Goal: Task Accomplishment & Management: Complete application form

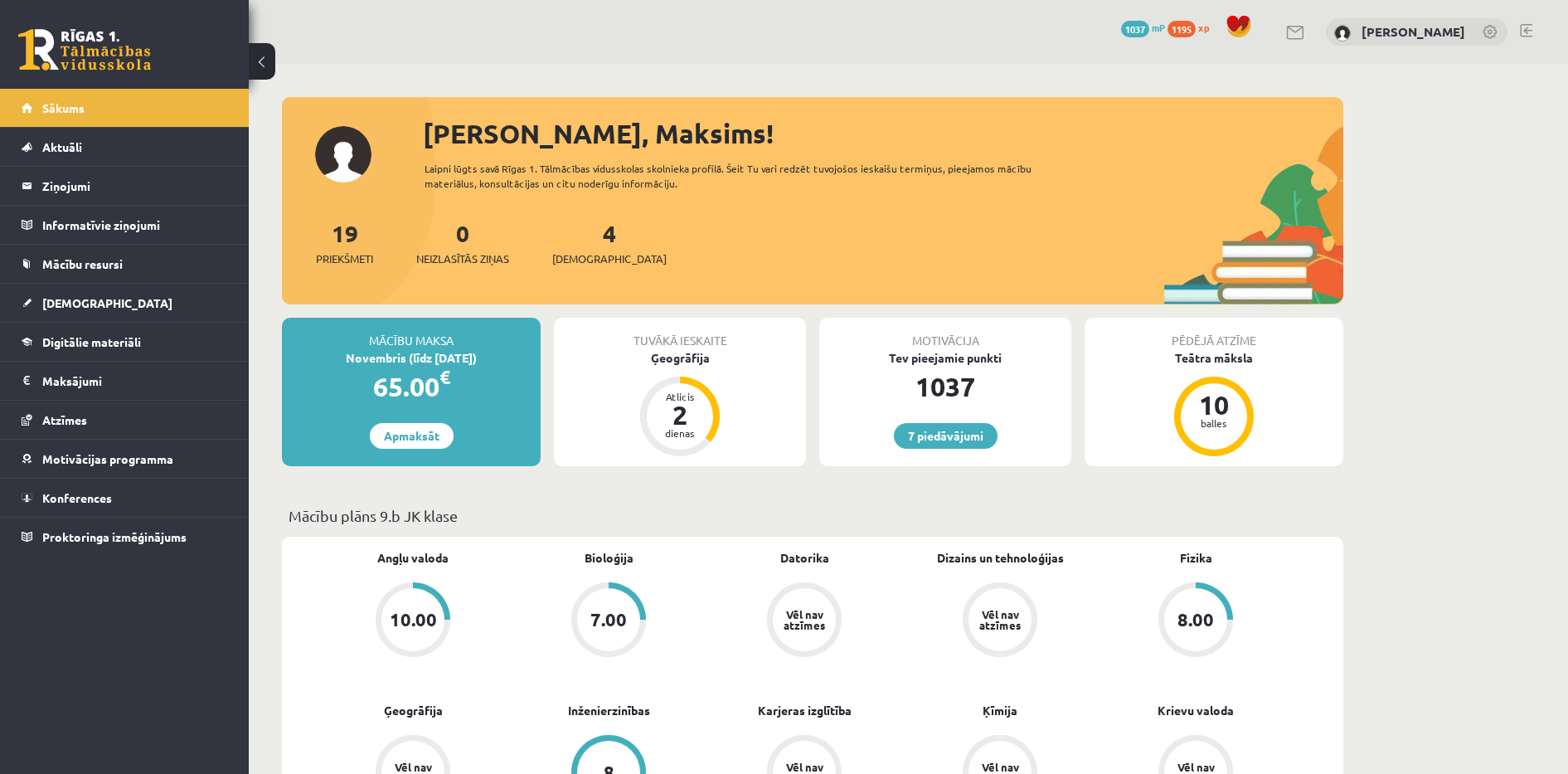
click at [859, 143] on div "Sveiks, Maksims!" at bounding box center [883, 133] width 920 height 40
click at [109, 333] on link "Digitālie materiāli" at bounding box center [125, 341] width 207 height 38
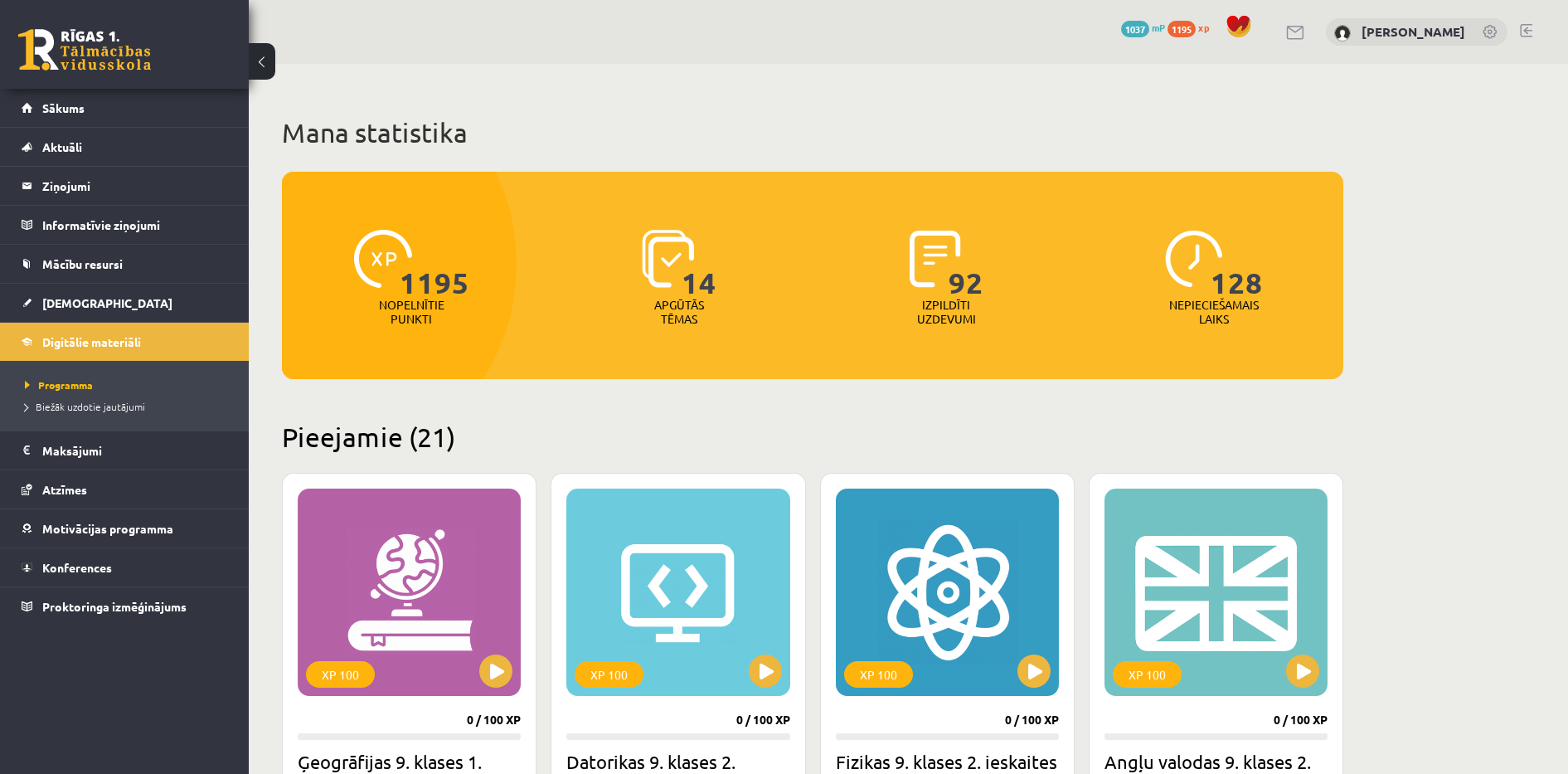
click at [109, 308] on link "[DEMOGRAPHIC_DATA]" at bounding box center [125, 302] width 207 height 38
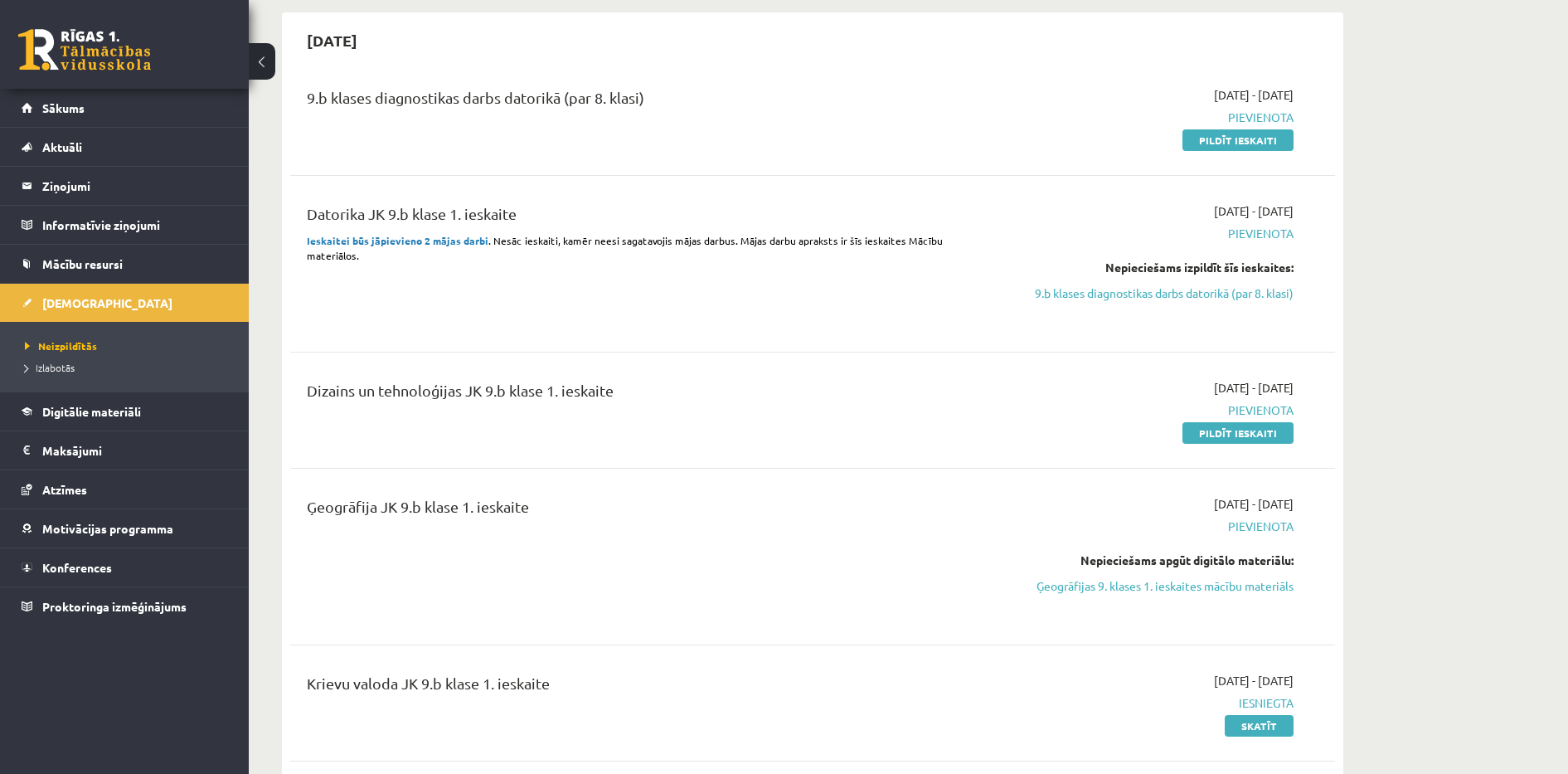
scroll to position [373, 0]
click at [58, 306] on span "[DEMOGRAPHIC_DATA]" at bounding box center [107, 303] width 130 height 15
click at [1027, 588] on link "Ģeogrāfijas 9. klases 1. ieskaites mācību materiāls" at bounding box center [1138, 583] width 313 height 18
click at [214, 109] on link "Sākums" at bounding box center [125, 107] width 207 height 38
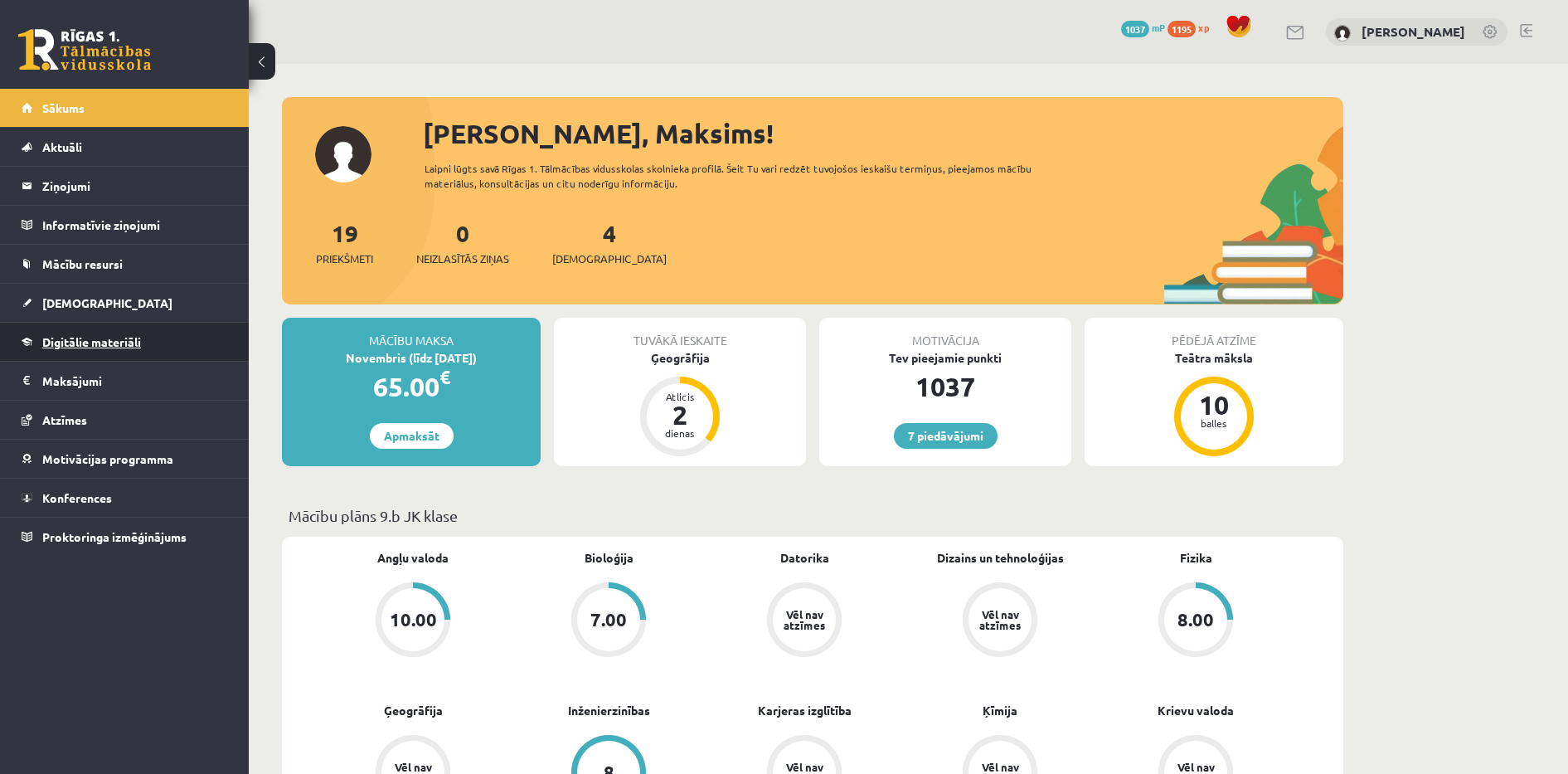
click at [90, 322] on link "Digitālie materiāli" at bounding box center [125, 341] width 207 height 38
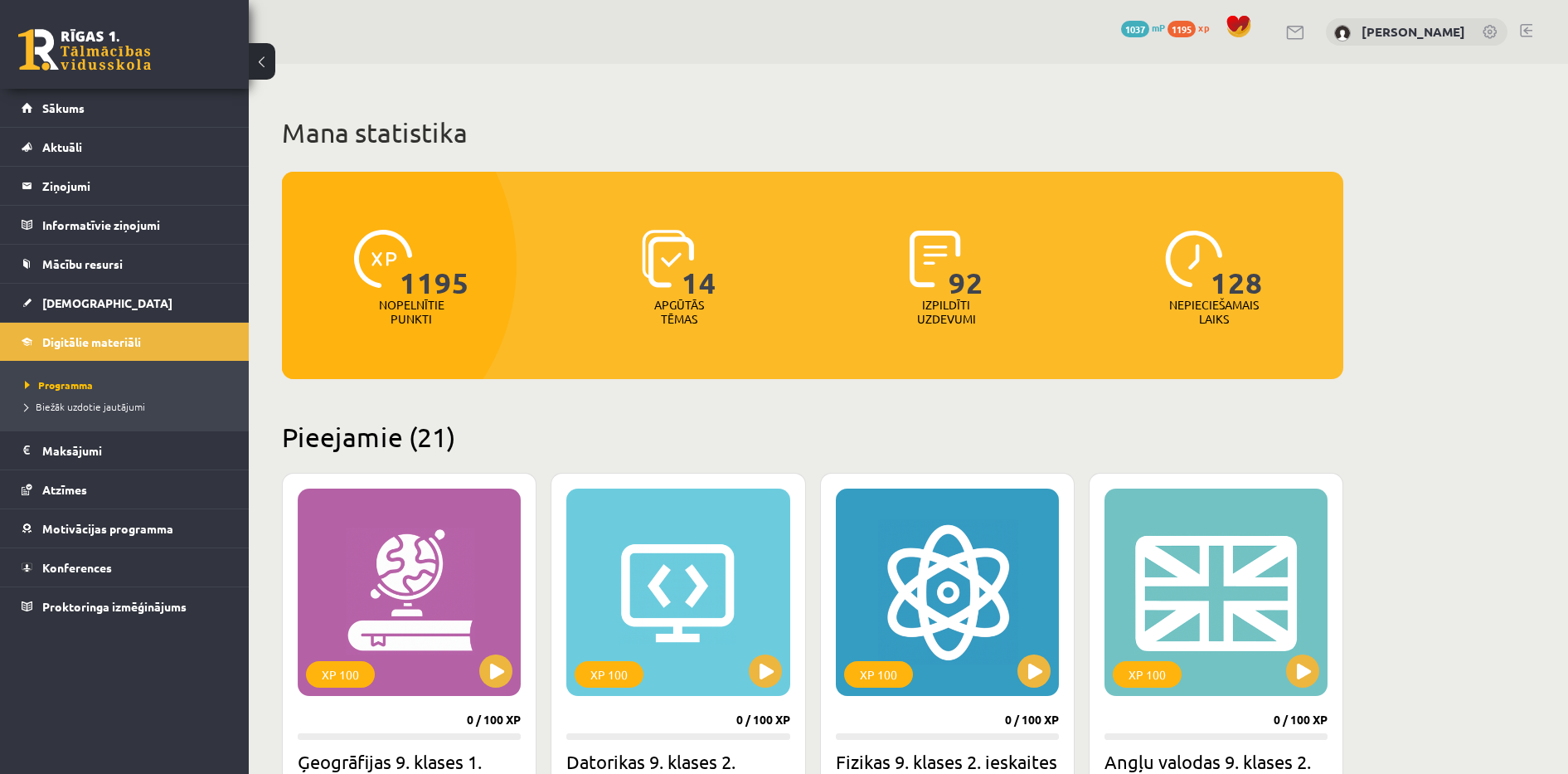
click at [110, 305] on link "[DEMOGRAPHIC_DATA]" at bounding box center [125, 302] width 207 height 38
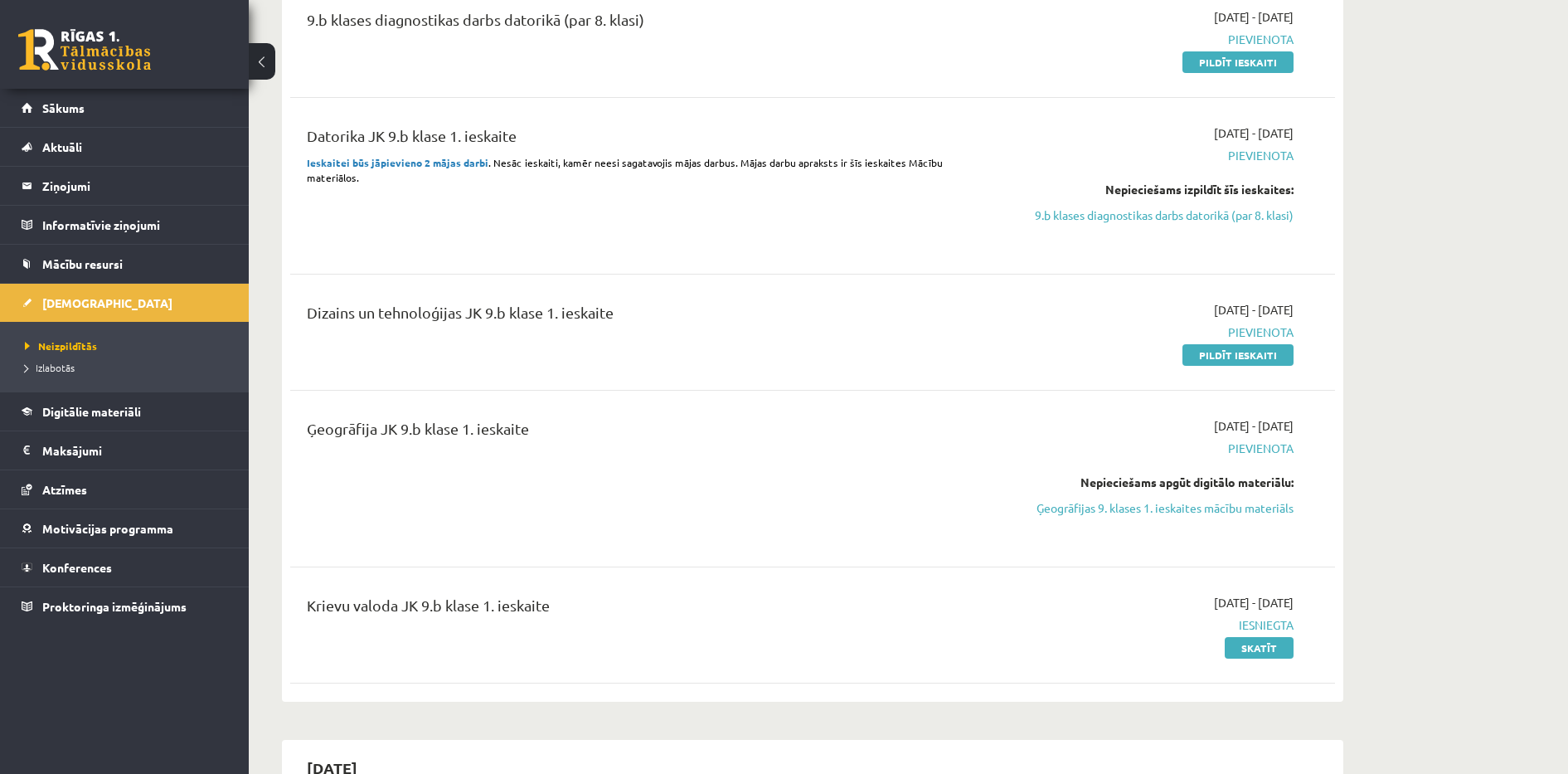
scroll to position [480, 0]
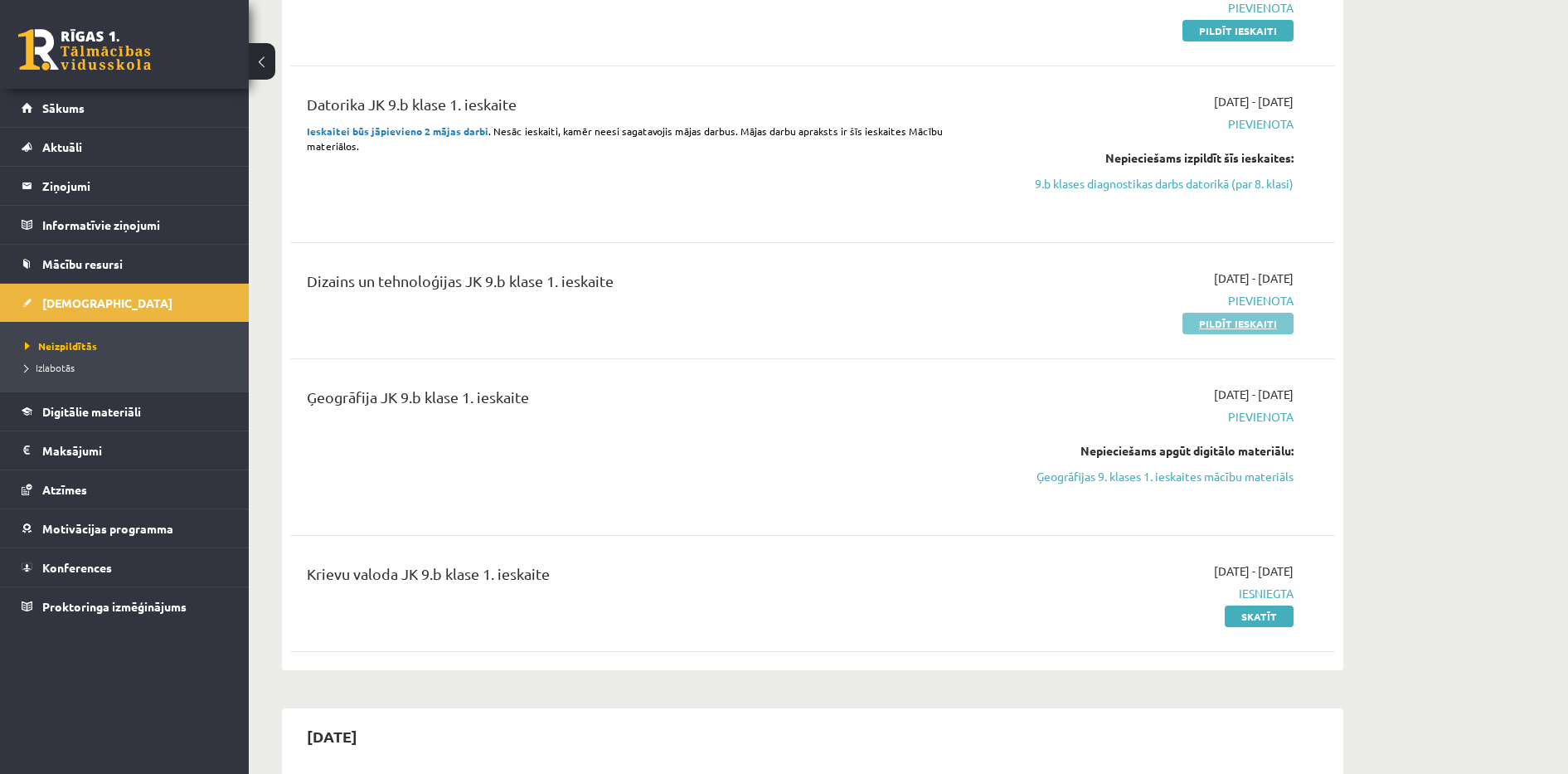
click at [1229, 319] on link "Pildīt ieskaiti" at bounding box center [1237, 323] width 111 height 21
click at [1199, 324] on link "Pildīt ieskaiti" at bounding box center [1237, 323] width 111 height 21
click at [1234, 325] on link "Pildīt ieskaiti" at bounding box center [1237, 323] width 111 height 21
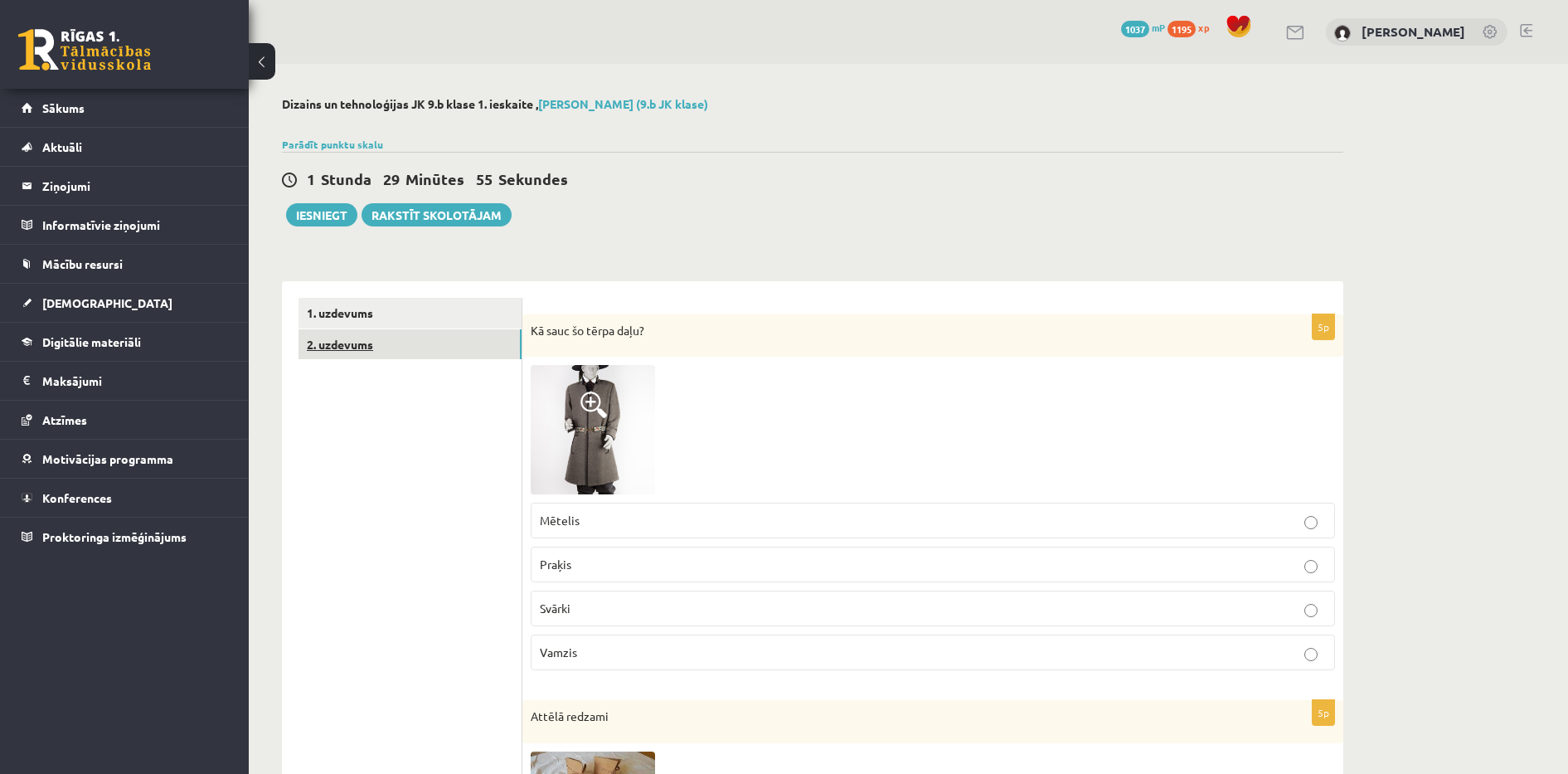
click at [452, 343] on link "2. uzdevums" at bounding box center [409, 344] width 223 height 31
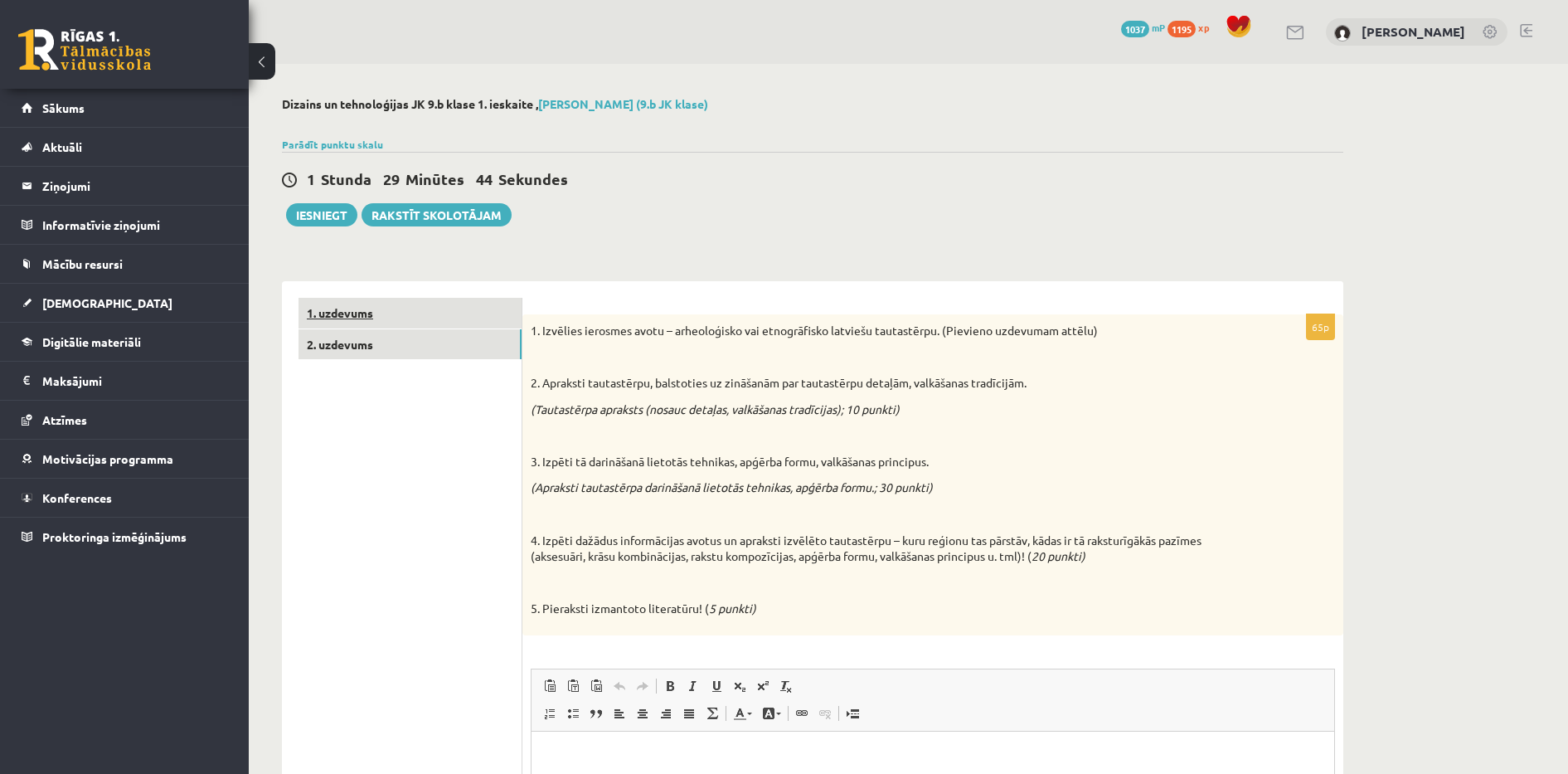
click at [412, 316] on link "1. uzdevums" at bounding box center [409, 313] width 223 height 31
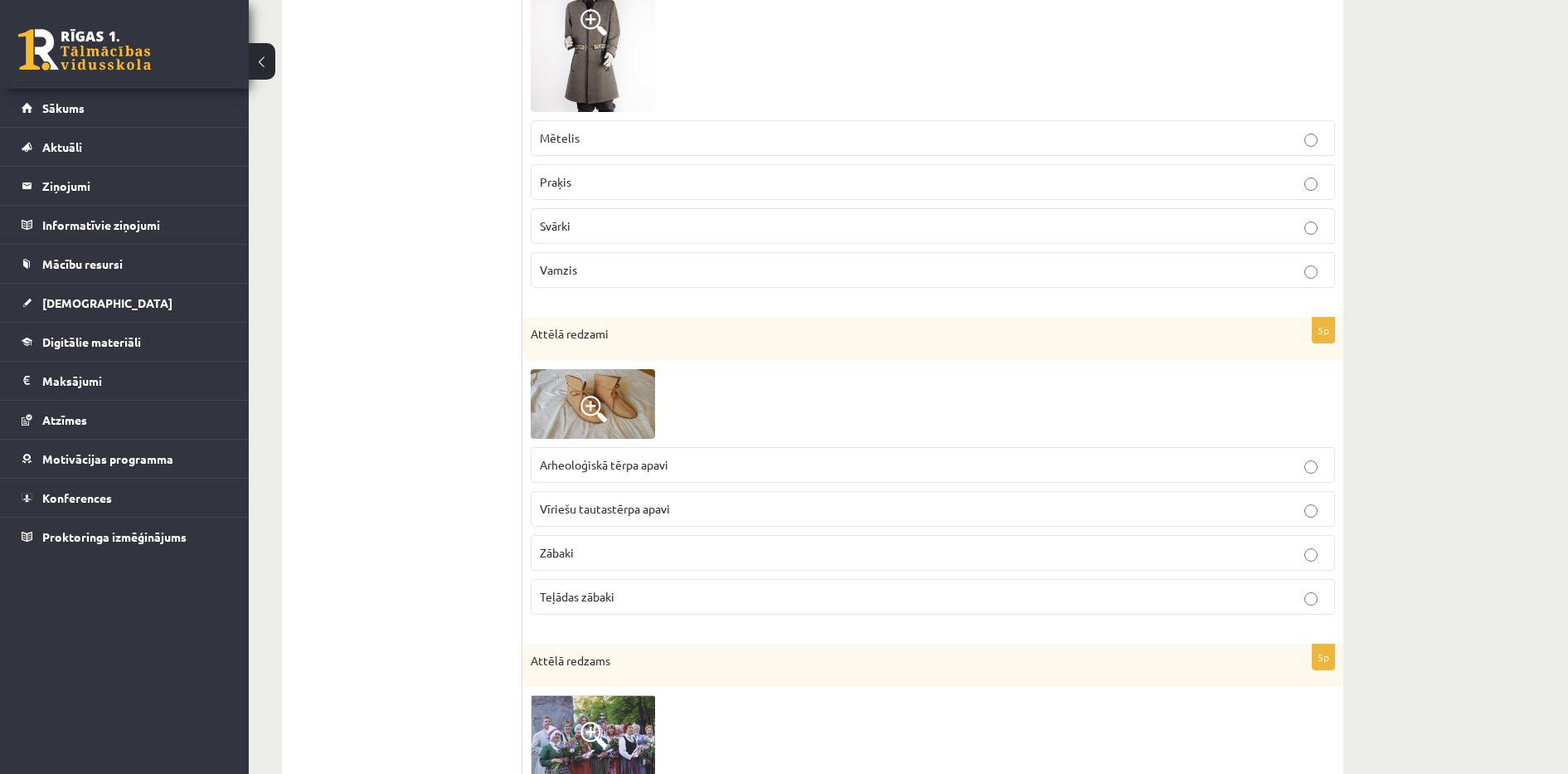
scroll to position [329, 0]
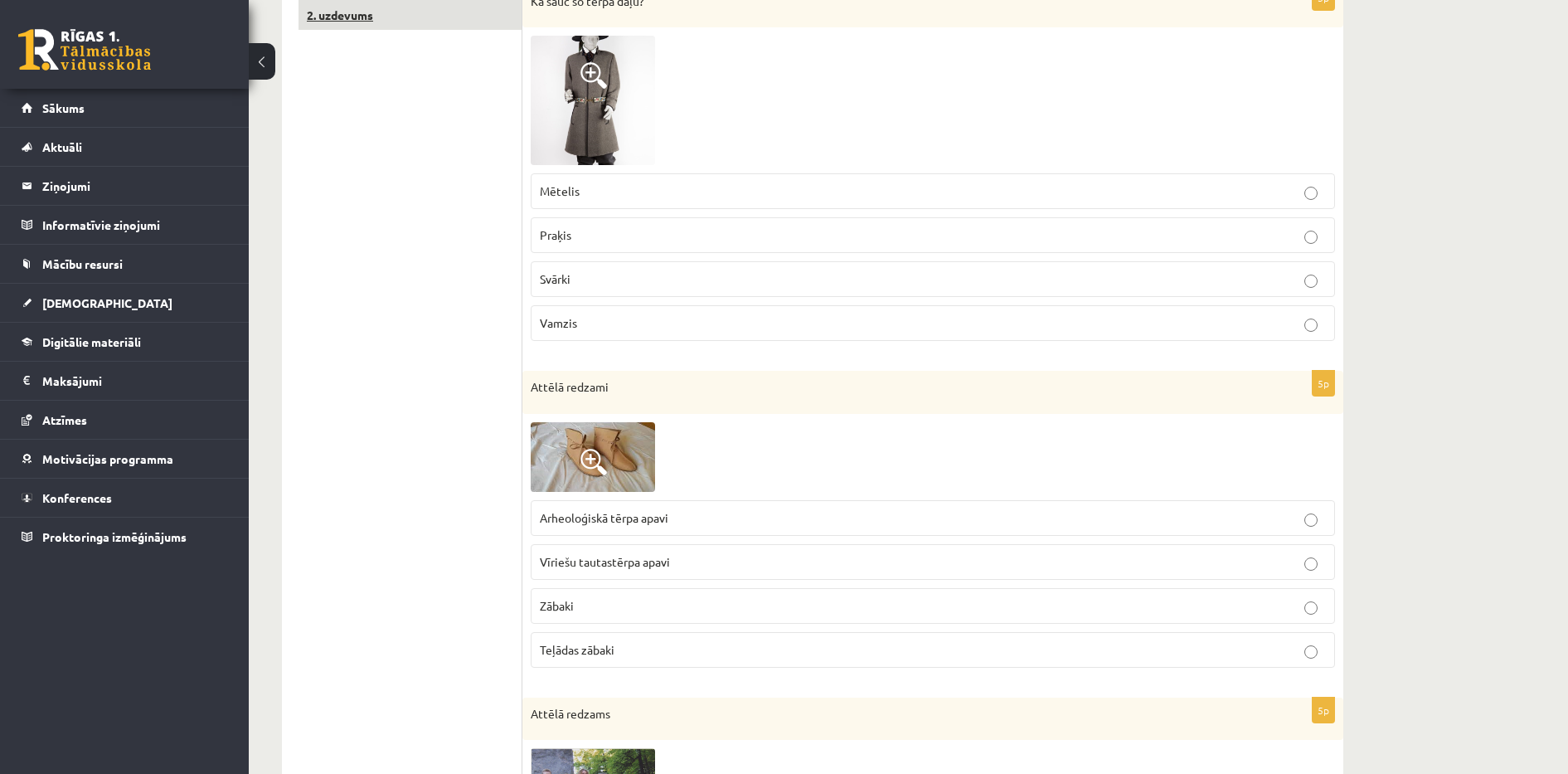
click at [350, 26] on link "2. uzdevums" at bounding box center [409, 15] width 223 height 31
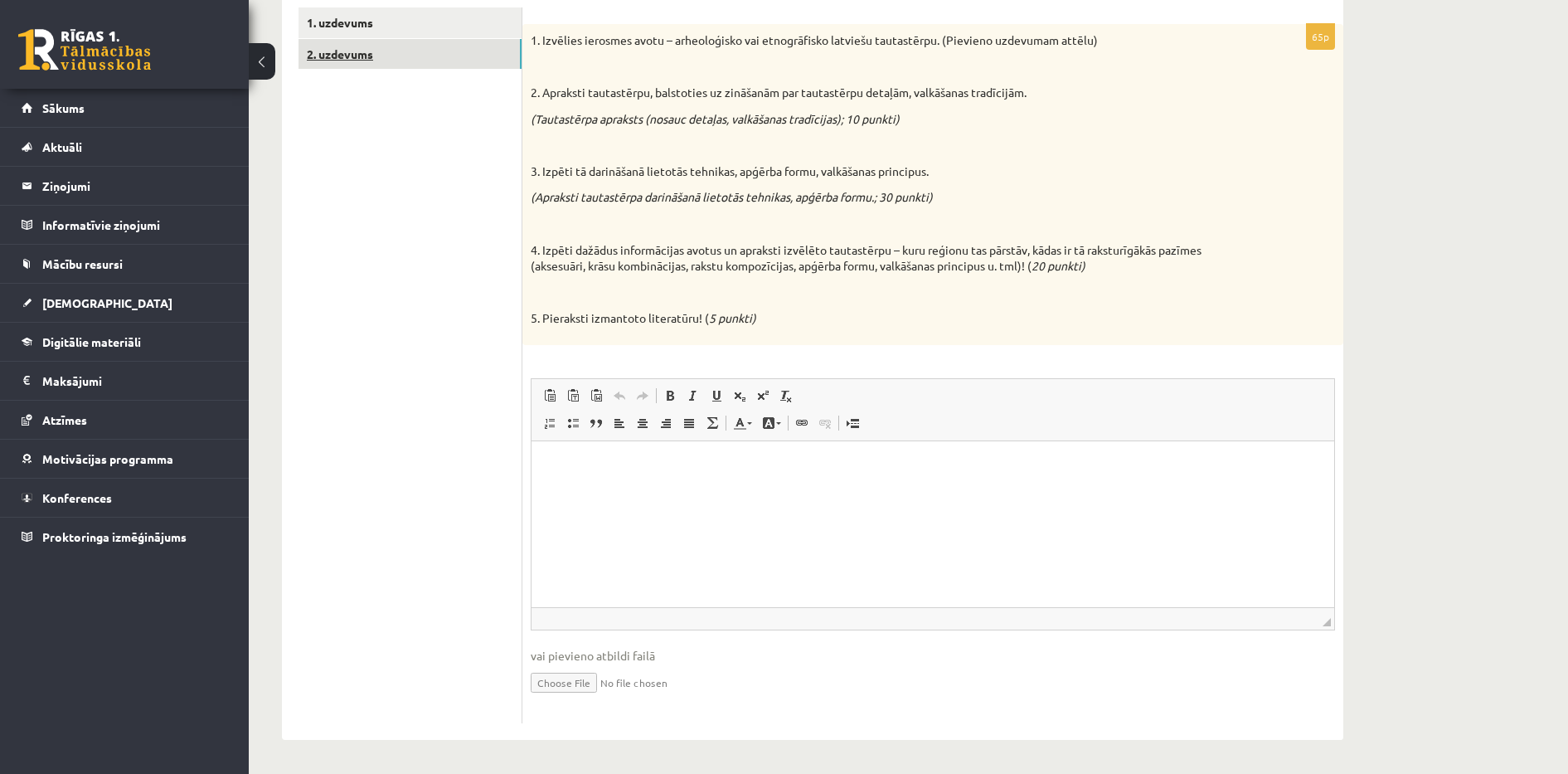
scroll to position [0, 0]
click at [350, 26] on link "1. uzdevums" at bounding box center [409, 22] width 223 height 31
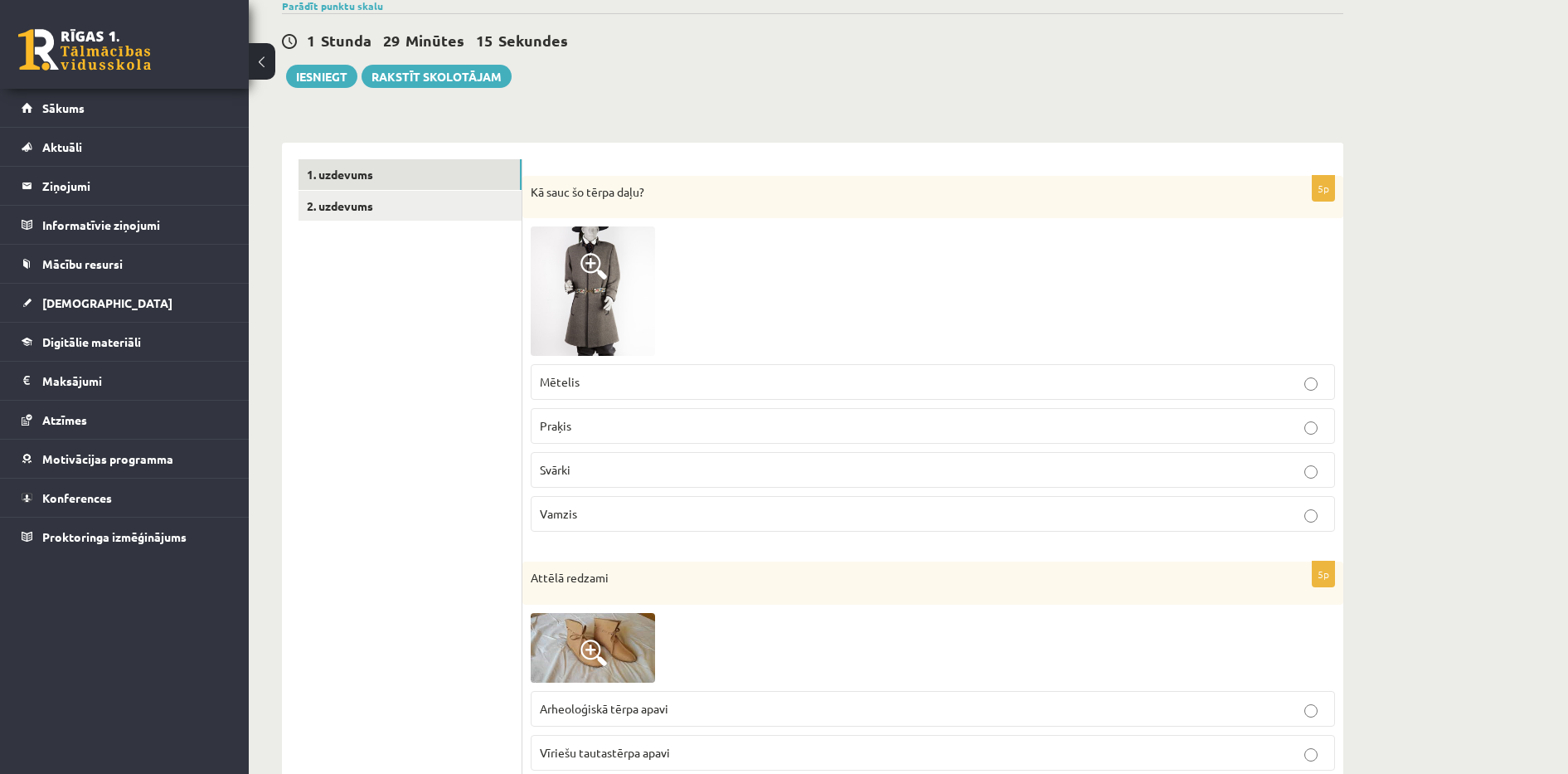
scroll to position [117, 0]
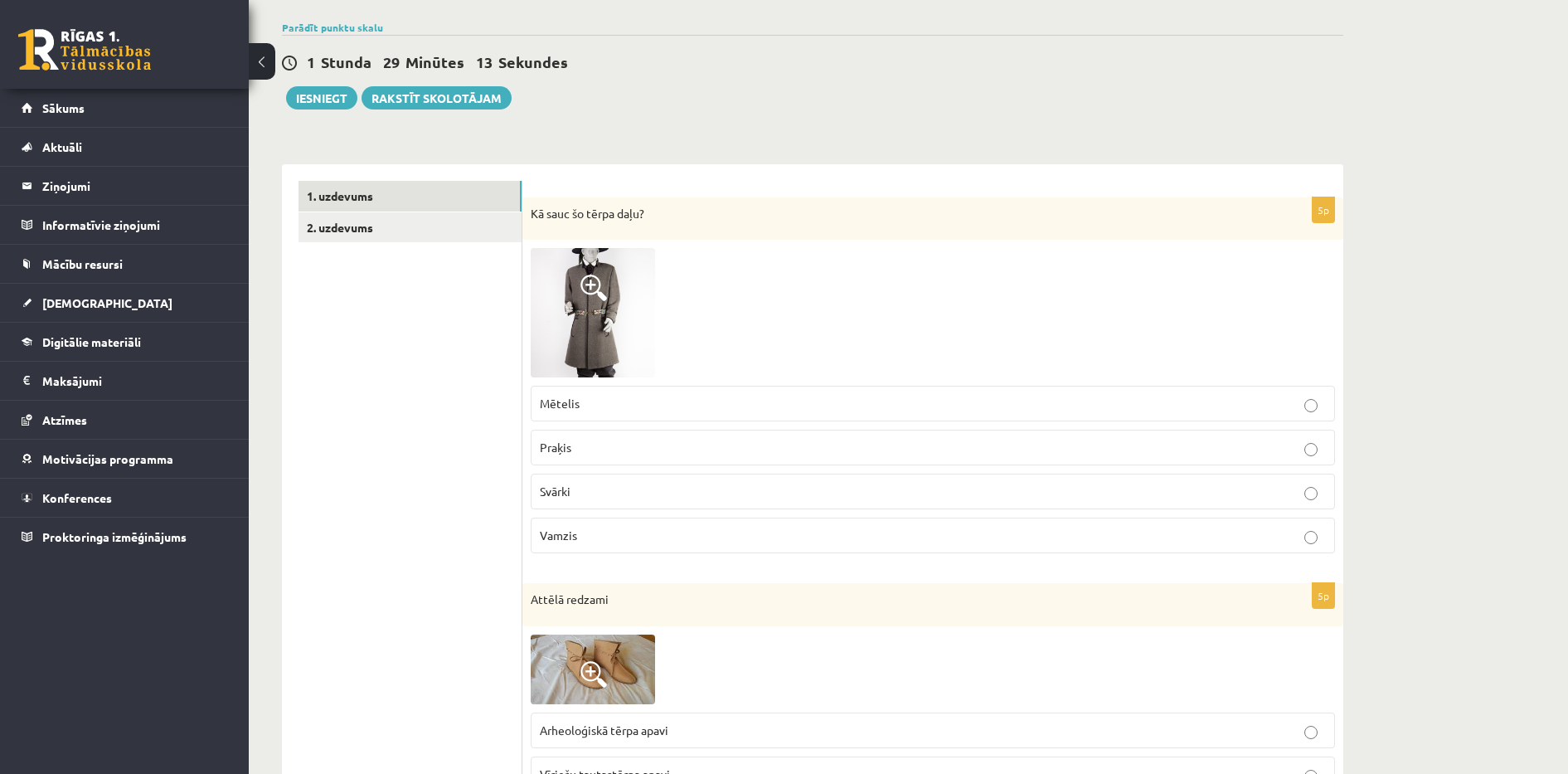
click at [565, 309] on img at bounding box center [593, 312] width 125 height 129
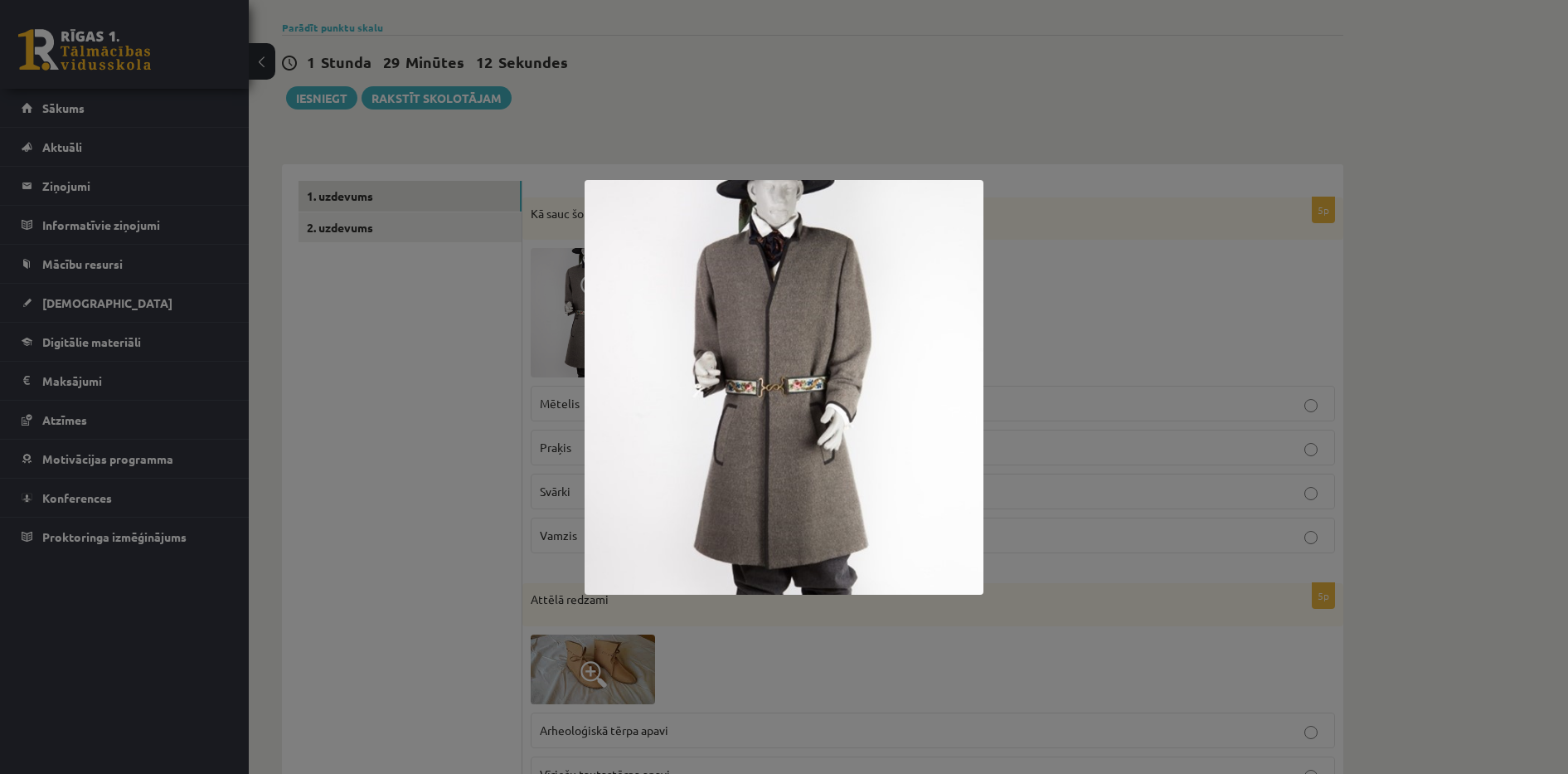
click at [1048, 297] on div at bounding box center [784, 387] width 1568 height 774
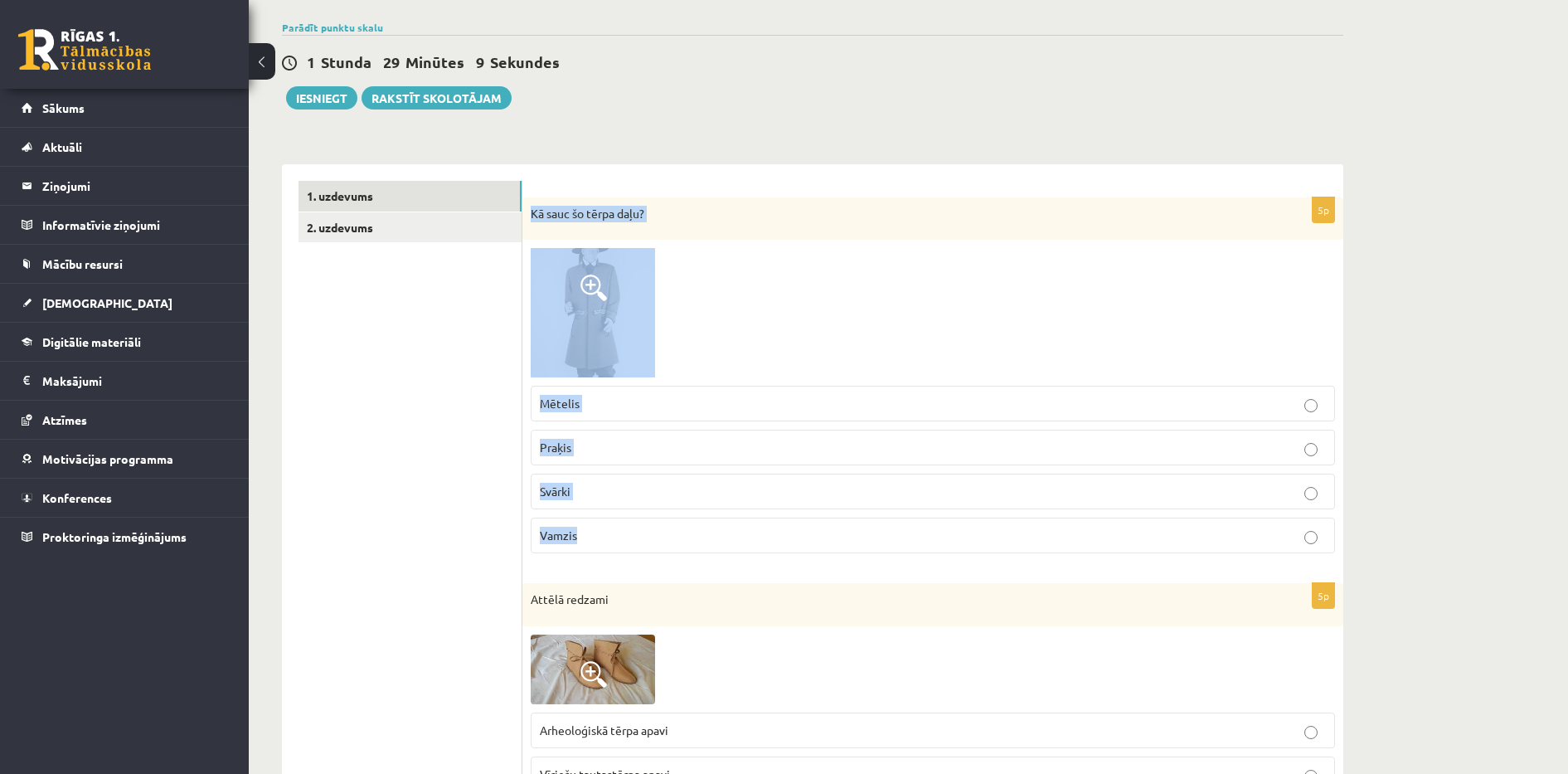
drag, startPoint x: 529, startPoint y: 210, endPoint x: 631, endPoint y: 536, distance: 341.6
click at [631, 536] on div "5p Kā sauc šo tērpa daļu? Mētelis Praķis [GEOGRAPHIC_DATA] Vamzis" at bounding box center [933, 382] width 821 height 369
copy div "Kā sauc šo tērpa daļu? Mētelis Praķis [PERSON_NAME]"
click at [600, 411] on p "Mētelis" at bounding box center [934, 403] width 786 height 18
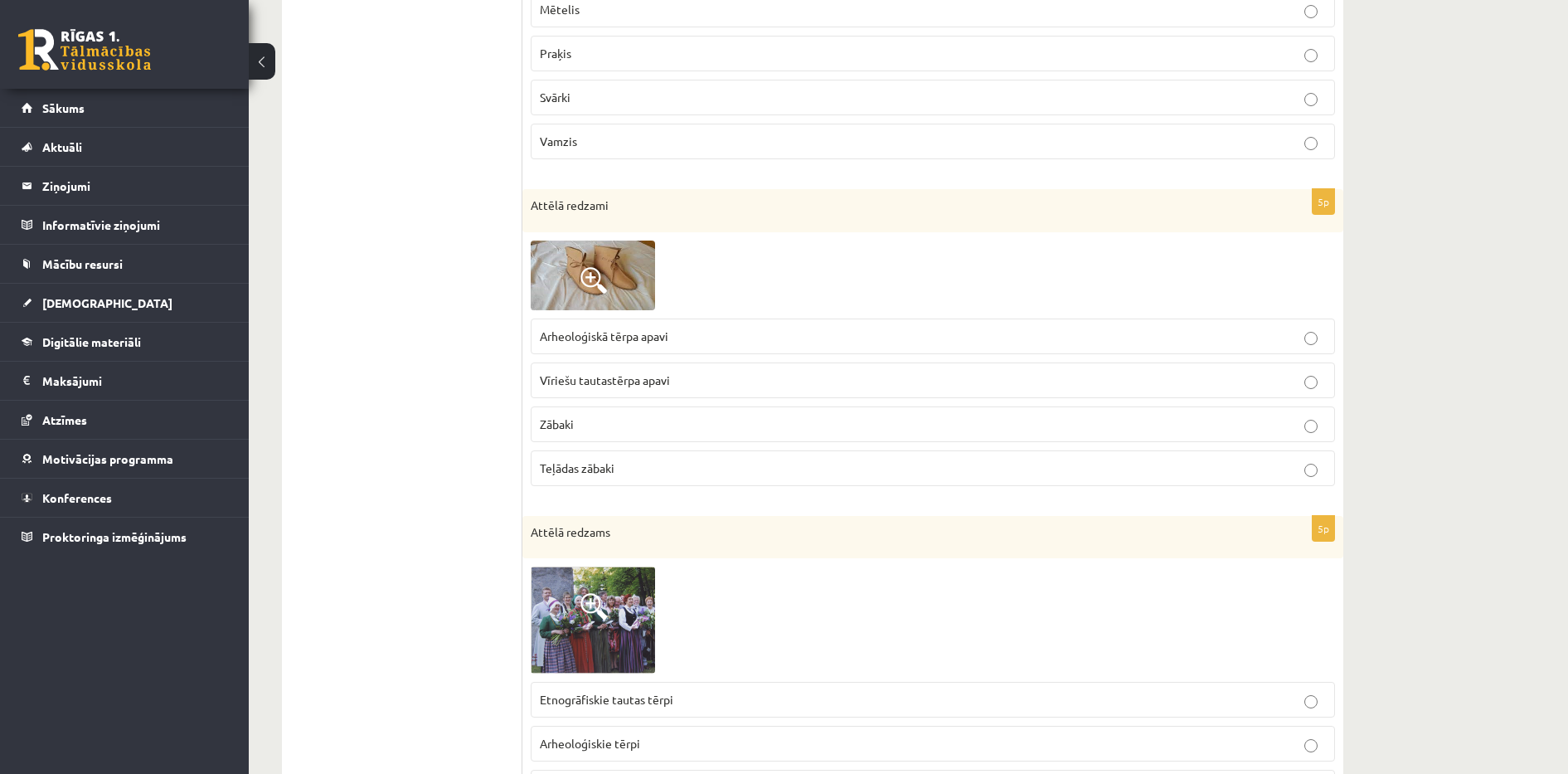
scroll to position [528, 0]
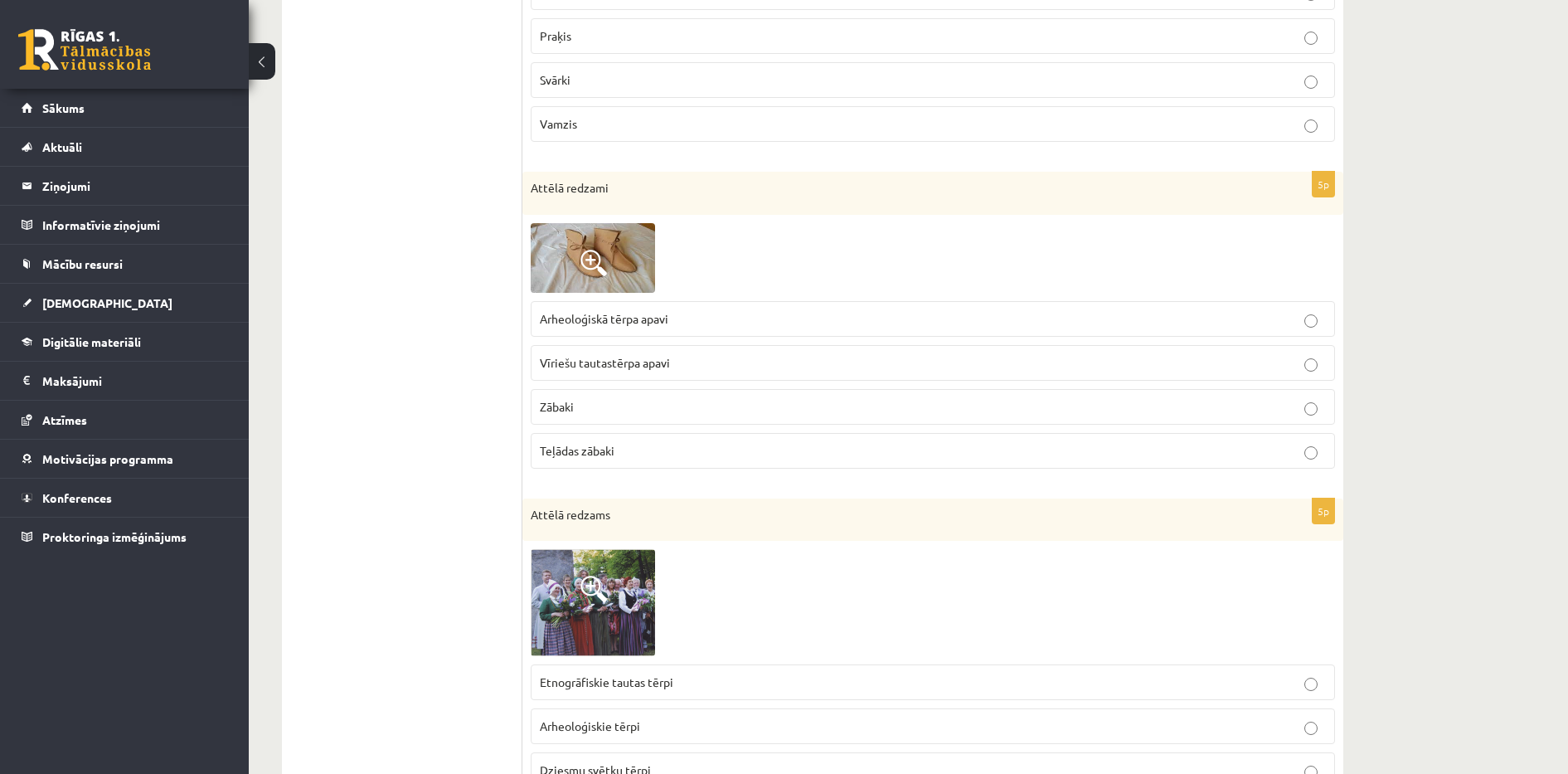
click at [638, 262] on img at bounding box center [593, 257] width 125 height 70
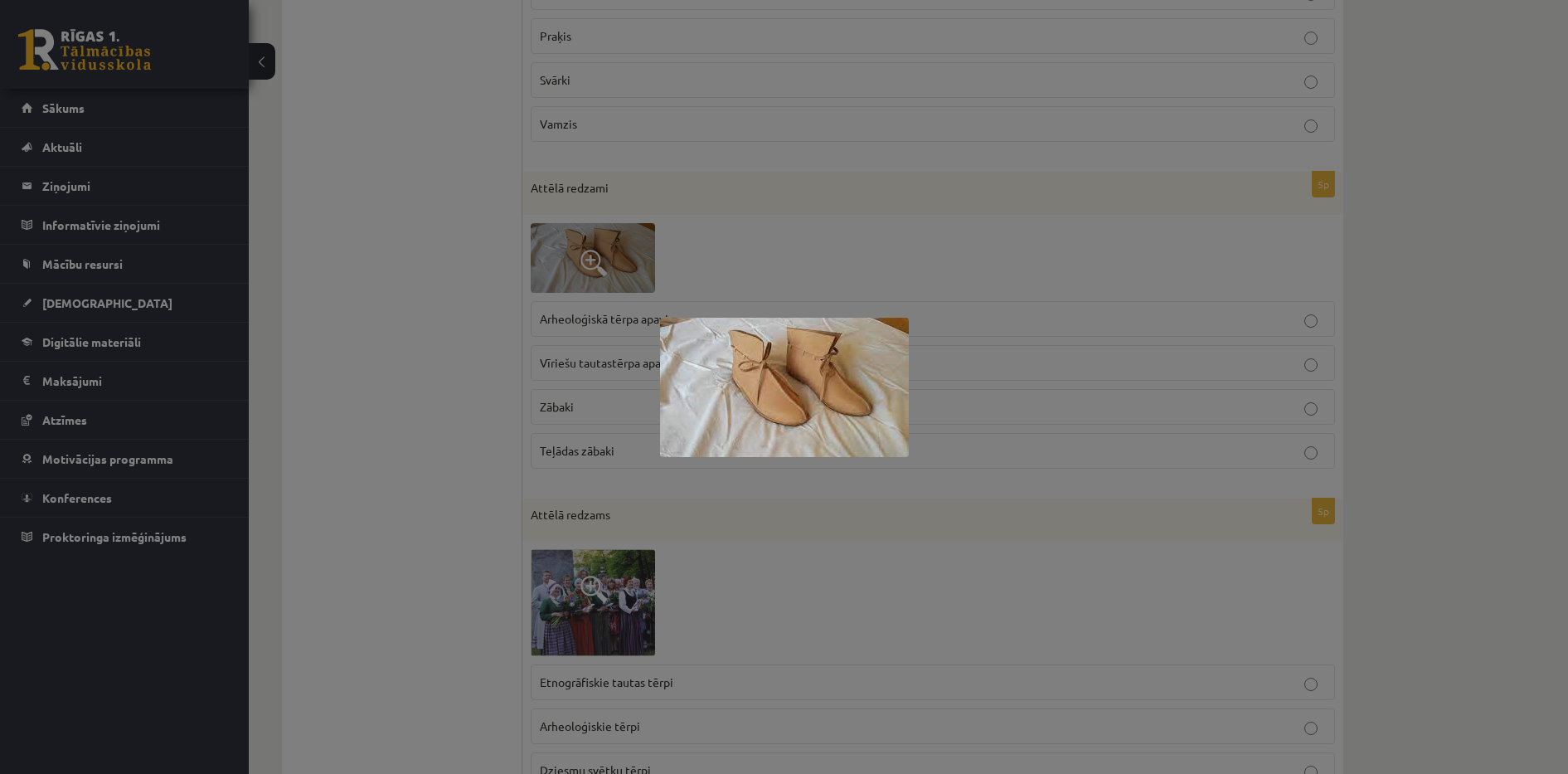
click at [493, 366] on div at bounding box center [784, 387] width 1568 height 774
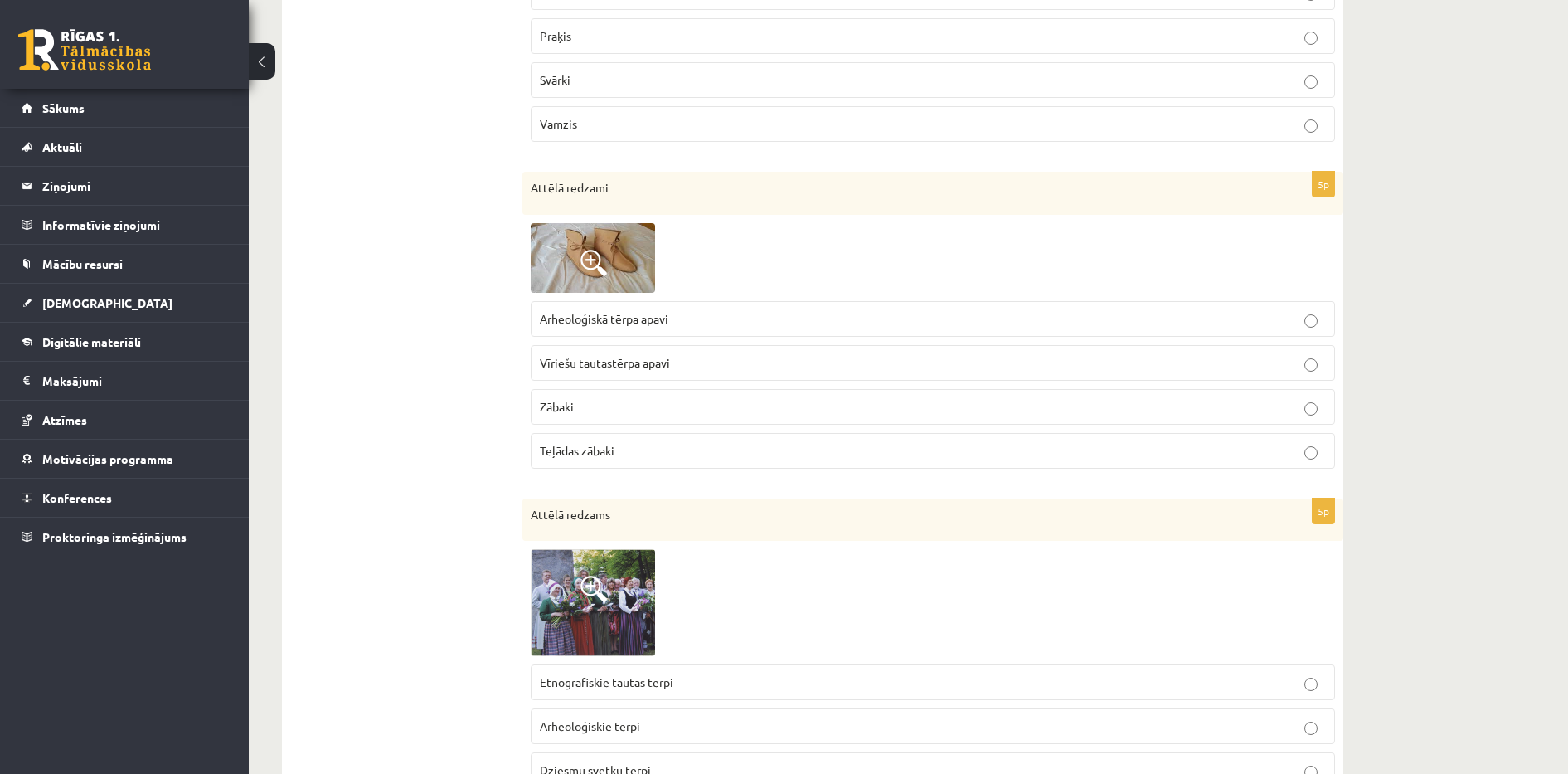
click at [589, 365] on span "Vīriešu tautastērpa apavi" at bounding box center [606, 362] width 130 height 15
click at [605, 255] on span at bounding box center [593, 263] width 26 height 26
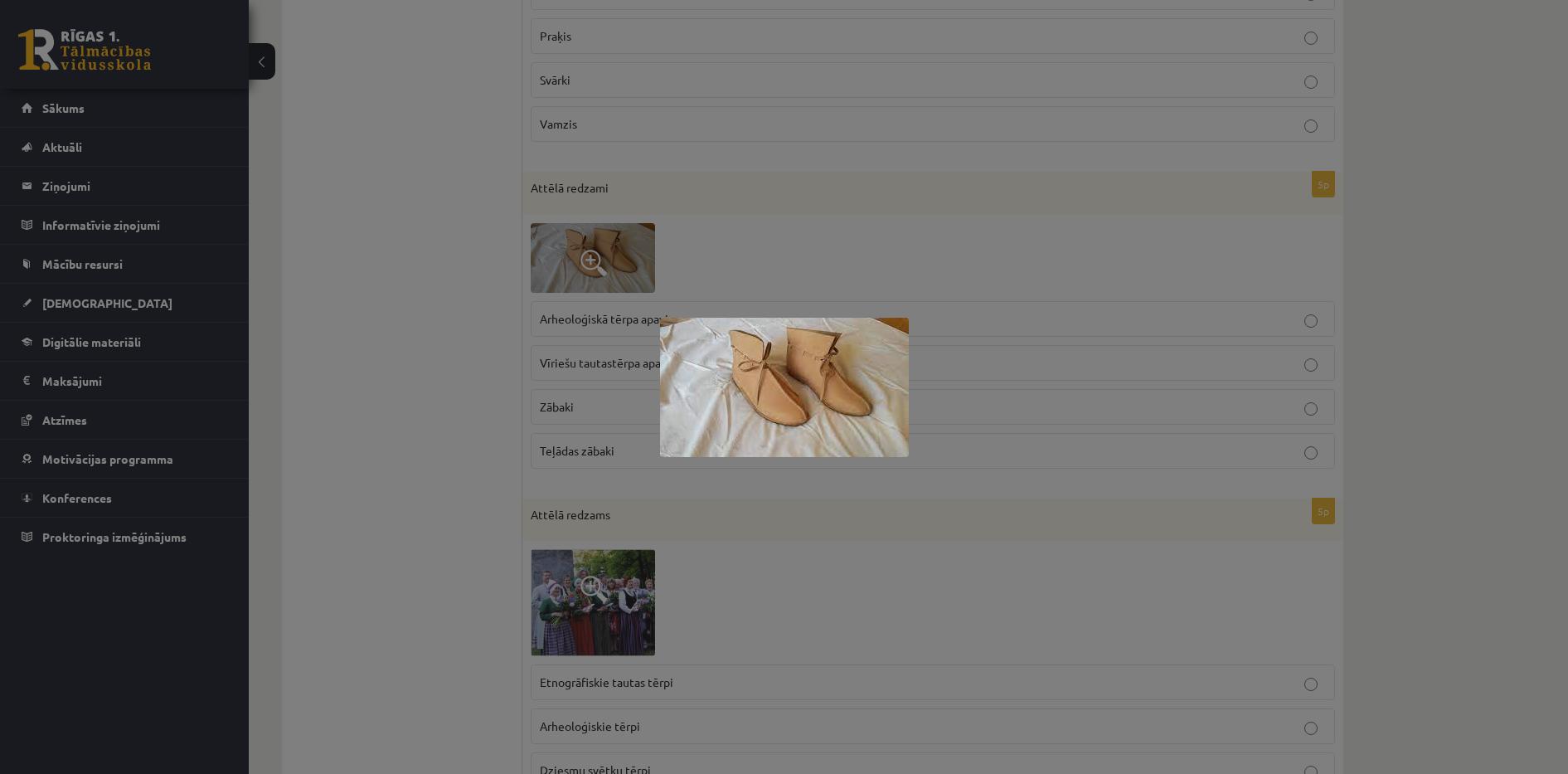
click at [510, 380] on div at bounding box center [784, 387] width 1568 height 774
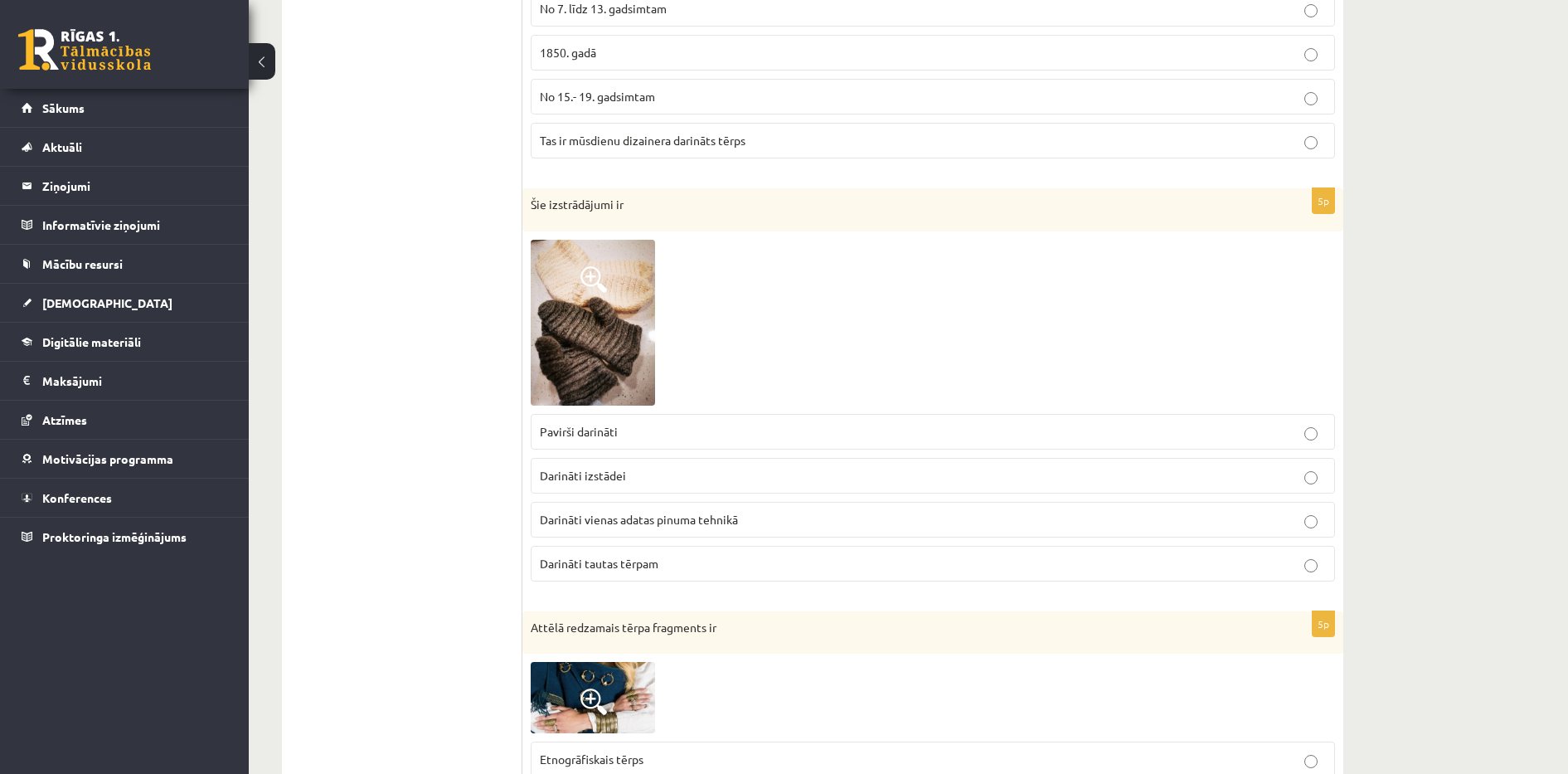
scroll to position [2314, 0]
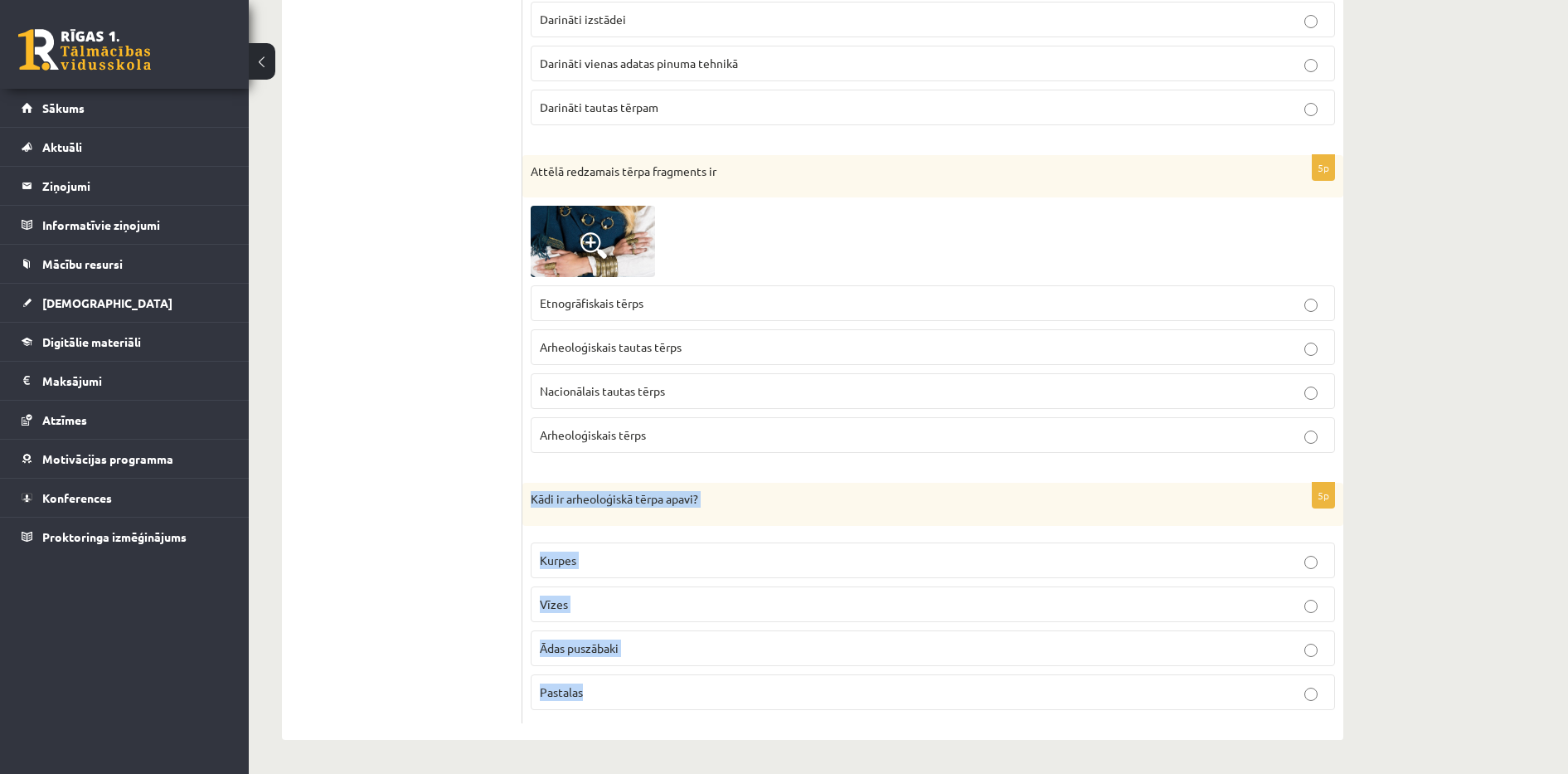
drag, startPoint x: 525, startPoint y: 499, endPoint x: 622, endPoint y: 705, distance: 227.7
click at [622, 705] on div "5p Kādi ir arheoloģiskā tērpa apavi? [GEOGRAPHIC_DATA] [GEOGRAPHIC_DATA] [GEOGR…" at bounding box center [933, 603] width 821 height 240
copy div "Kādi ir arheoloģiskā tērpa apavi? Kurpes Vīzes Ādas puszābaki Pastalas"
click at [608, 681] on label "Pastalas" at bounding box center [933, 692] width 804 height 35
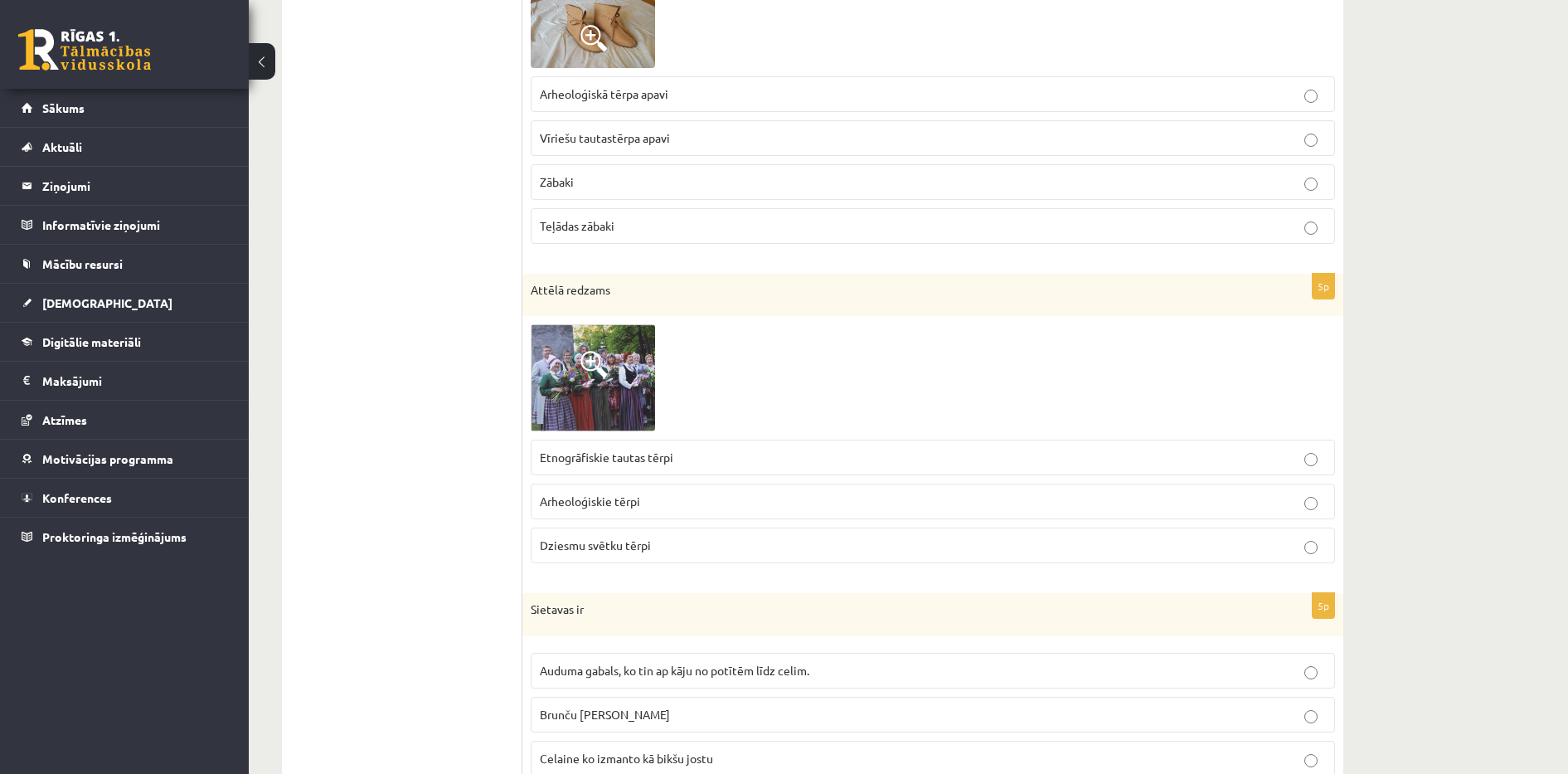
scroll to position [760, 0]
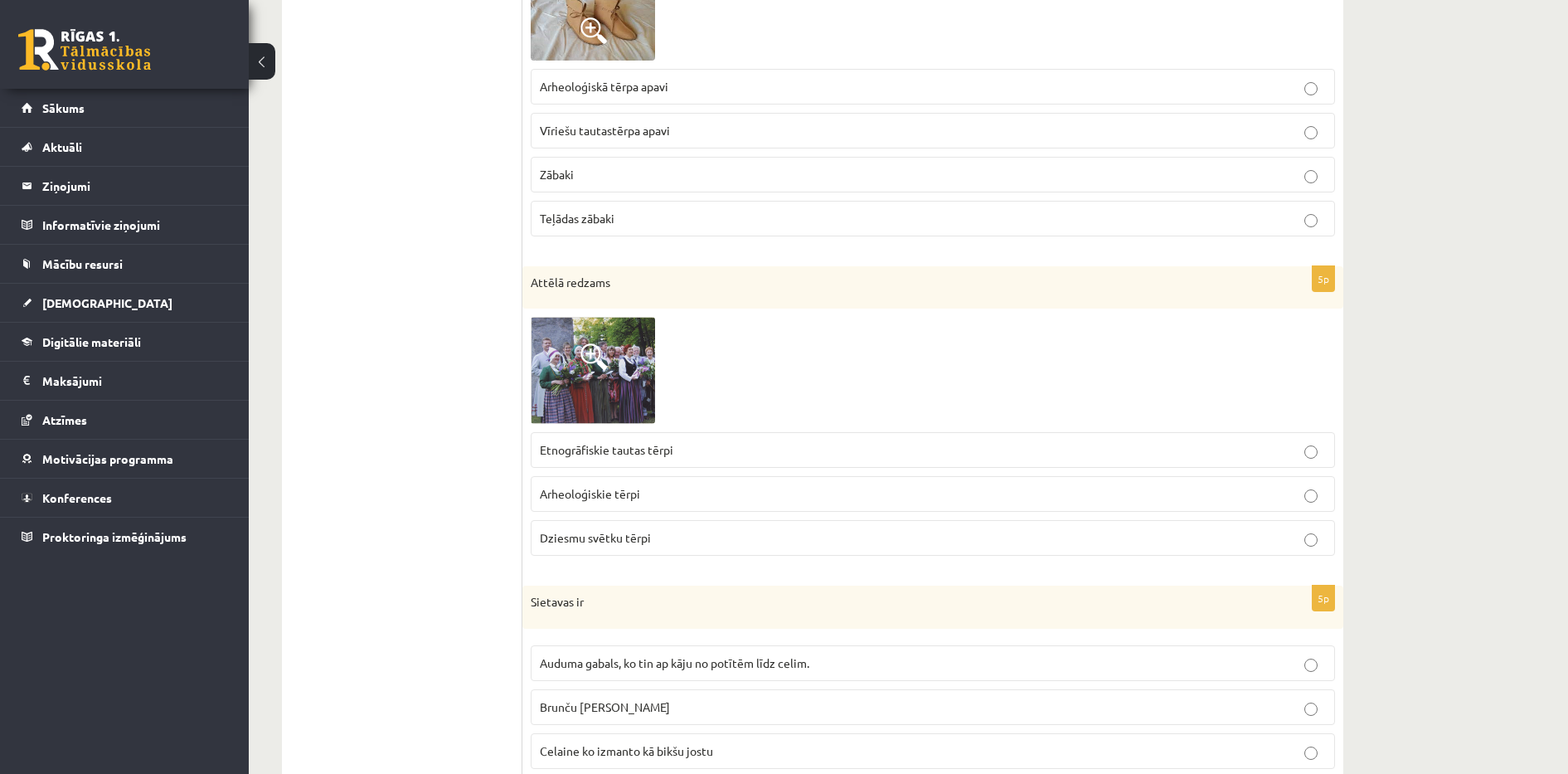
click at [642, 342] on img at bounding box center [593, 370] width 125 height 107
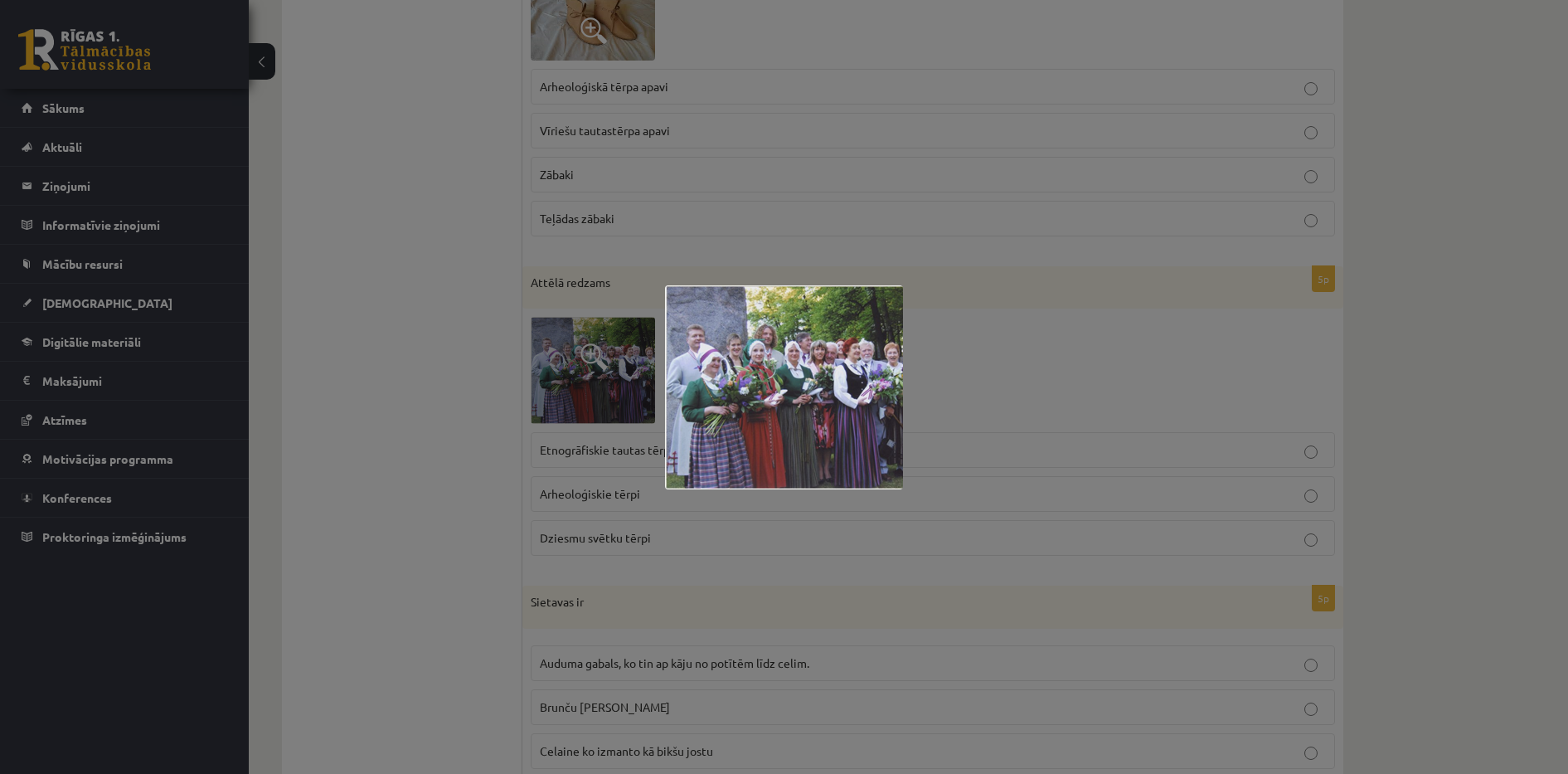
click at [532, 343] on div at bounding box center [784, 387] width 1568 height 774
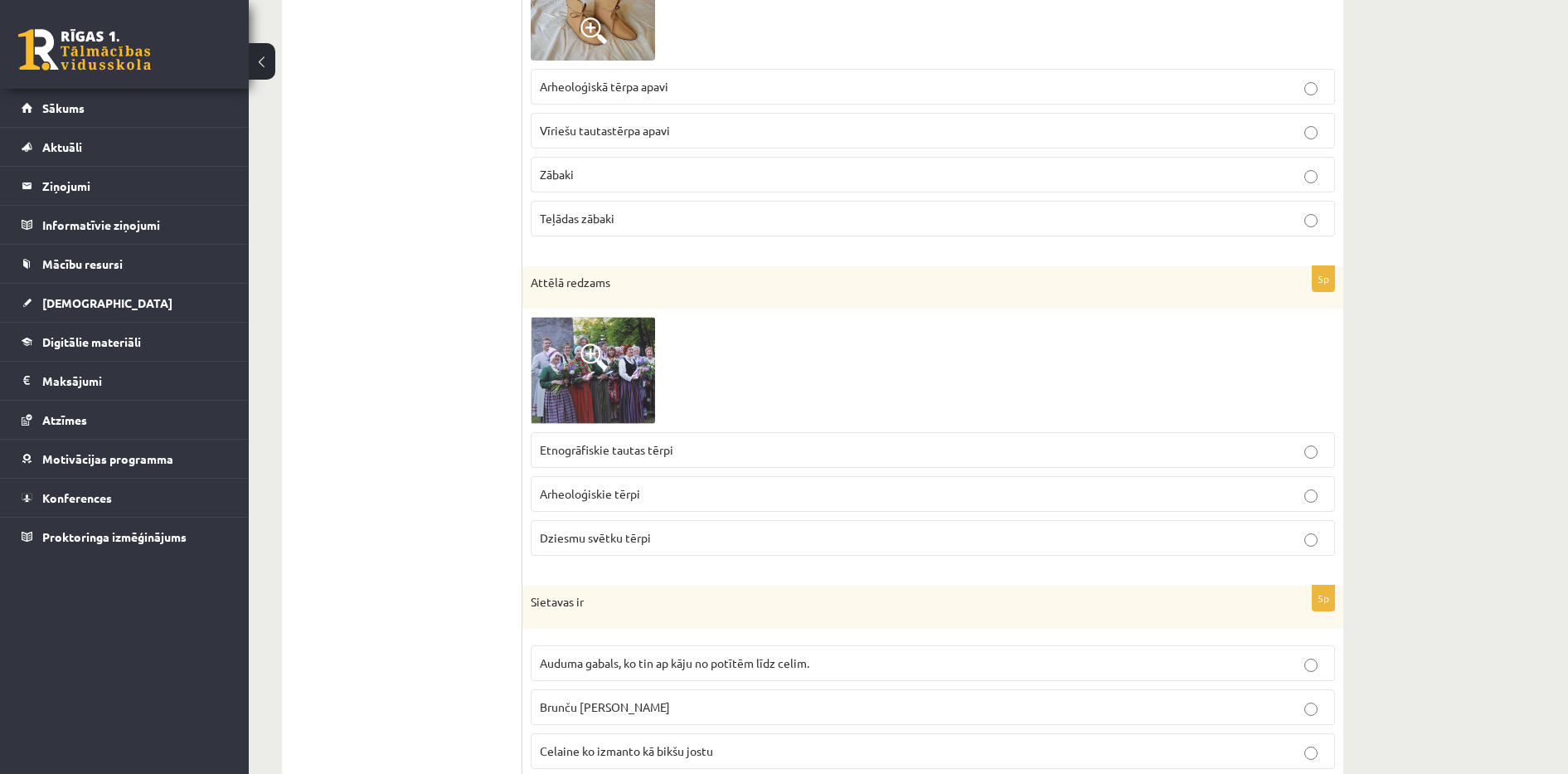
click at [712, 453] on p "Etnogrāfiskie tautas tērpi" at bounding box center [934, 450] width 786 height 18
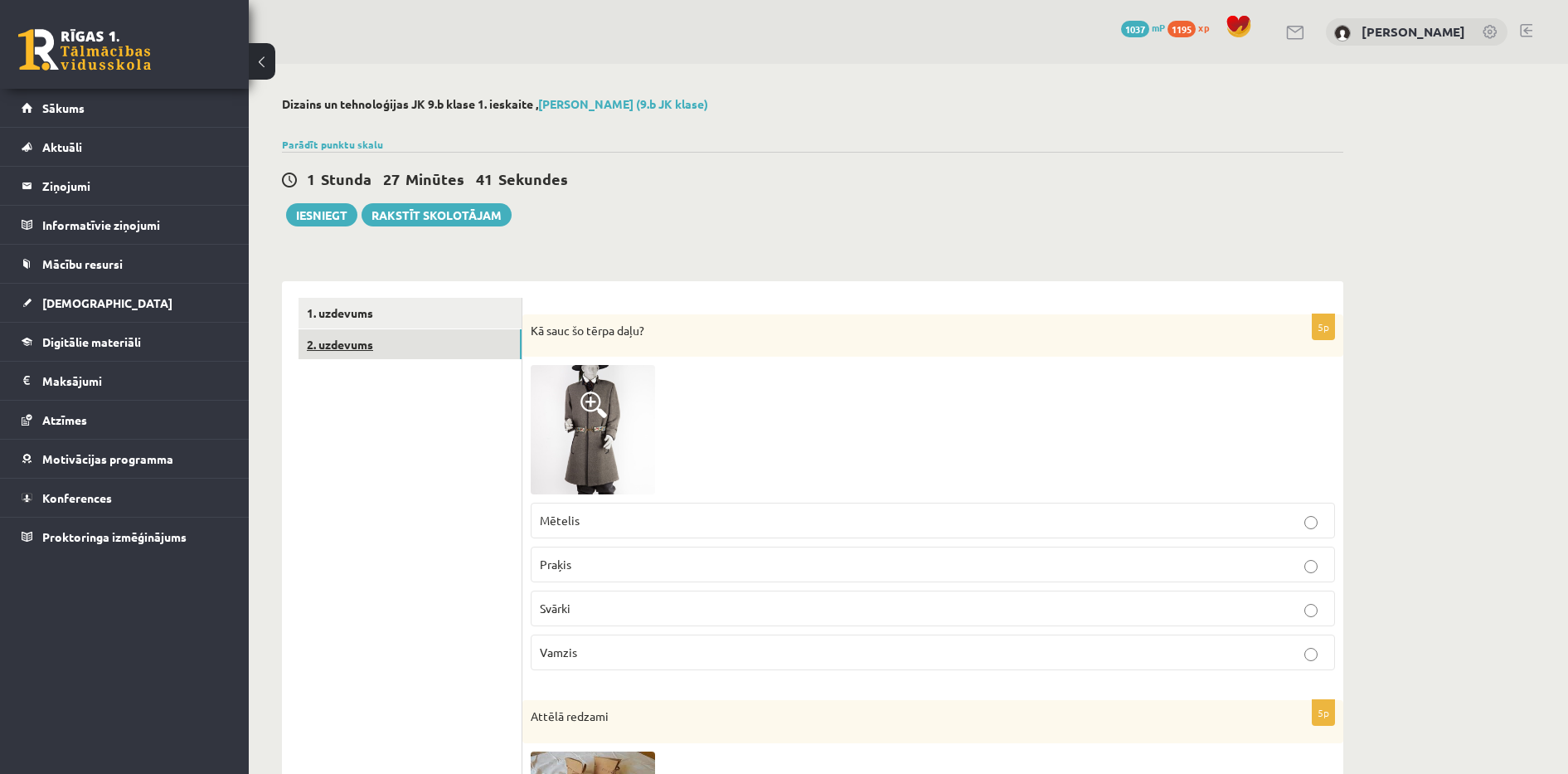
click at [407, 343] on link "2. uzdevums" at bounding box center [409, 344] width 223 height 31
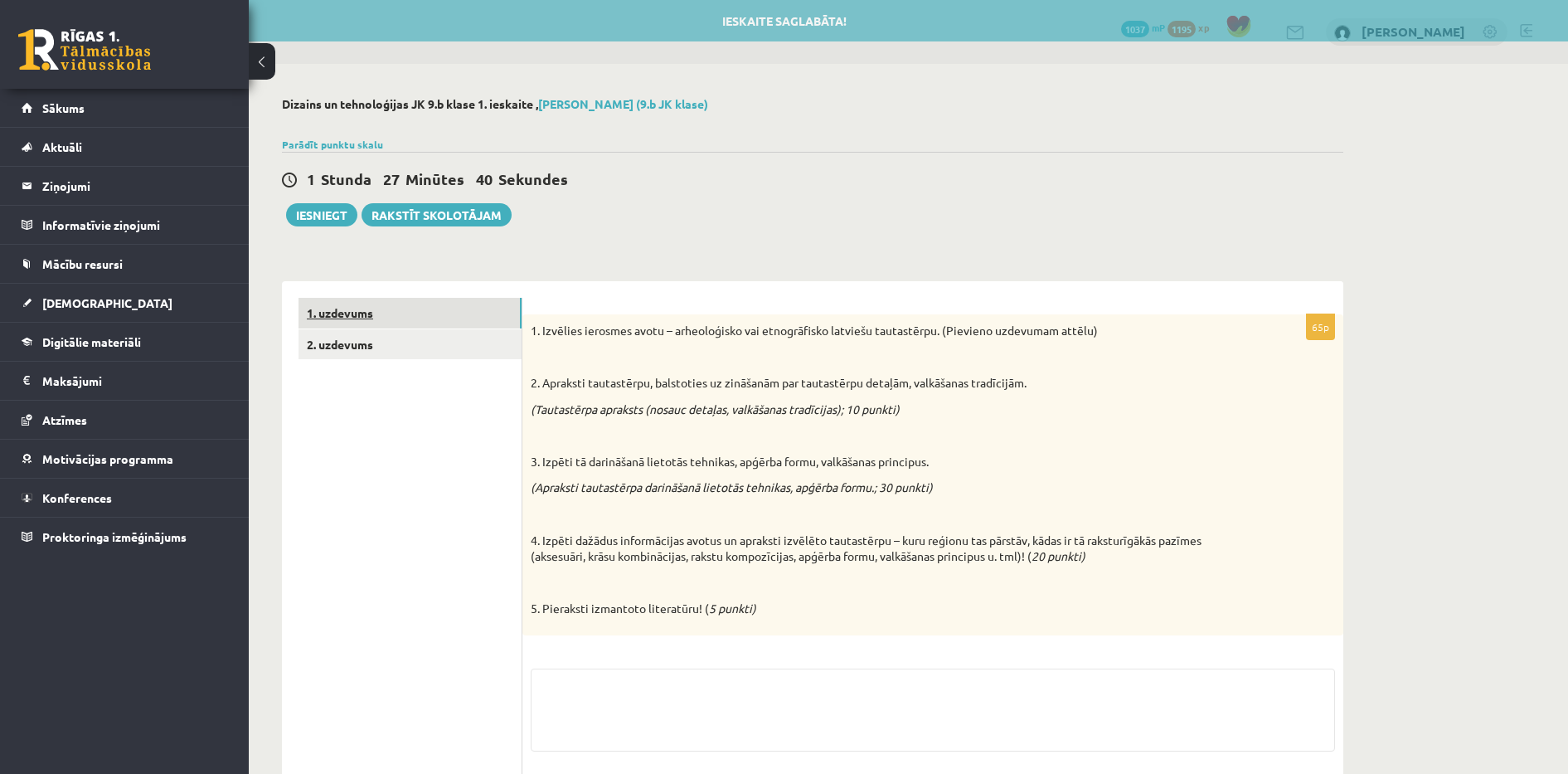
click at [454, 312] on link "1. uzdevums" at bounding box center [409, 313] width 223 height 31
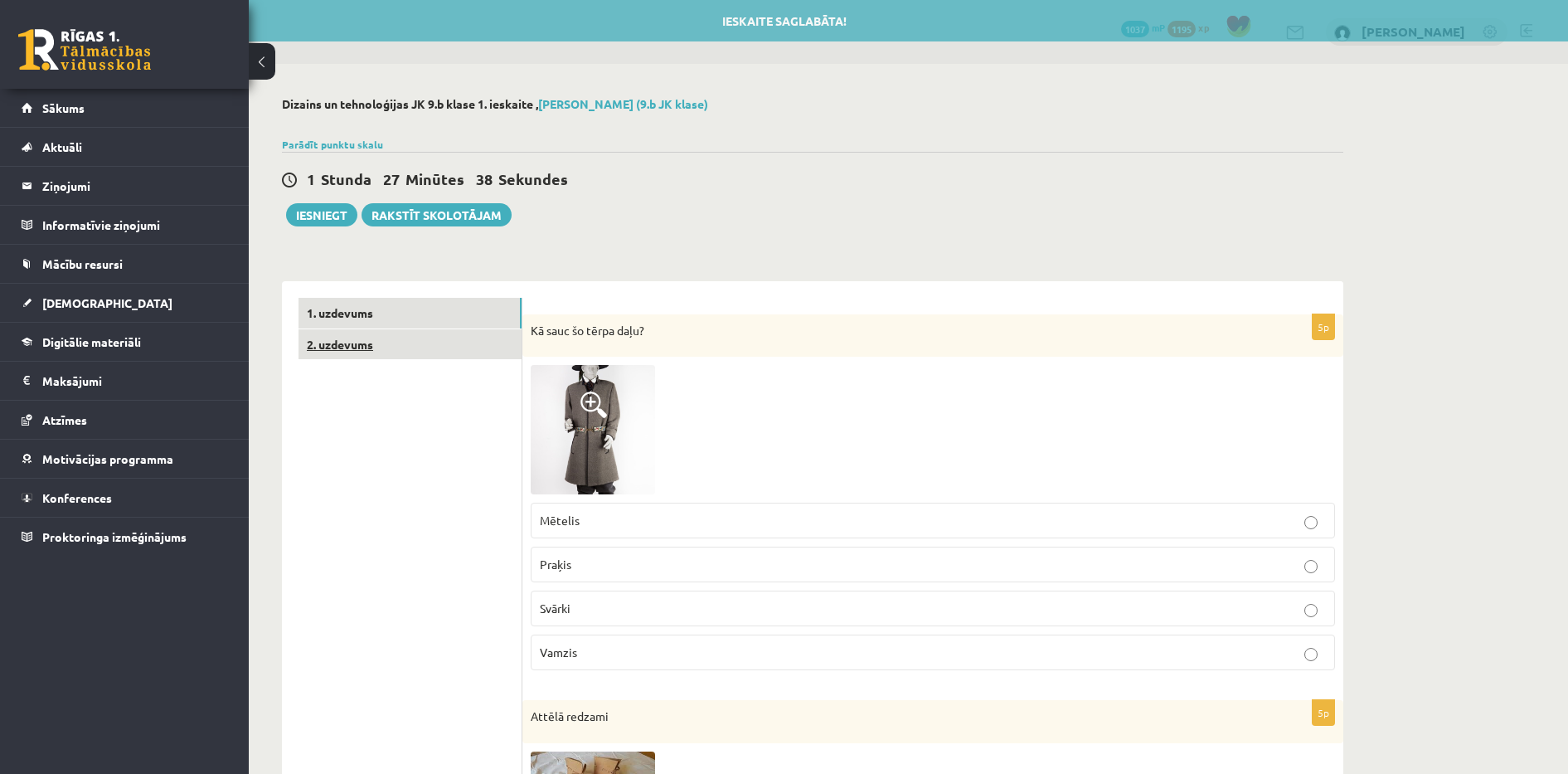
click at [429, 354] on link "2. uzdevums" at bounding box center [409, 344] width 223 height 31
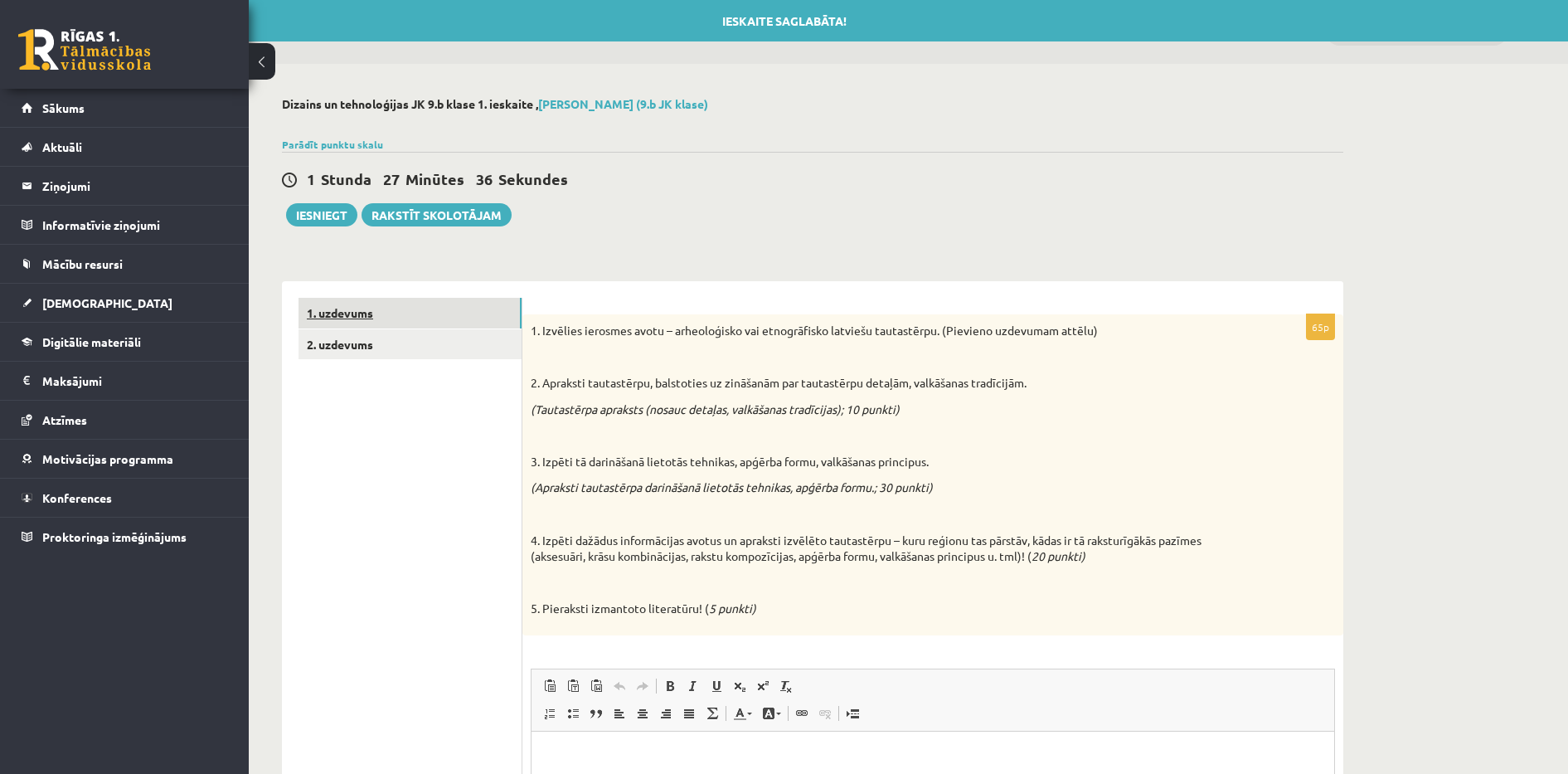
click at [429, 319] on link "1. uzdevums" at bounding box center [409, 313] width 223 height 31
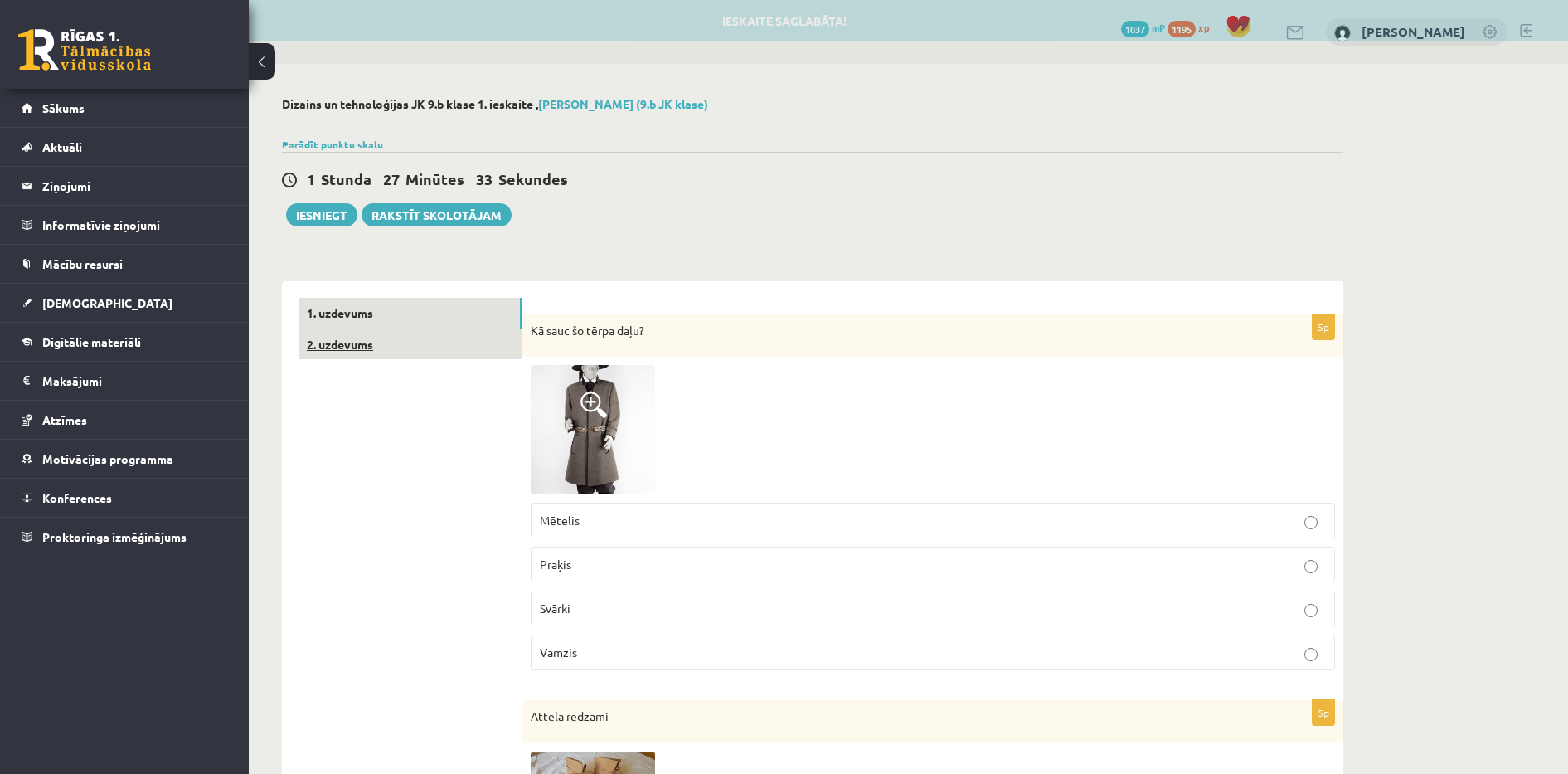
click at [351, 333] on link "2. uzdevums" at bounding box center [409, 344] width 223 height 31
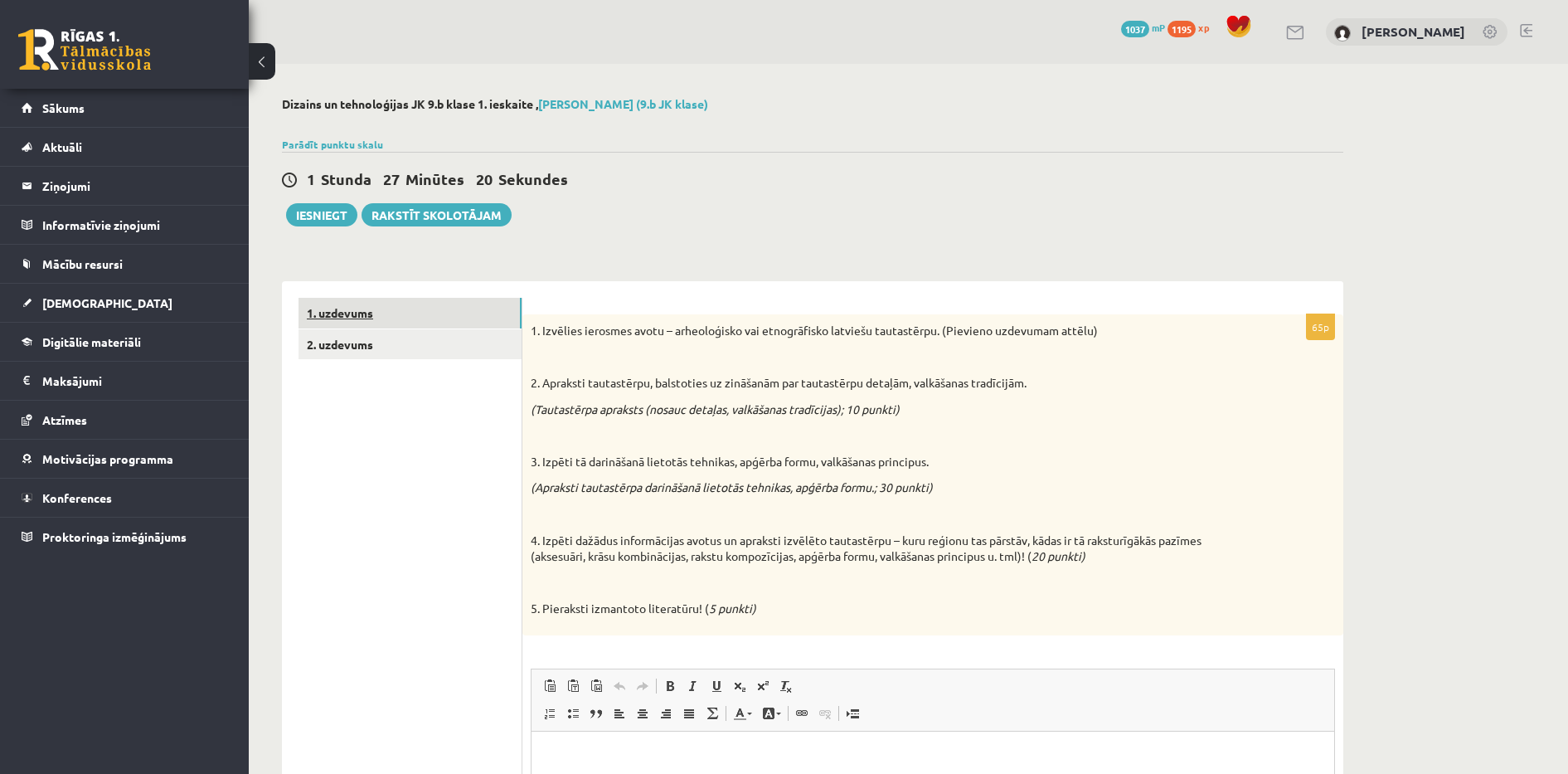
click at [341, 314] on link "1. uzdevums" at bounding box center [409, 313] width 223 height 31
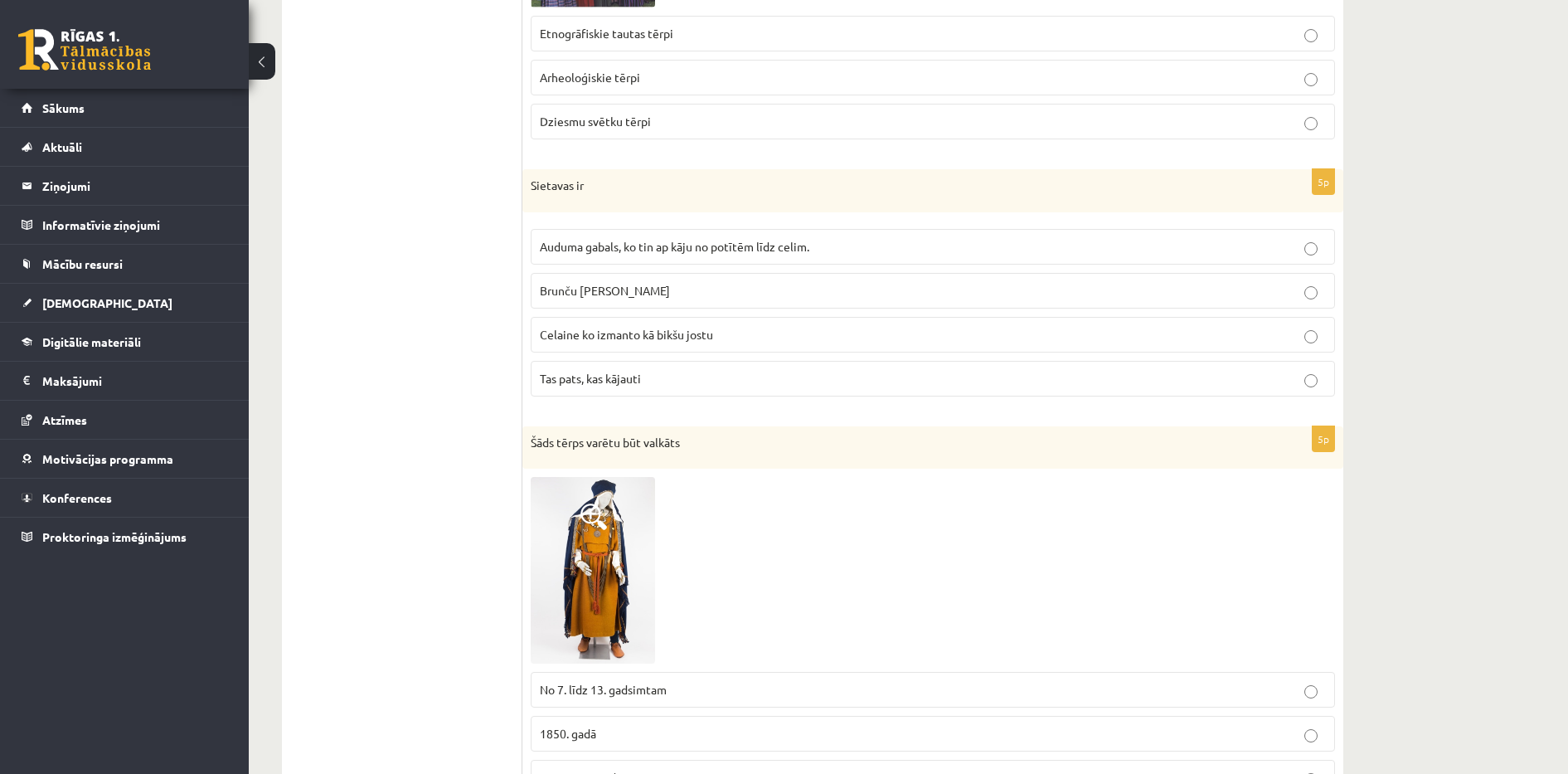
scroll to position [1174, 0]
click at [585, 251] on span "Auduma gabals, ko tin ap kāju no potītēm līdz celim." at bounding box center [675, 250] width 269 height 15
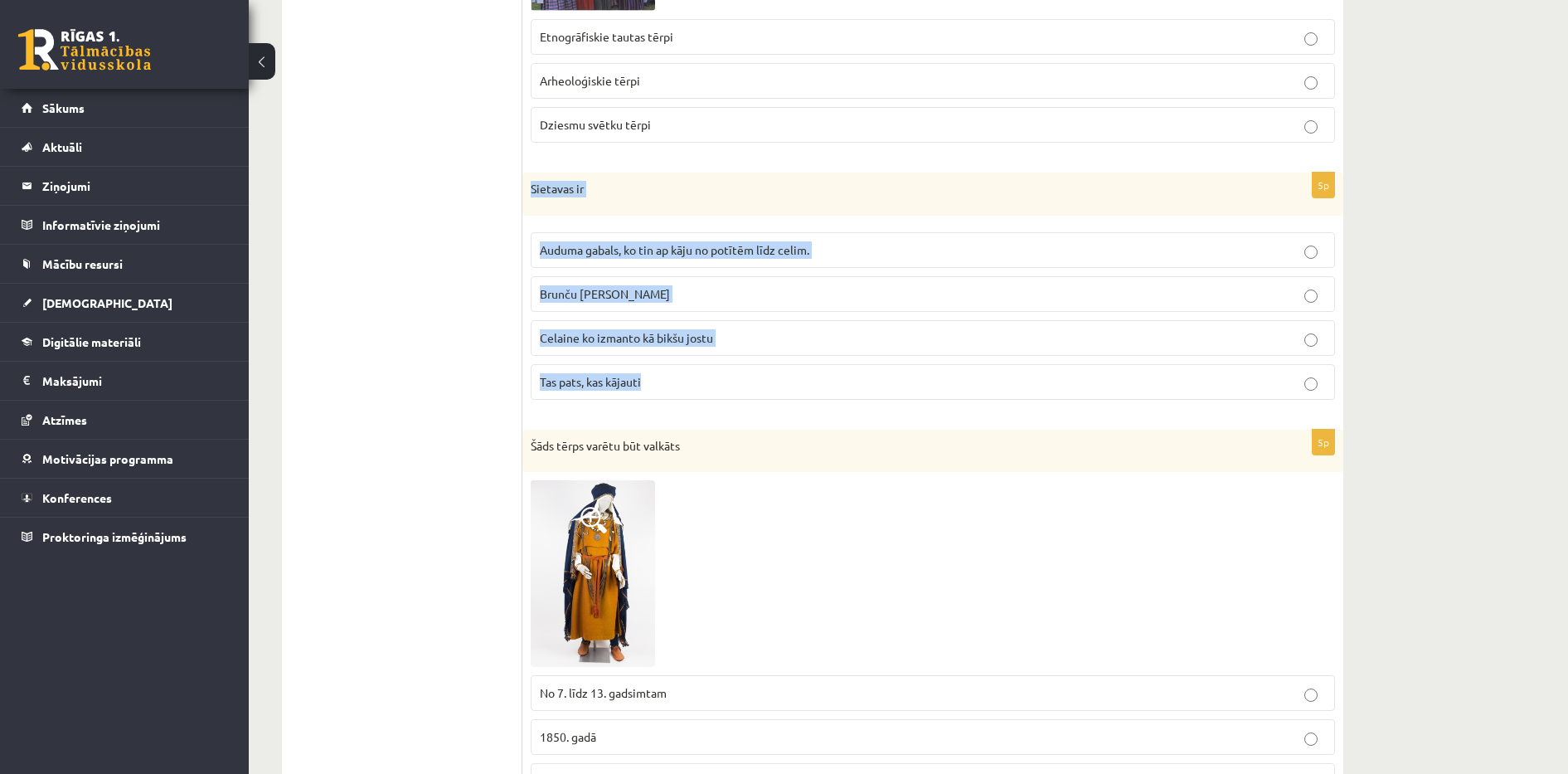
drag, startPoint x: 528, startPoint y: 189, endPoint x: 701, endPoint y: 376, distance: 254.8
click at [701, 376] on div "5p [GEOGRAPHIC_DATA] ir Auduma gabals, ko tin ap kāju no potītēm līdz celim. [G…" at bounding box center [933, 292] width 821 height 240
copy div "Sietavas ir Auduma gabals, ko tin ap kāju no potītēm līdz celim. Brunču josta […"
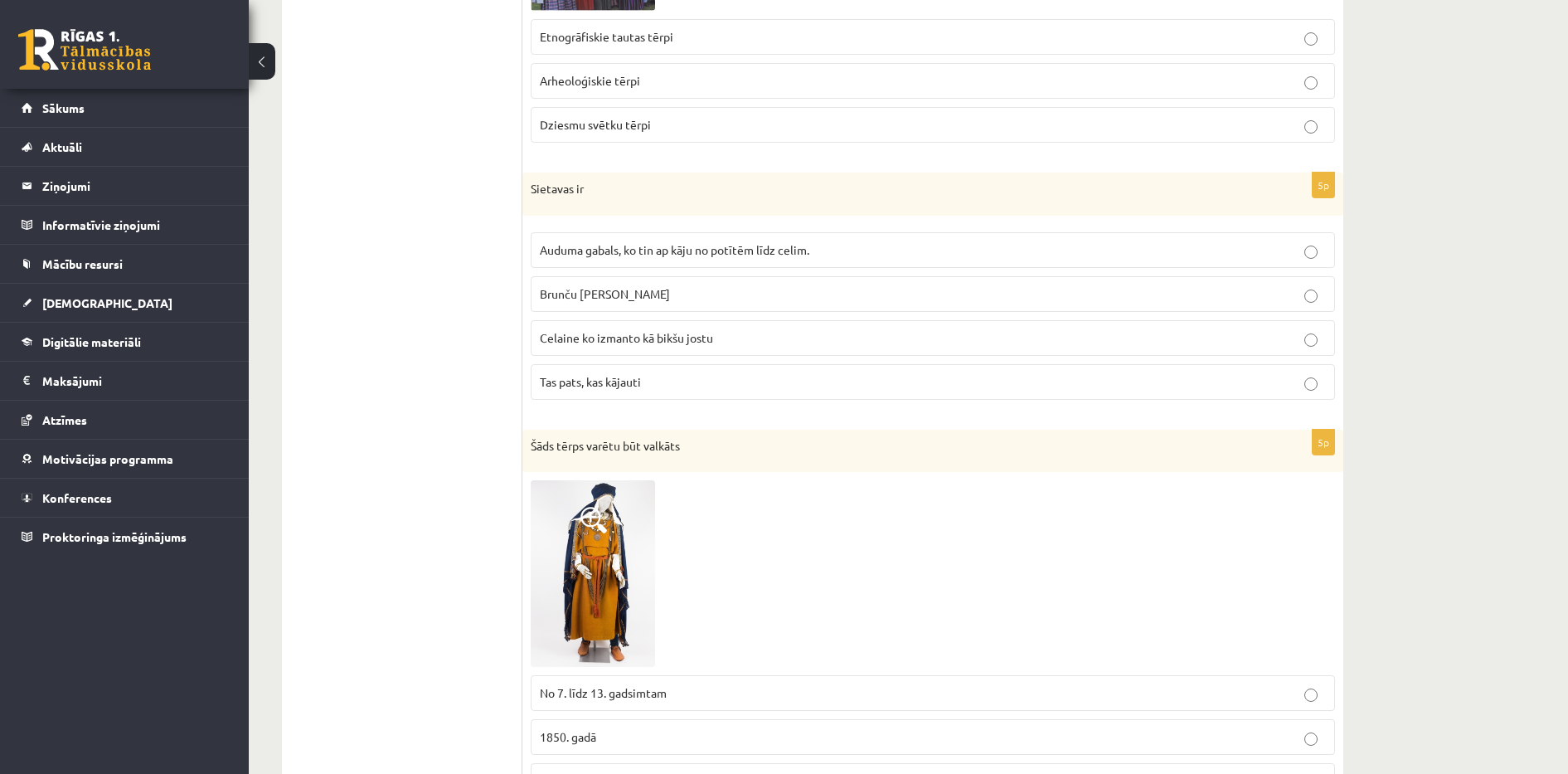
click at [422, 391] on ul "1. uzdevums 2. uzdevums" at bounding box center [410, 494] width 224 height 2738
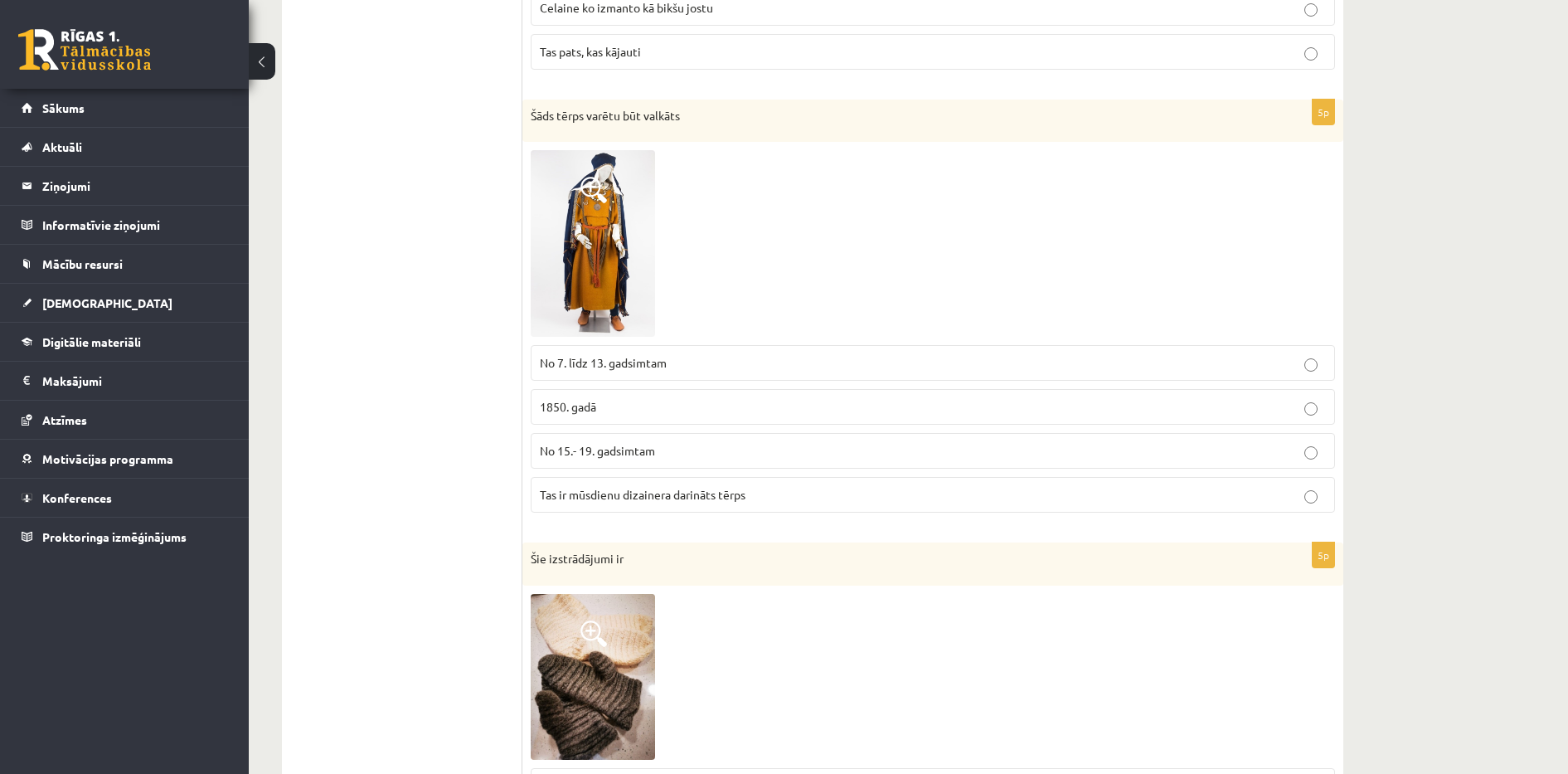
scroll to position [1559, 0]
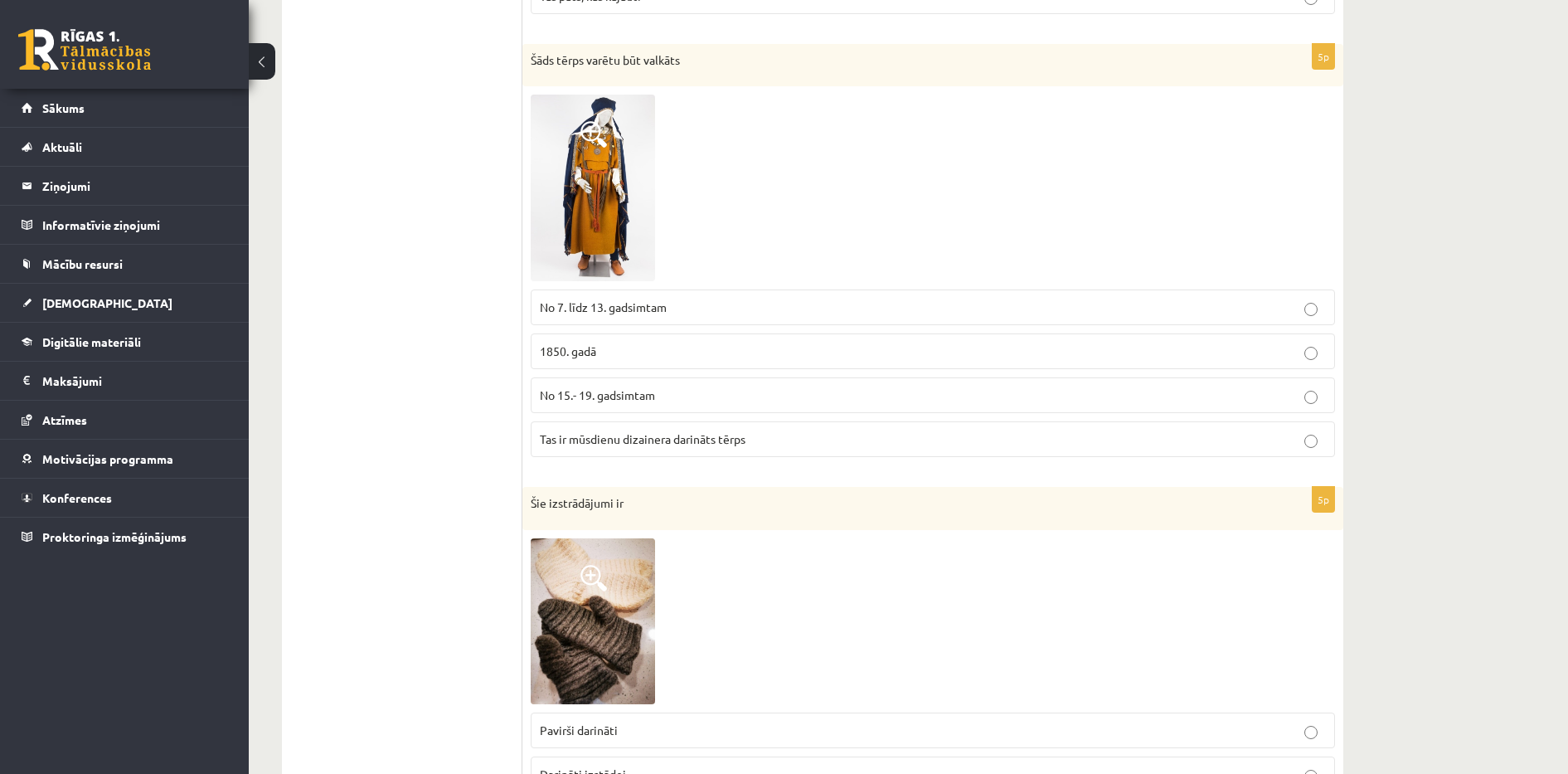
click at [617, 142] on img at bounding box center [593, 187] width 125 height 186
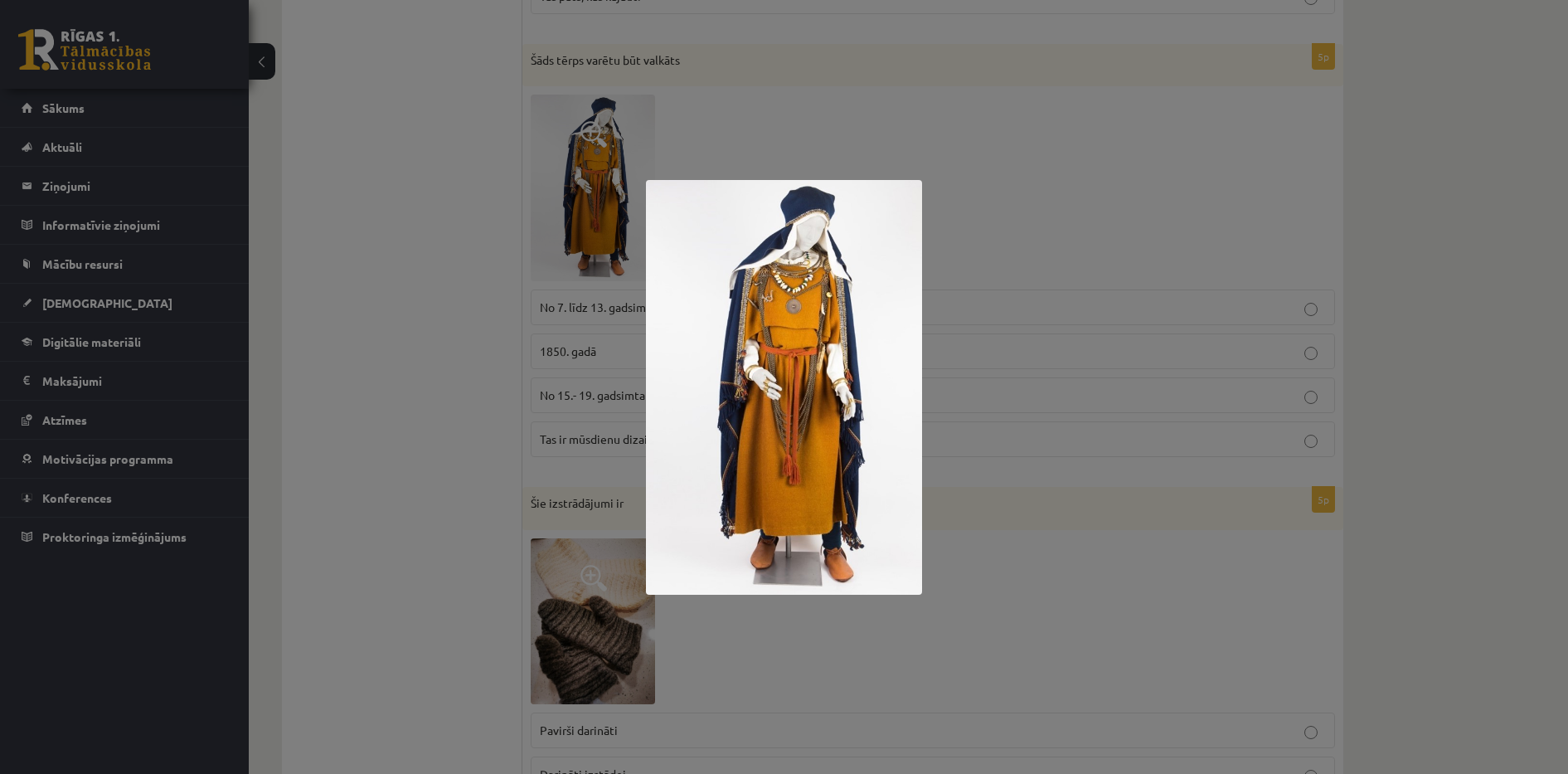
click at [418, 366] on div at bounding box center [784, 387] width 1568 height 774
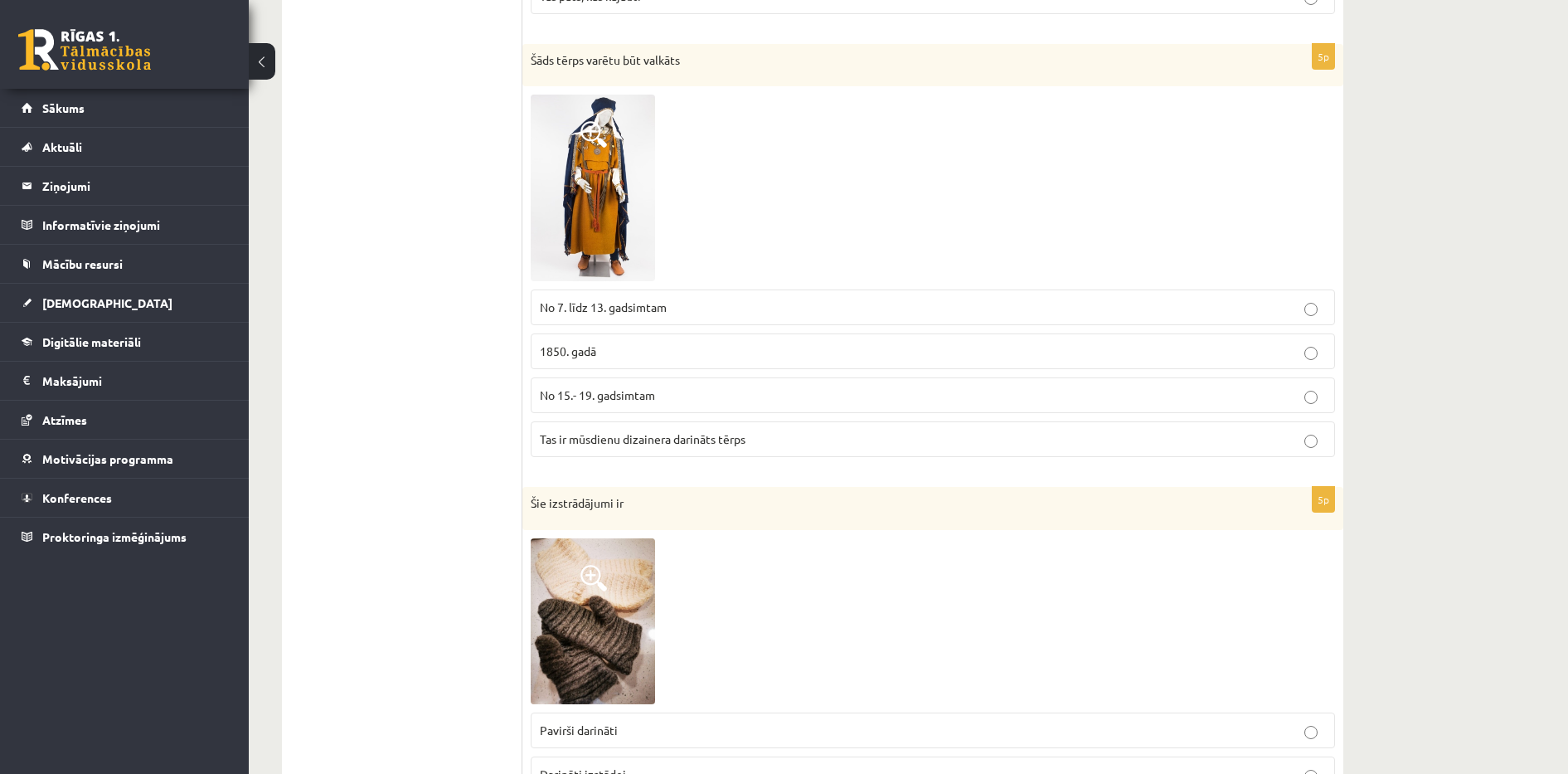
click at [654, 309] on span "No 7. līdz 13. gadsimtam" at bounding box center [604, 306] width 127 height 15
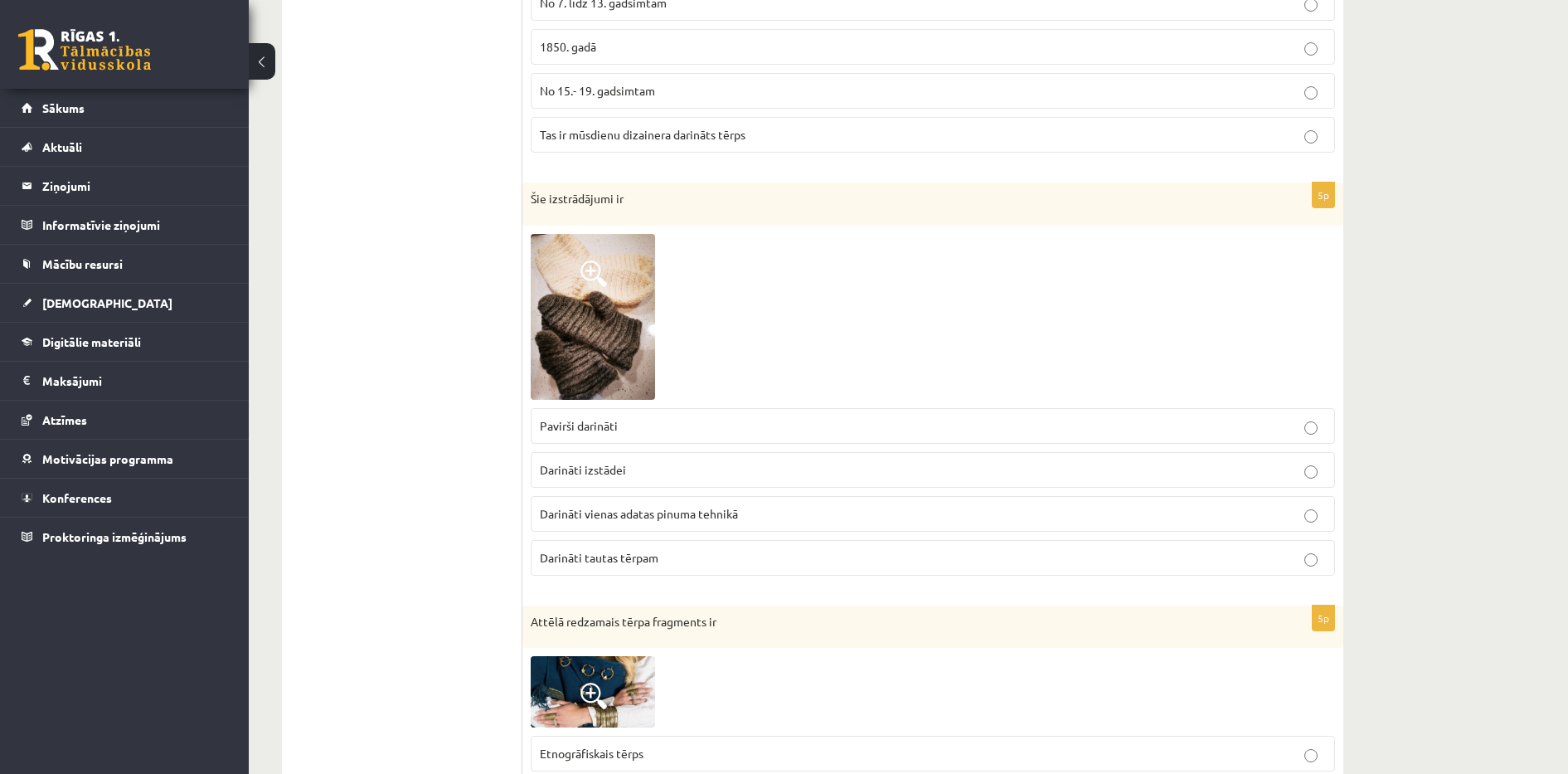
scroll to position [1932, 0]
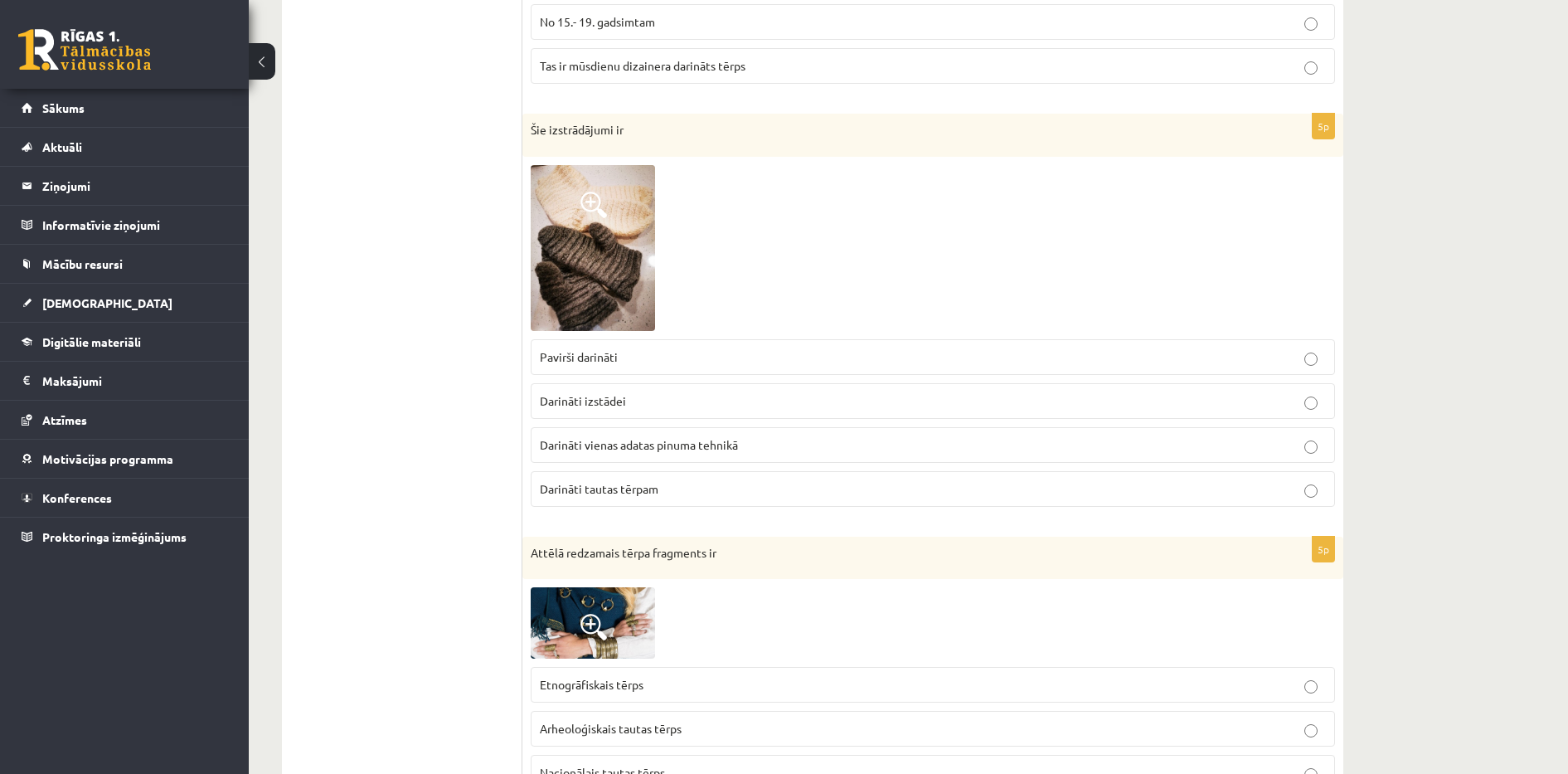
click at [559, 227] on img at bounding box center [593, 248] width 125 height 166
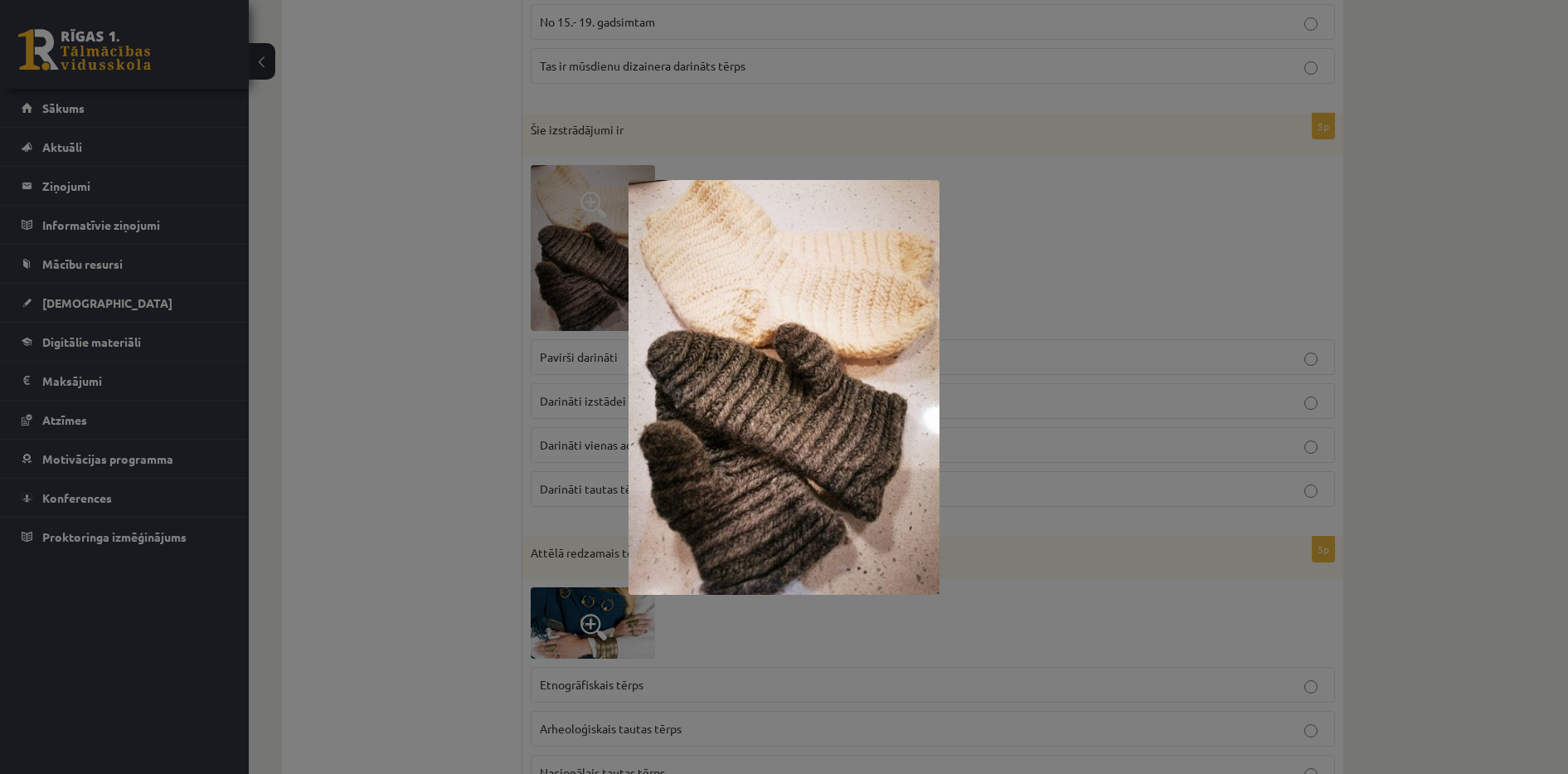
click at [462, 306] on div at bounding box center [784, 387] width 1568 height 774
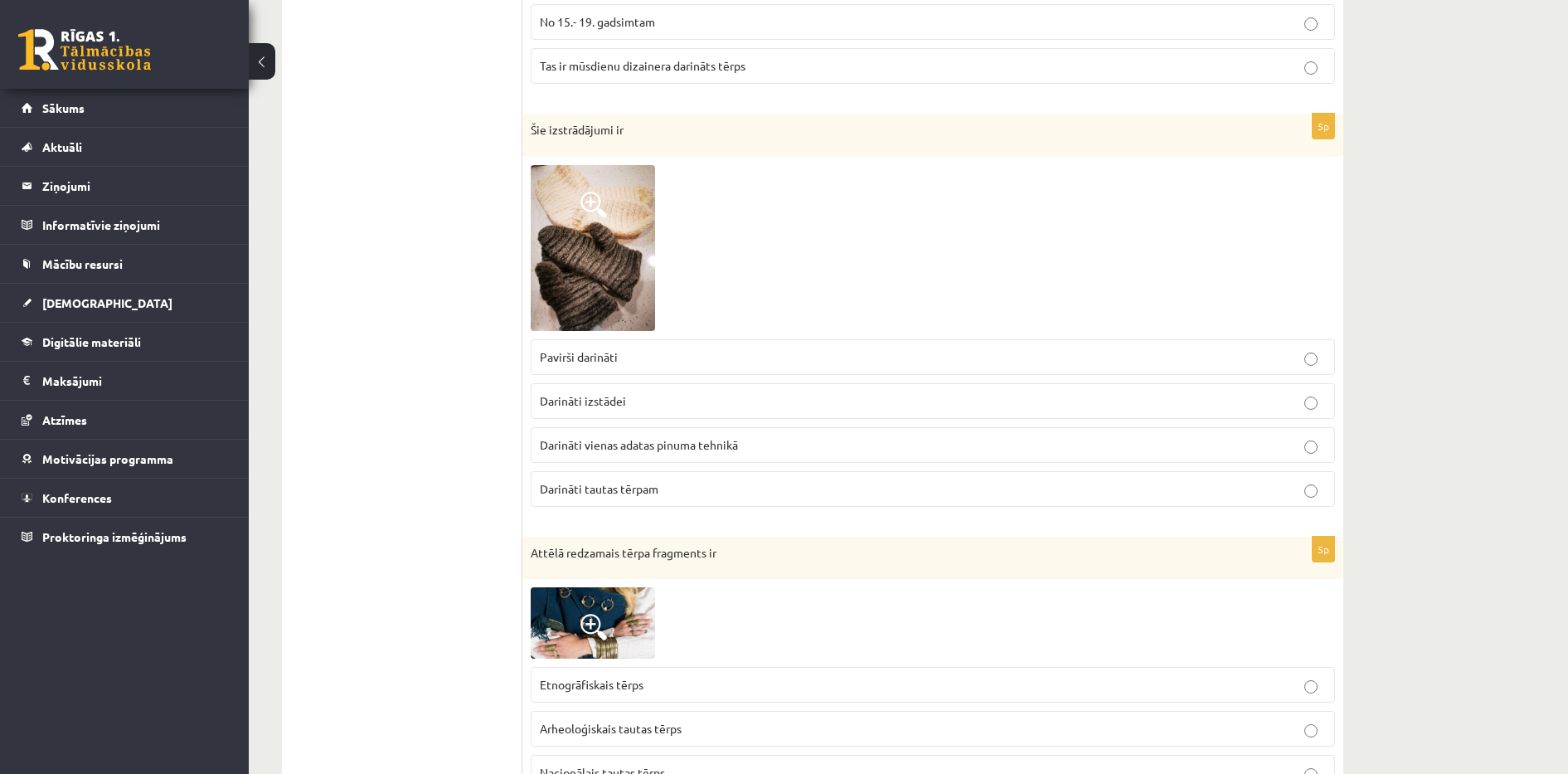
click at [637, 441] on span "Darināti vienas adatas pinuma tehnikā" at bounding box center [639, 444] width 198 height 15
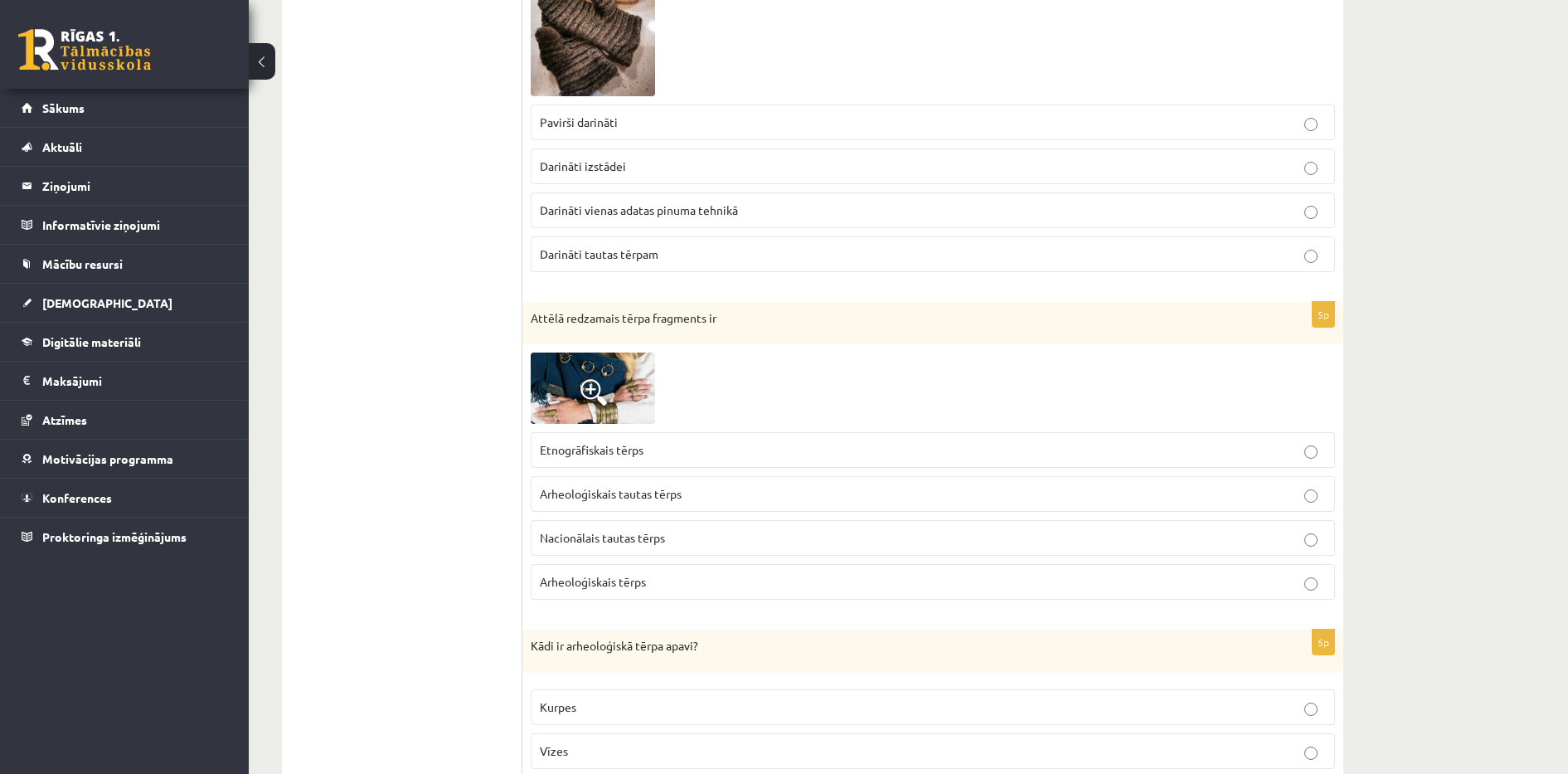
scroll to position [2263, 0]
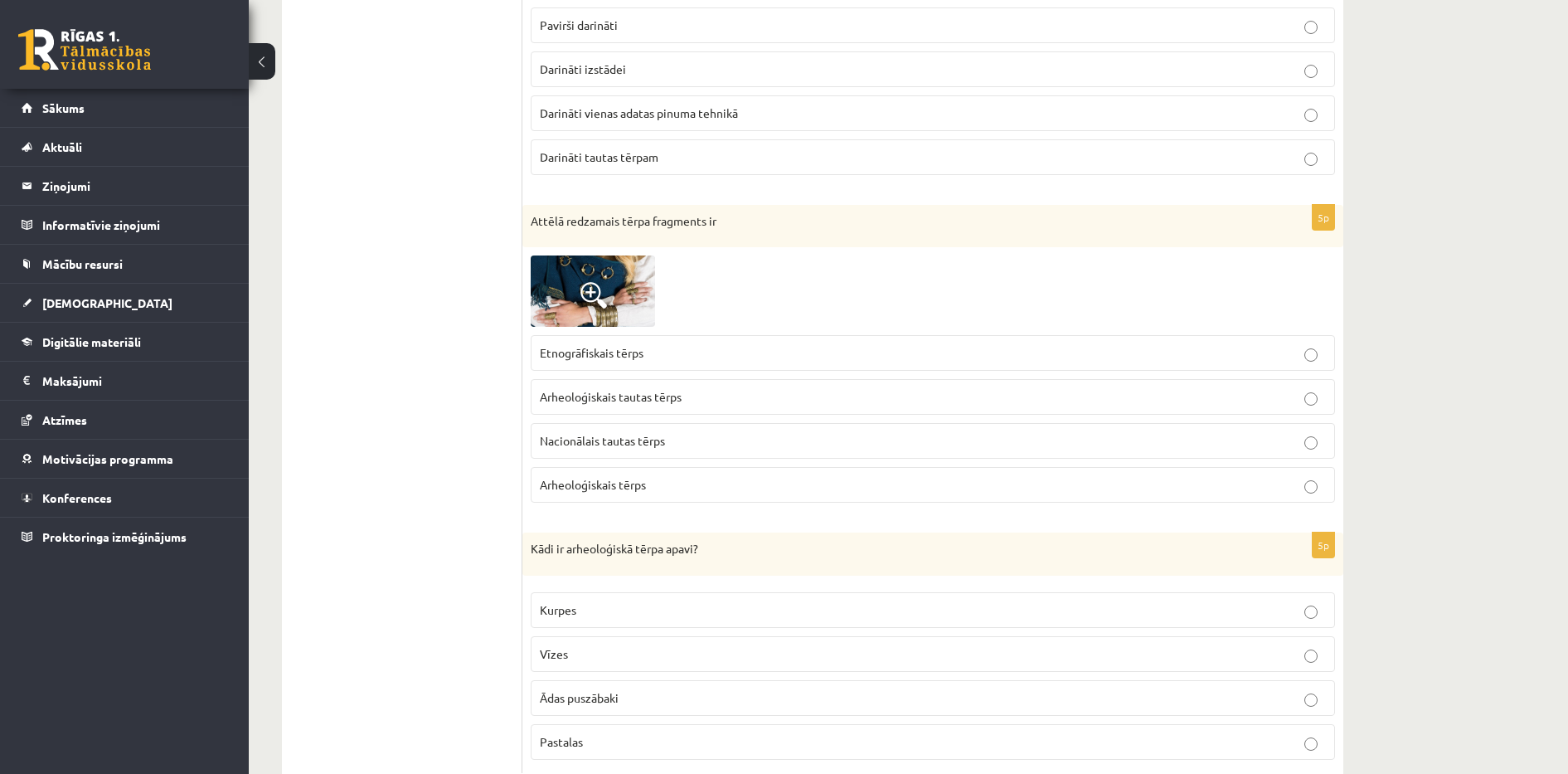
click at [546, 272] on img at bounding box center [593, 291] width 125 height 72
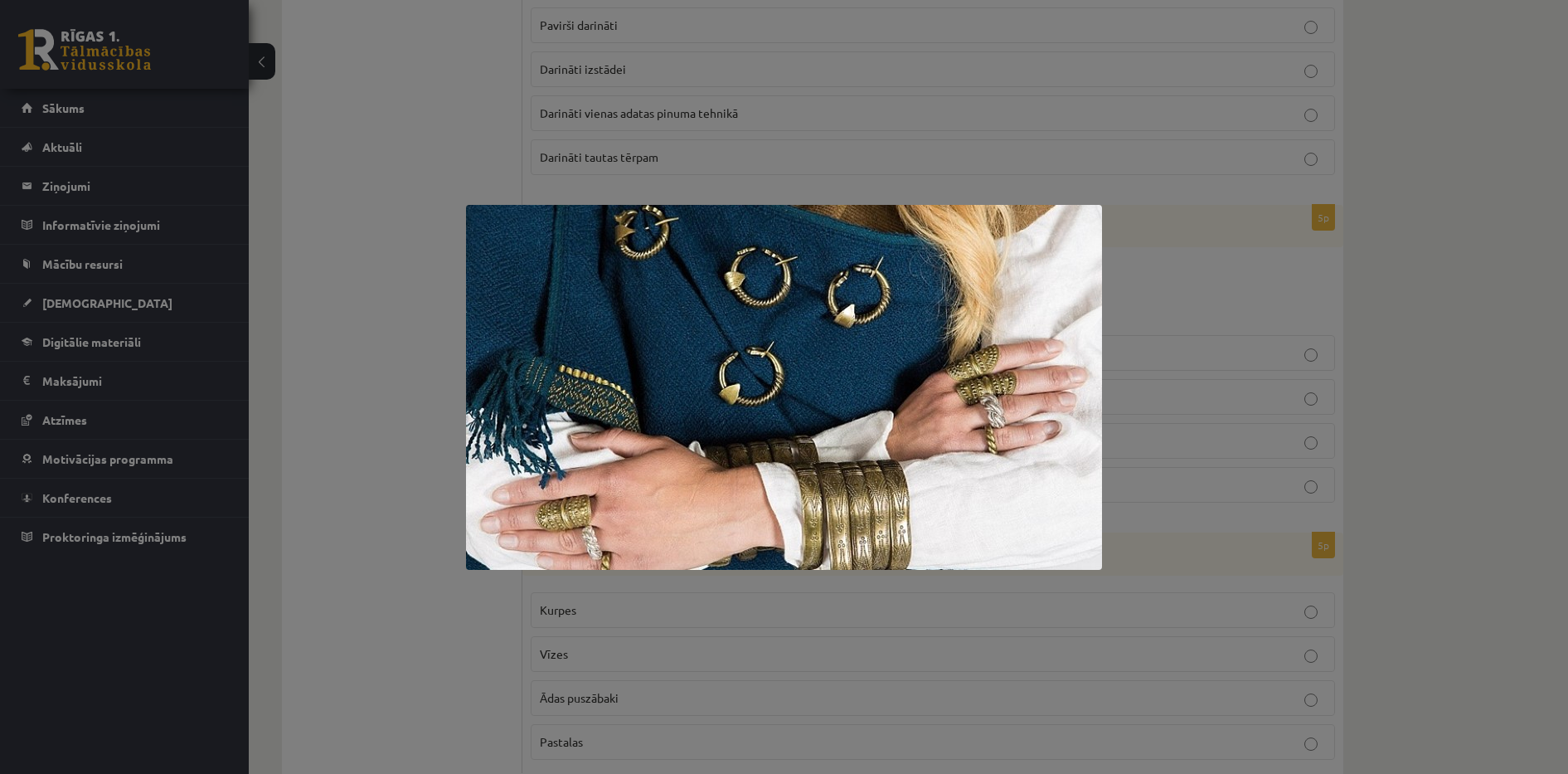
click at [380, 324] on div at bounding box center [784, 387] width 1568 height 774
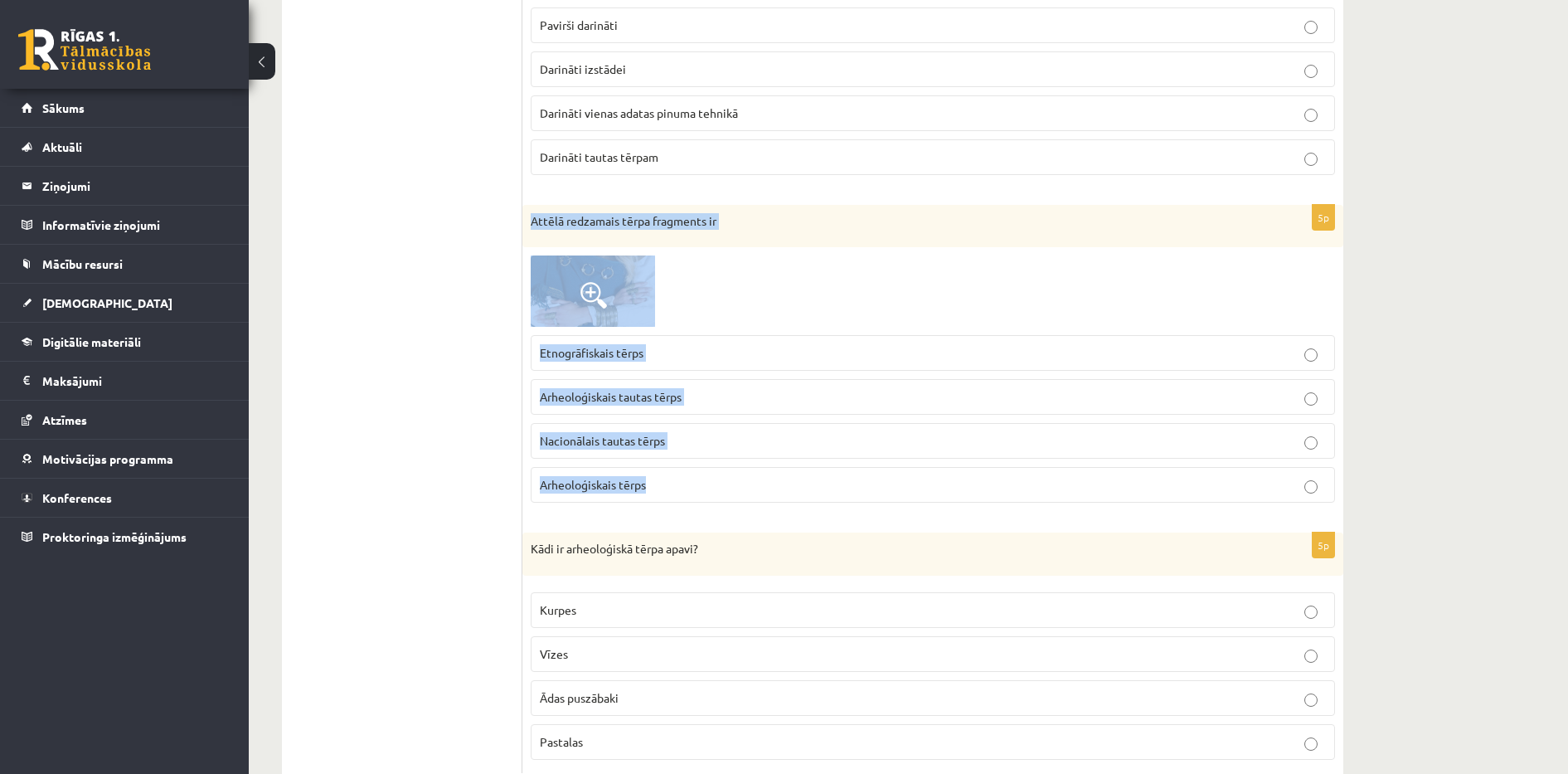
drag, startPoint x: 529, startPoint y: 218, endPoint x: 685, endPoint y: 472, distance: 298.1
click at [685, 472] on div "5p Attēlā redzamais tērpa fragments ir Etnogrāfiskais tērps Arheoloģiskais taut…" at bounding box center [933, 360] width 821 height 312
copy div "Attēlā redzamais tērpa fragments ir Etnogrāfiskais tērps Arheoloģiskais tautas …"
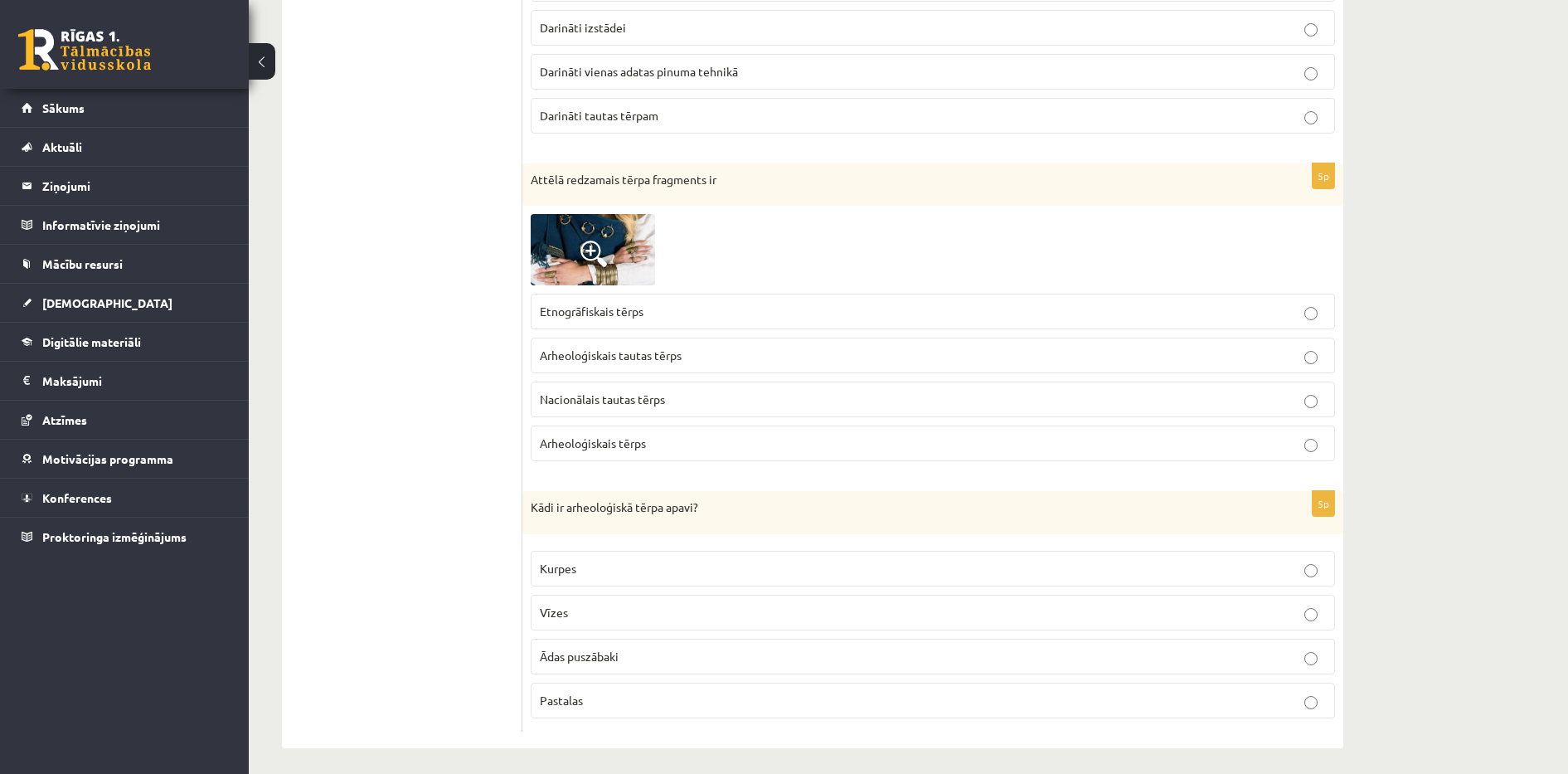
scroll to position [2314, 0]
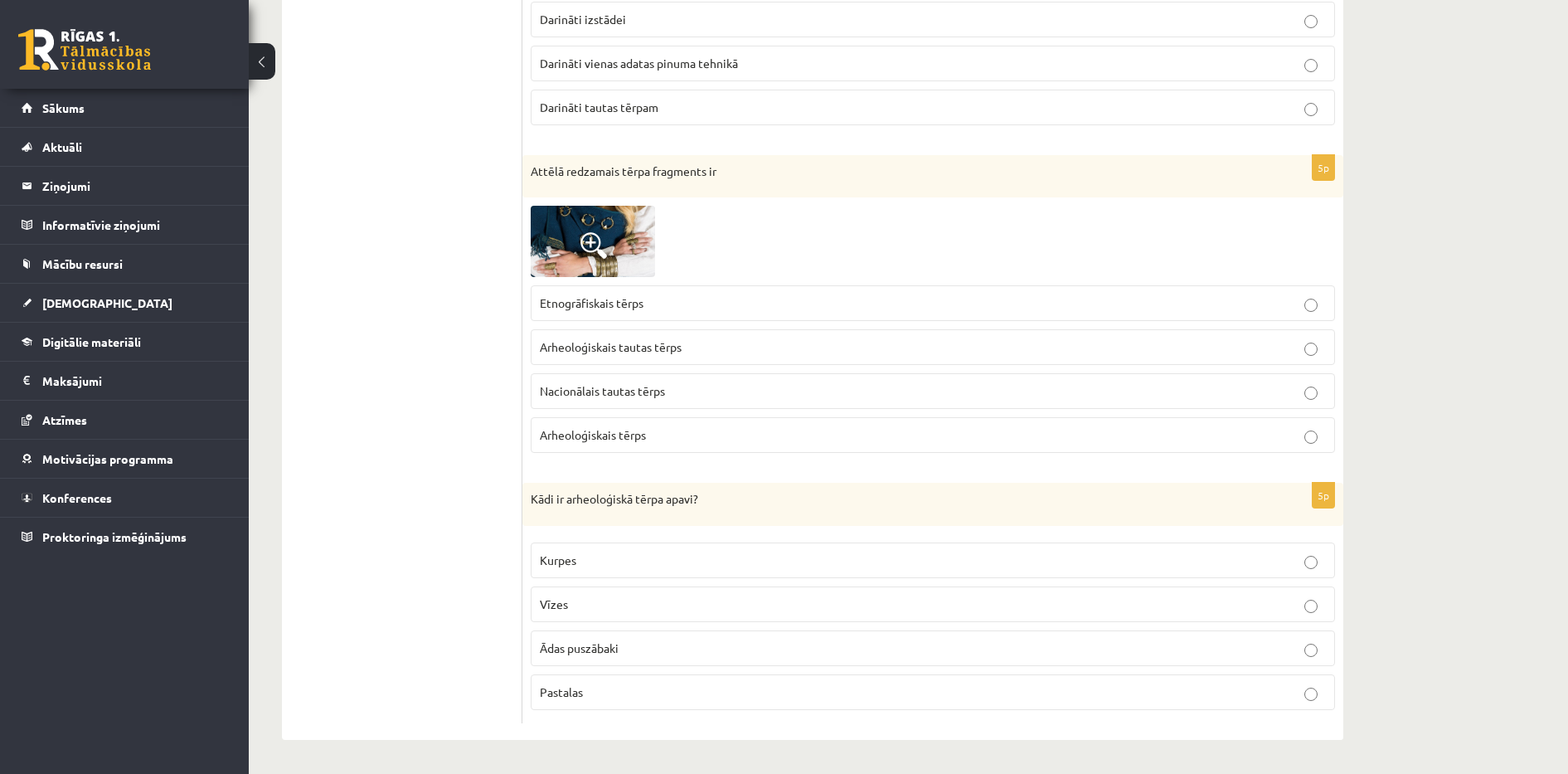
click at [696, 389] on p "Nacionālais tautas tērps" at bounding box center [934, 390] width 786 height 18
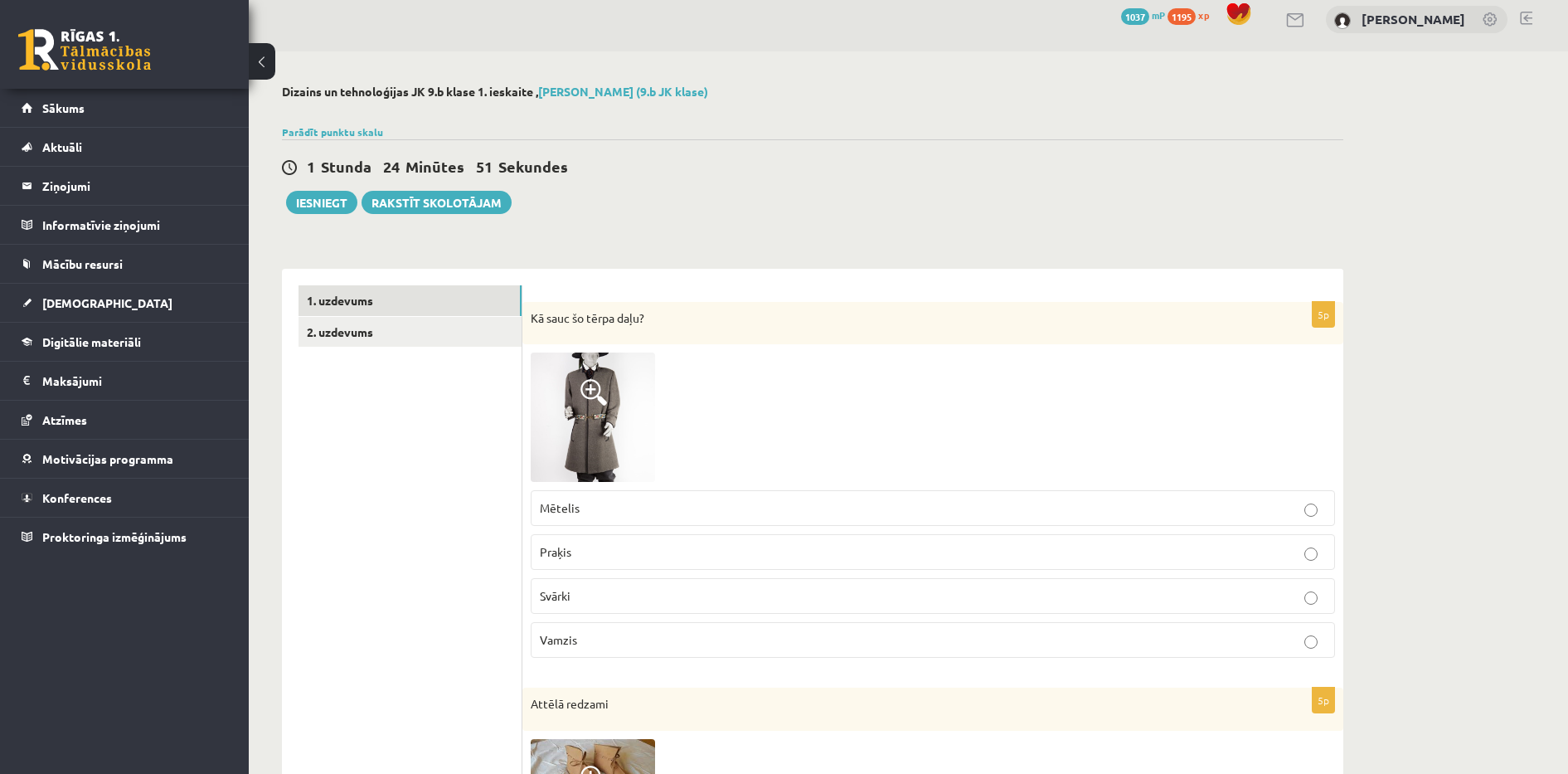
scroll to position [0, 0]
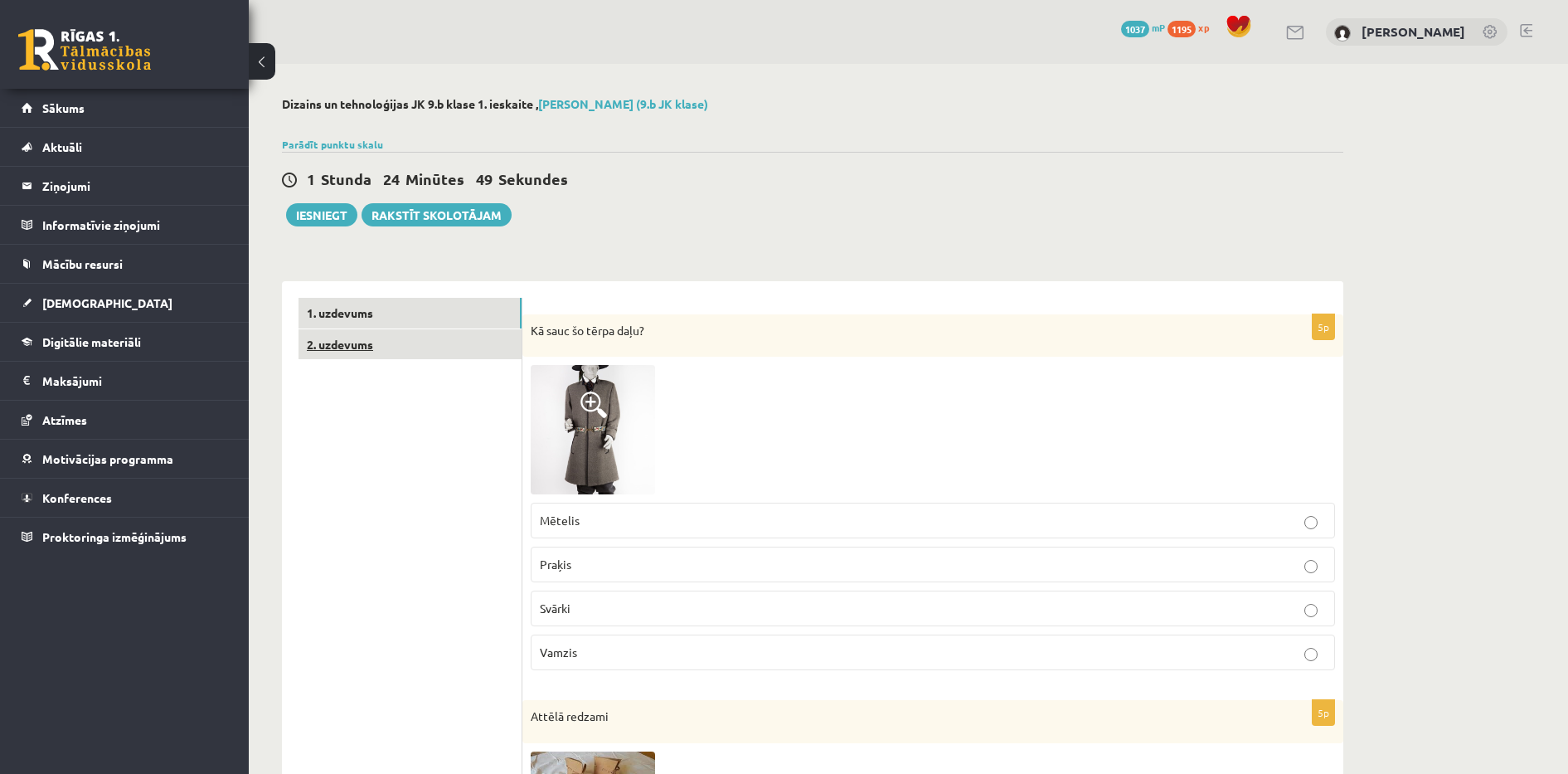
click at [424, 344] on link "2. uzdevums" at bounding box center [409, 344] width 223 height 31
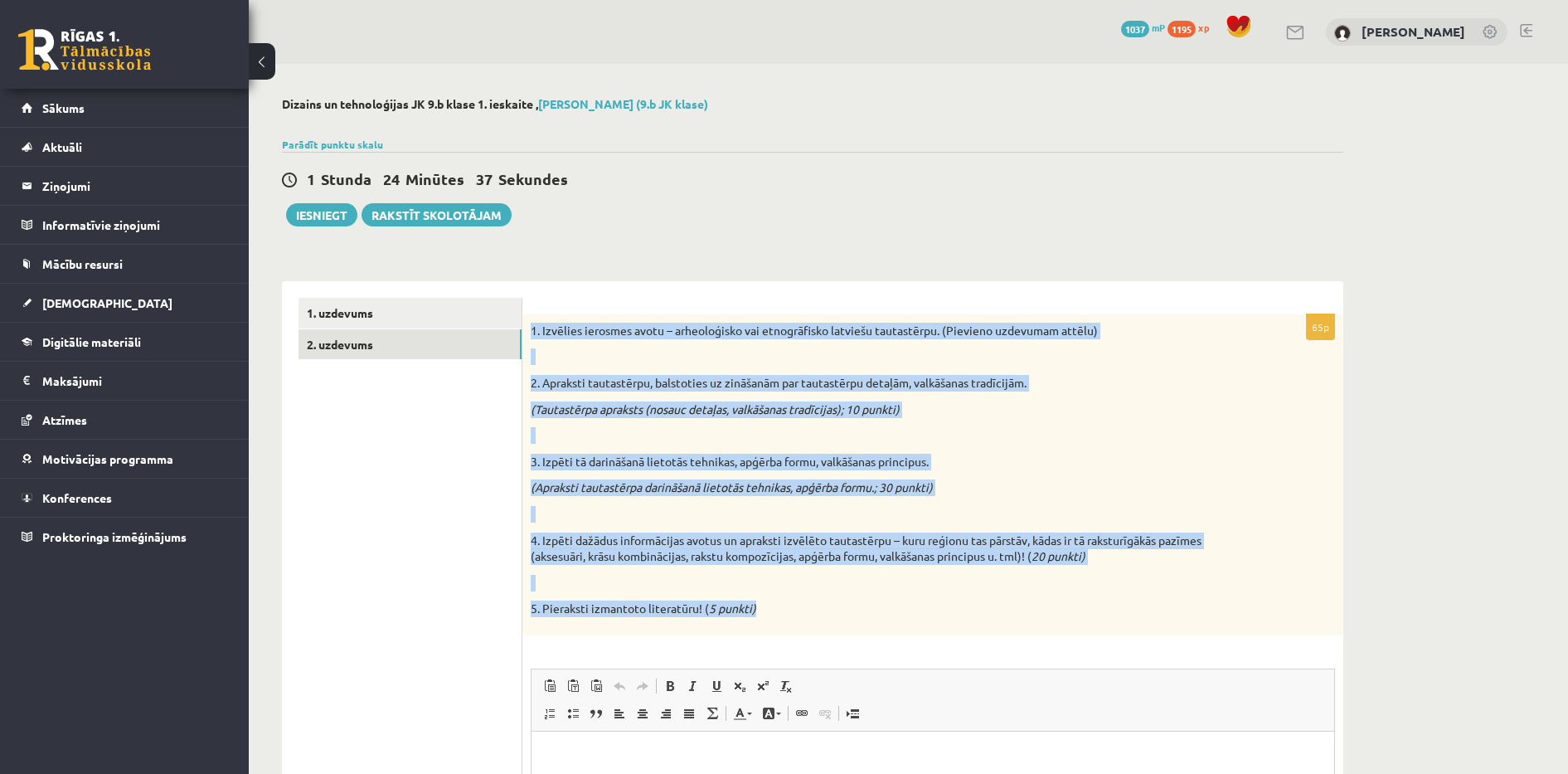
drag, startPoint x: 530, startPoint y: 331, endPoint x: 1127, endPoint y: 621, distance: 663.7
click at [1127, 621] on div "1. Izvēlies ierosmes avotu – arheoloģisko vai etnogrāfisko latviešu tautastērpu…" at bounding box center [933, 474] width 821 height 320
copy div "1. Izvēlies ierosmes avotu – arheoloģisko vai etnogrāfisko latviešu tautastērpu…"
click at [822, 292] on div "65p 1. Izvēlies ierosmes avotu – arheoloģisko vai etnogrāfisko latviešu tautast…" at bounding box center [933, 656] width 821 height 749
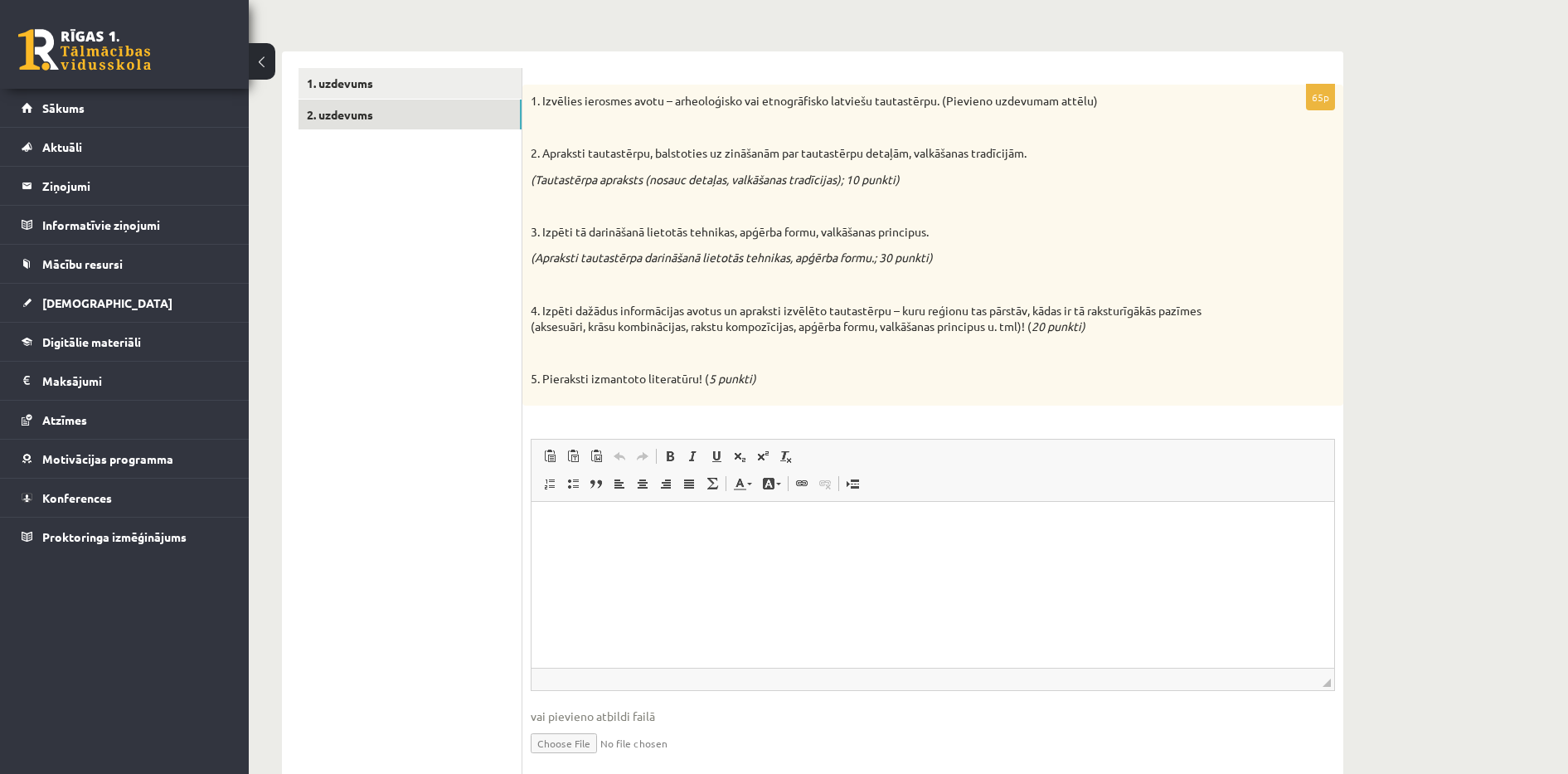
scroll to position [249, 0]
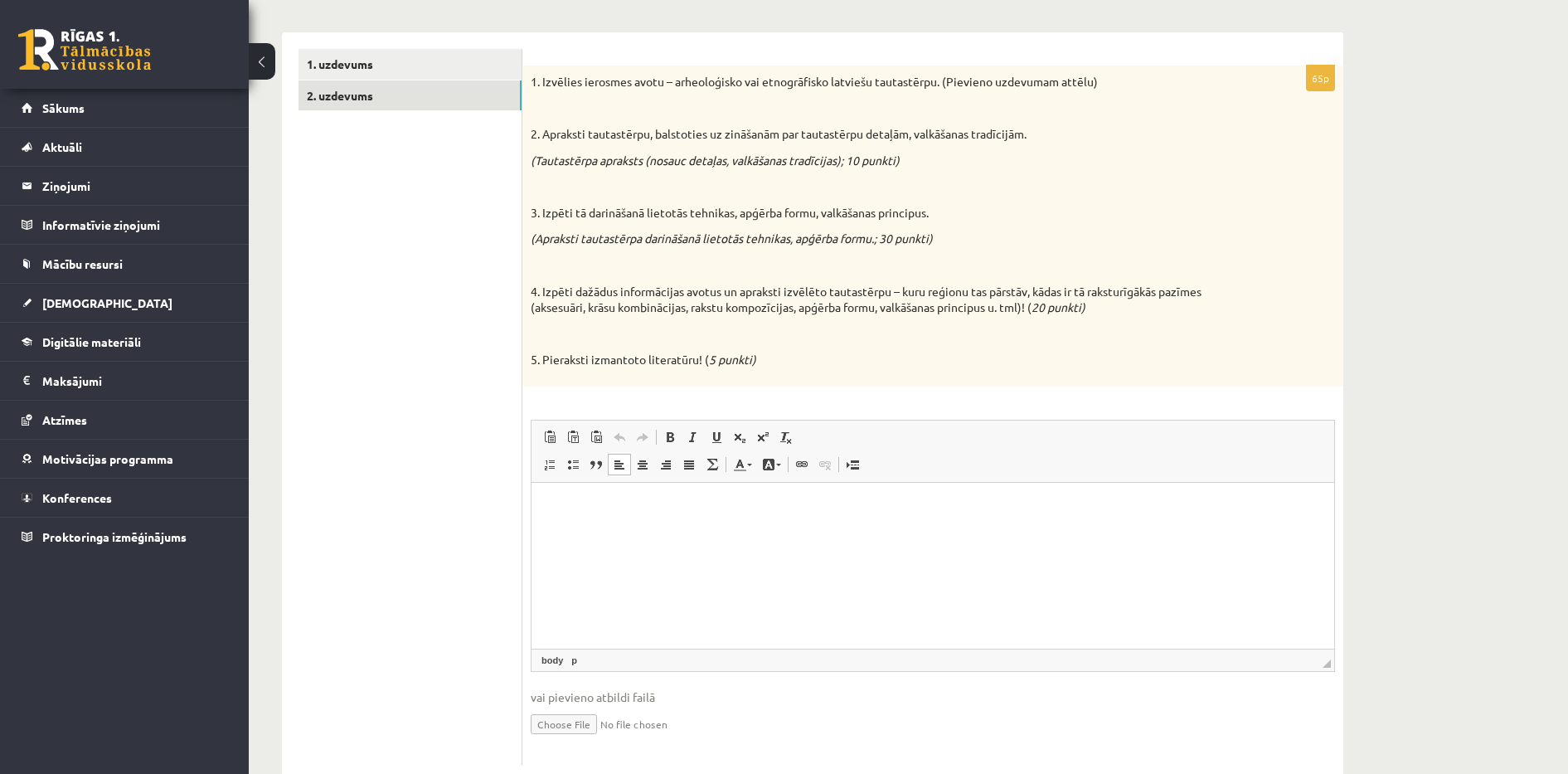
click at [552, 506] on p "Визуальный текстовый редактор, wiswyg-editor-user-answer-47433952143340" at bounding box center [933, 507] width 770 height 18
click at [609, 542] on p "**" at bounding box center [933, 535] width 770 height 18
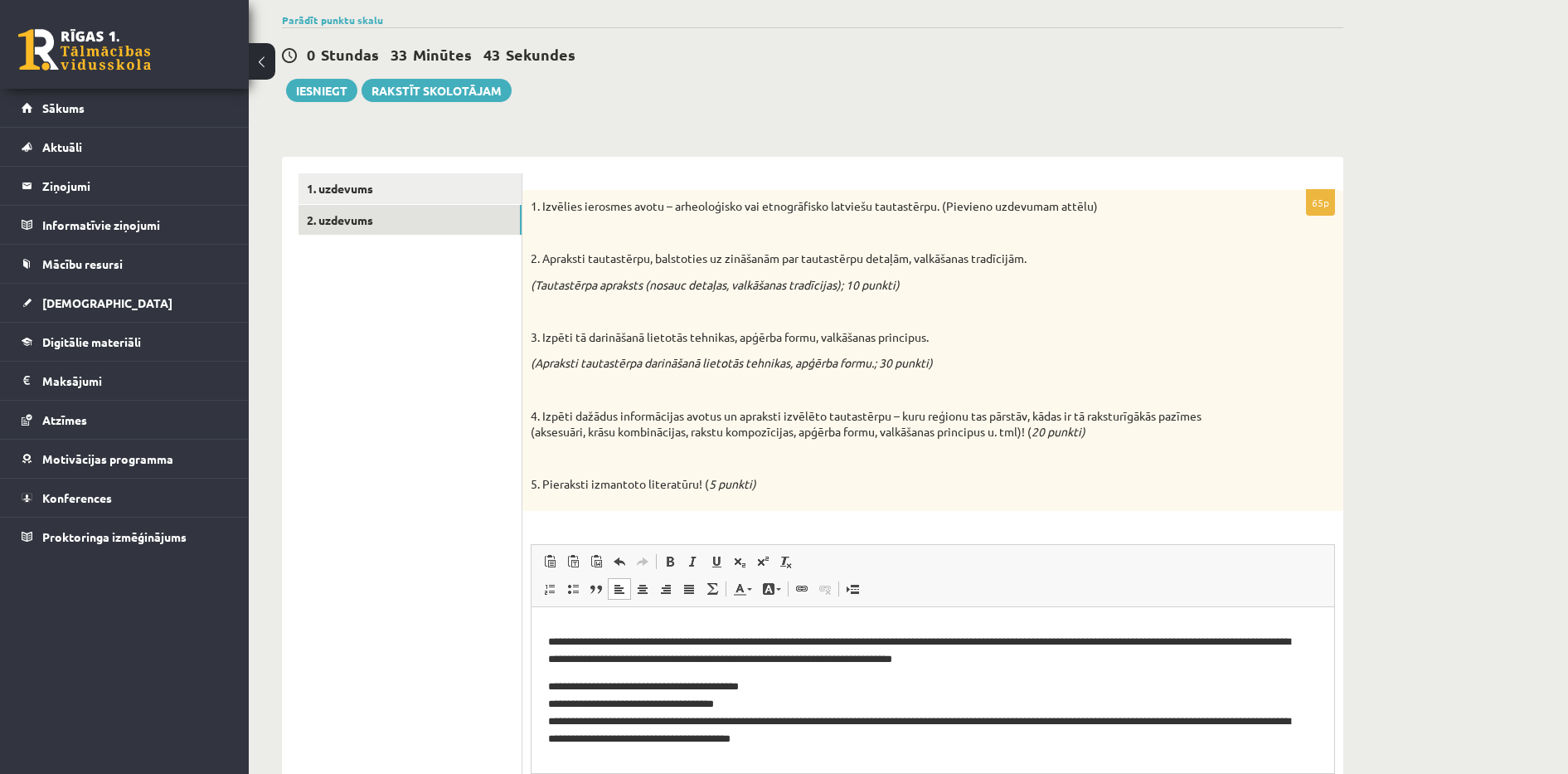
scroll to position [204, 0]
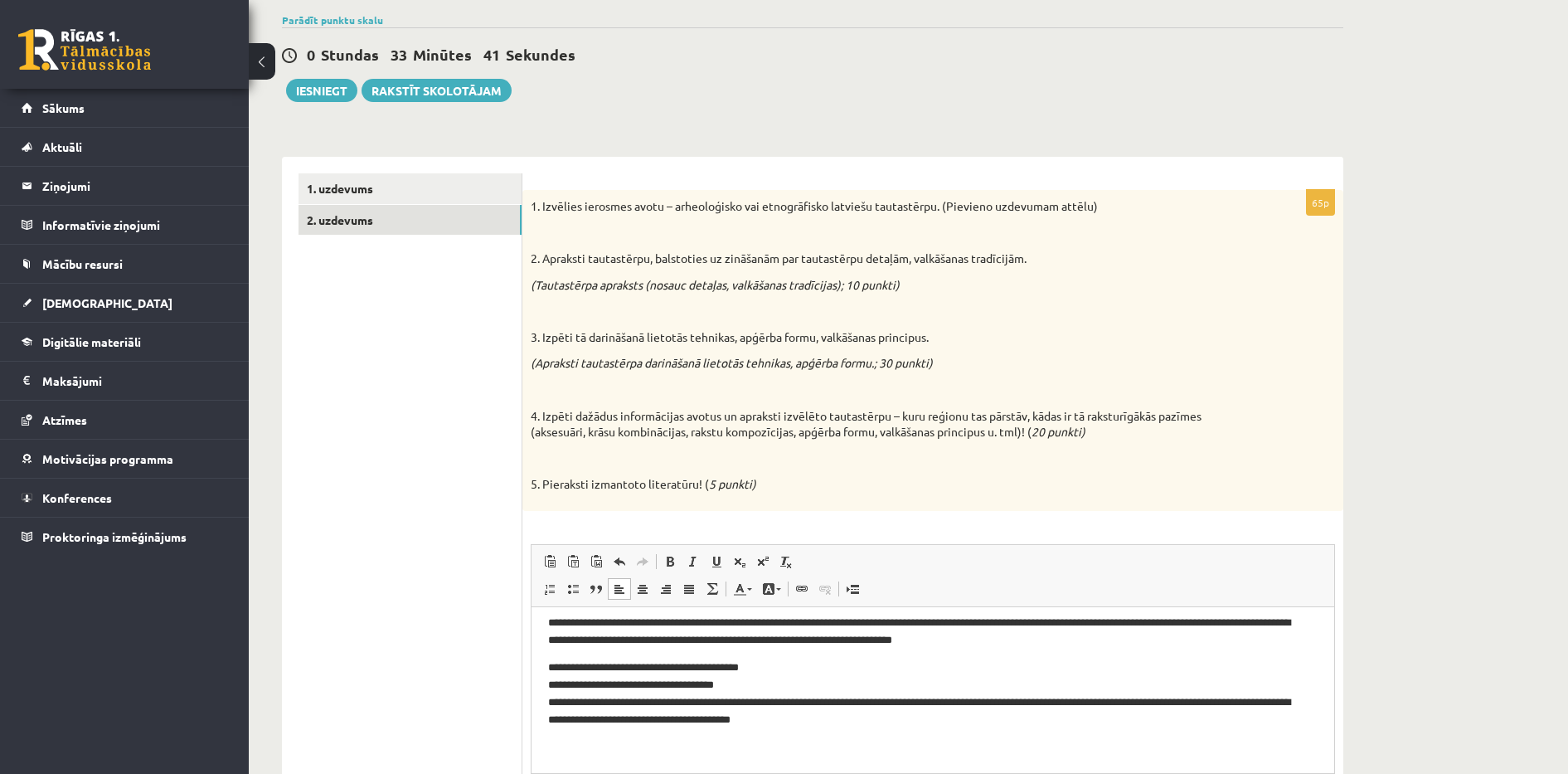
click at [740, 743] on p "Визуальный текстовый редактор, wiswyg-editor-user-answer-47433952143340" at bounding box center [933, 746] width 770 height 18
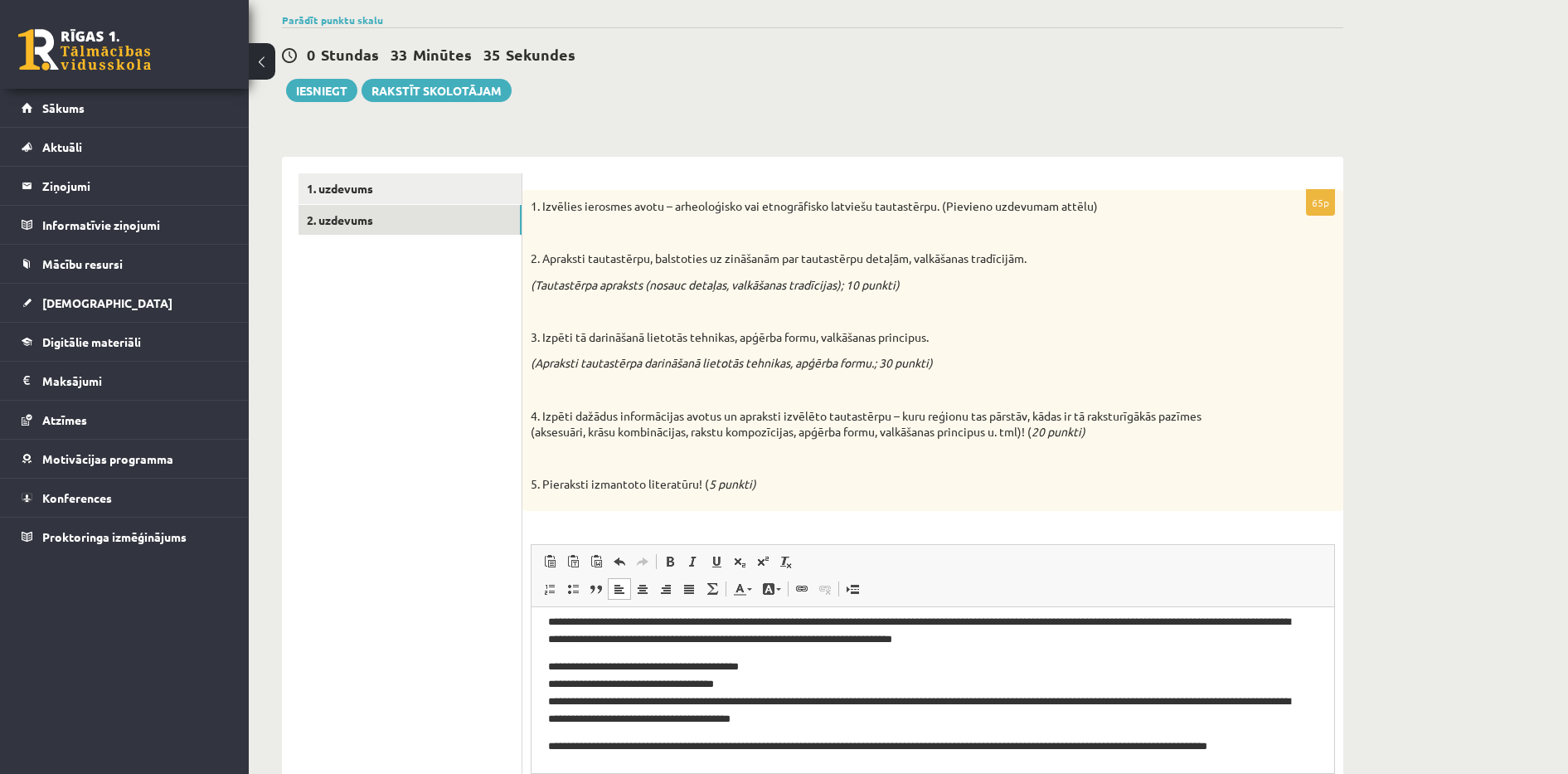
click at [1076, 746] on p "**********" at bounding box center [924, 754] width 754 height 34
click at [1174, 744] on p "**********" at bounding box center [924, 746] width 754 height 18
click at [1259, 749] on p "**********" at bounding box center [924, 746] width 754 height 18
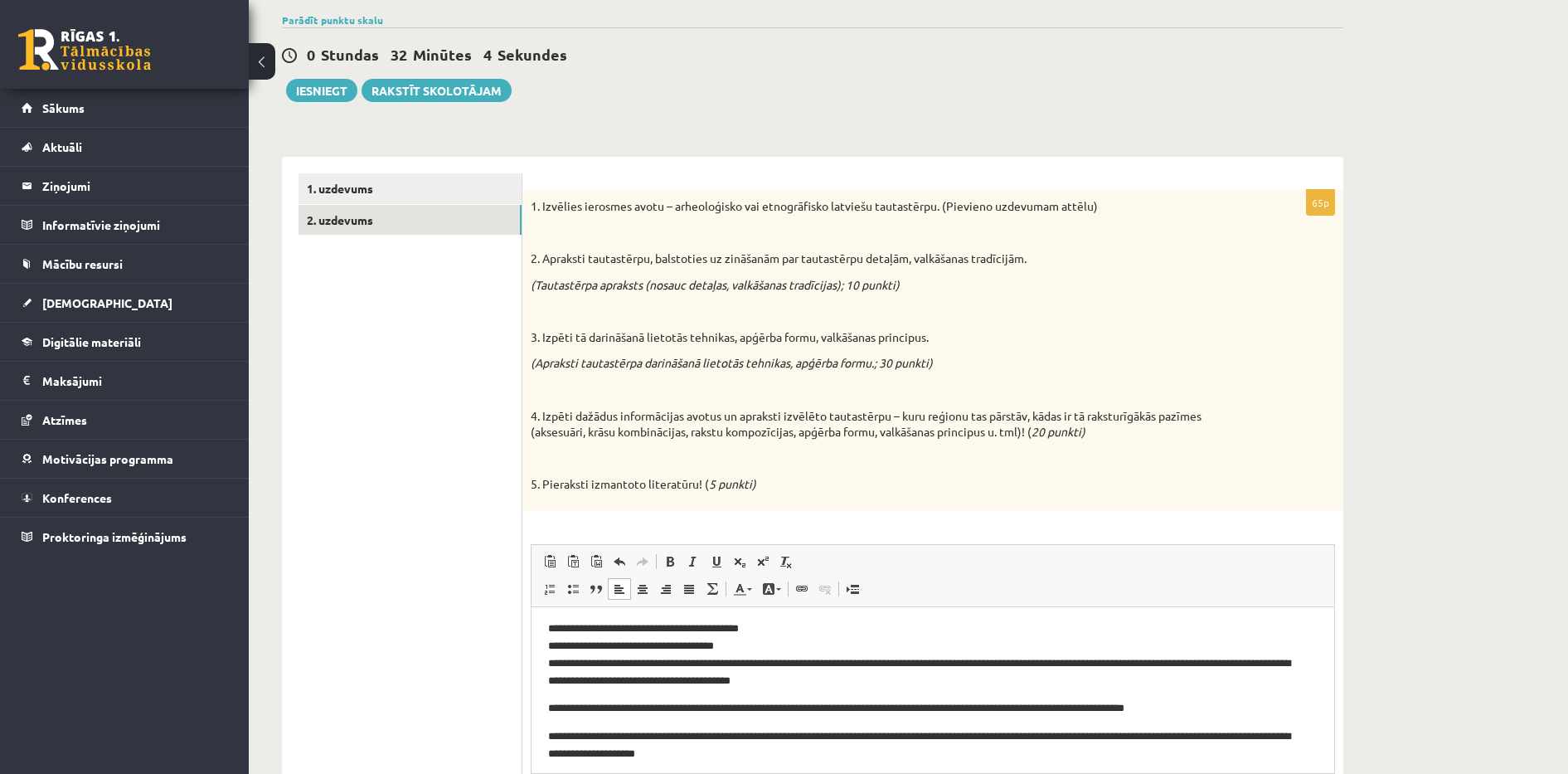
scroll to position [249, 0]
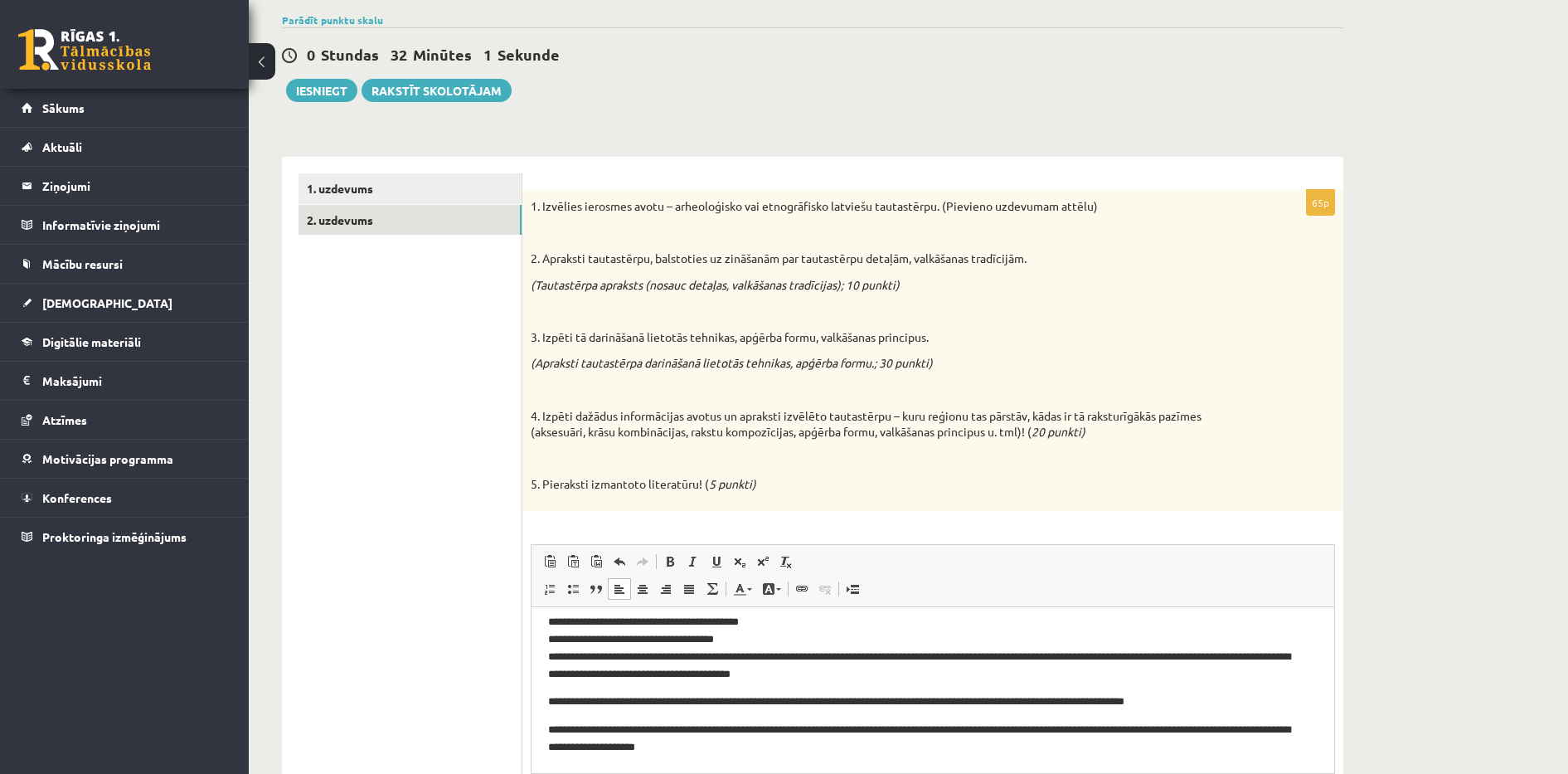
click at [702, 726] on p "**********" at bounding box center [924, 738] width 754 height 34
click at [747, 728] on p "**********" at bounding box center [924, 738] width 754 height 34
click at [905, 728] on p "**********" at bounding box center [924, 738] width 754 height 34
click at [1057, 728] on p "**********" at bounding box center [924, 738] width 754 height 34
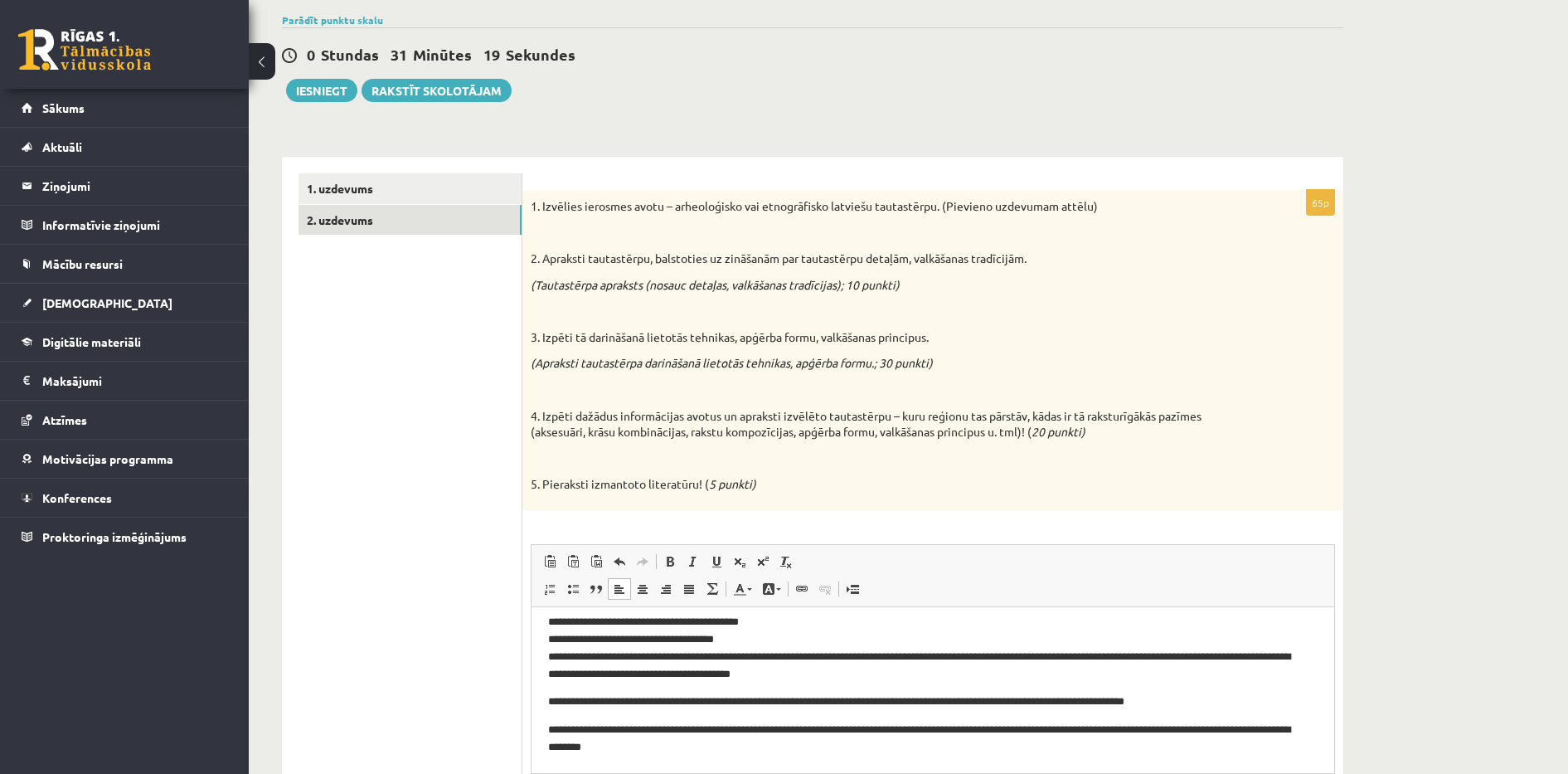
click at [1079, 731] on p "**********" at bounding box center [924, 738] width 754 height 34
click at [1168, 728] on p "**********" at bounding box center [924, 738] width 754 height 34
click at [657, 749] on p "**********" at bounding box center [924, 738] width 754 height 34
click at [552, 745] on p "**********" at bounding box center [924, 738] width 754 height 34
click at [675, 748] on p "**********" at bounding box center [924, 738] width 754 height 34
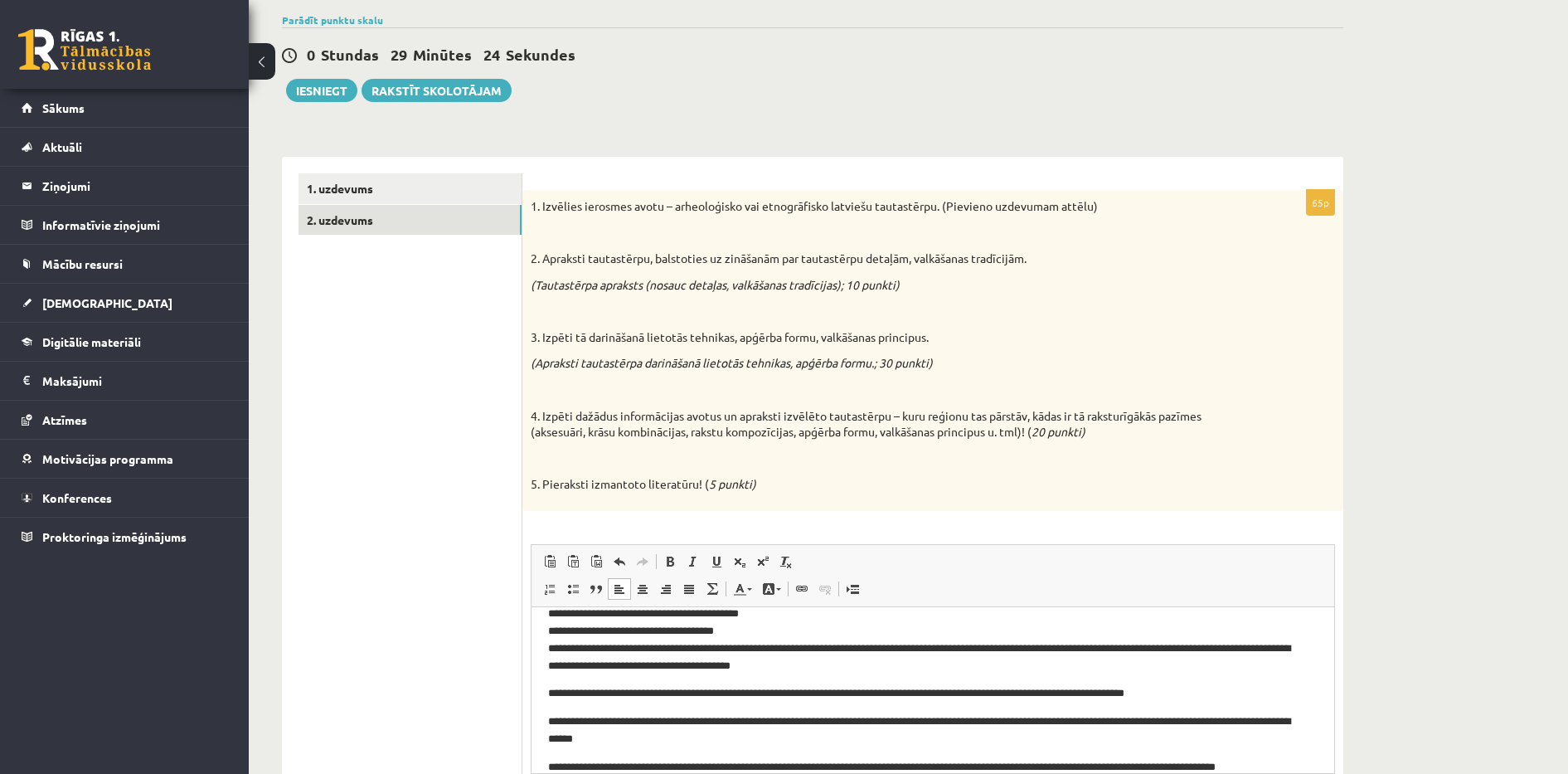
scroll to position [275, 0]
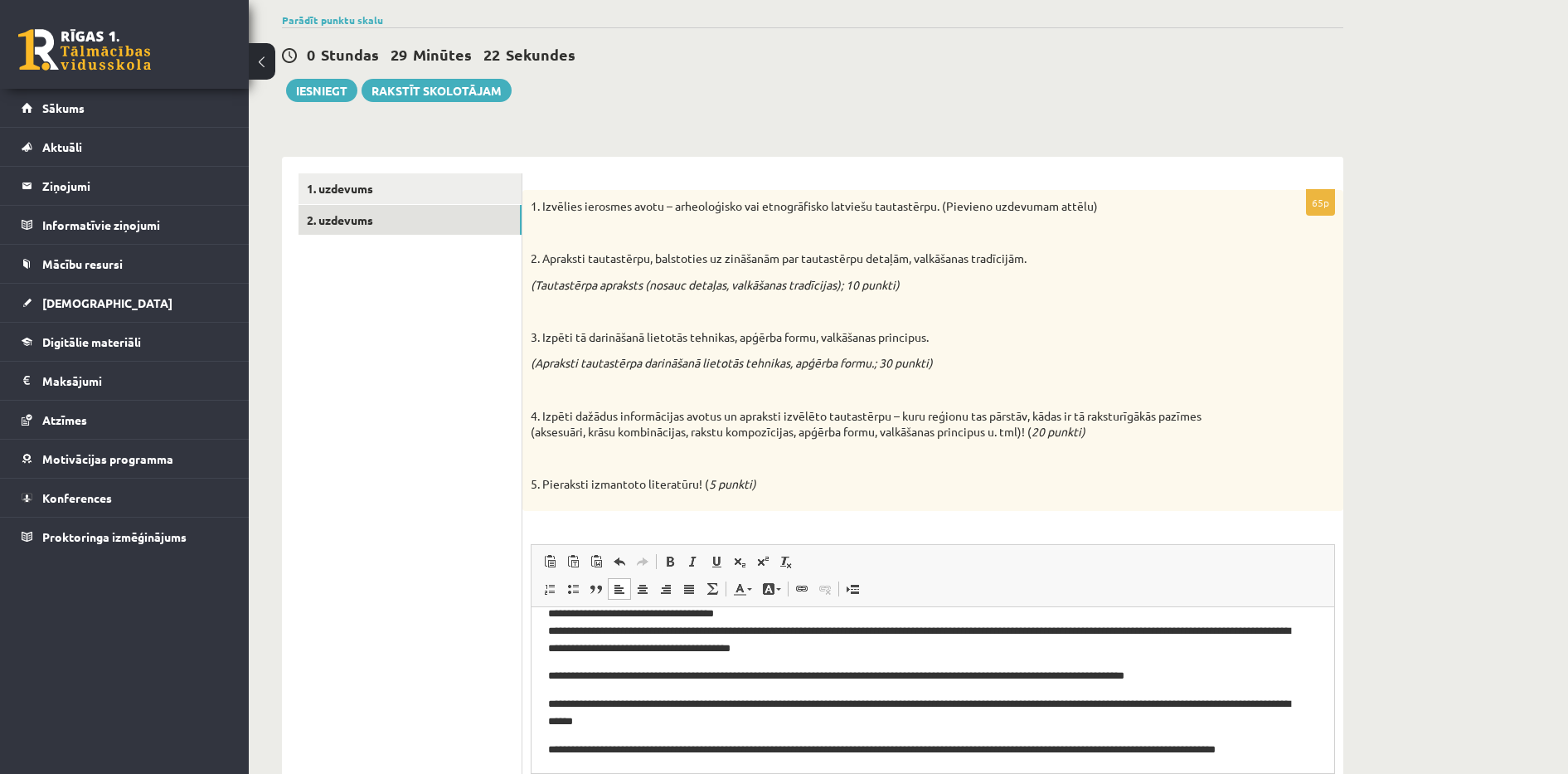
click at [638, 748] on p "**********" at bounding box center [924, 757] width 754 height 34
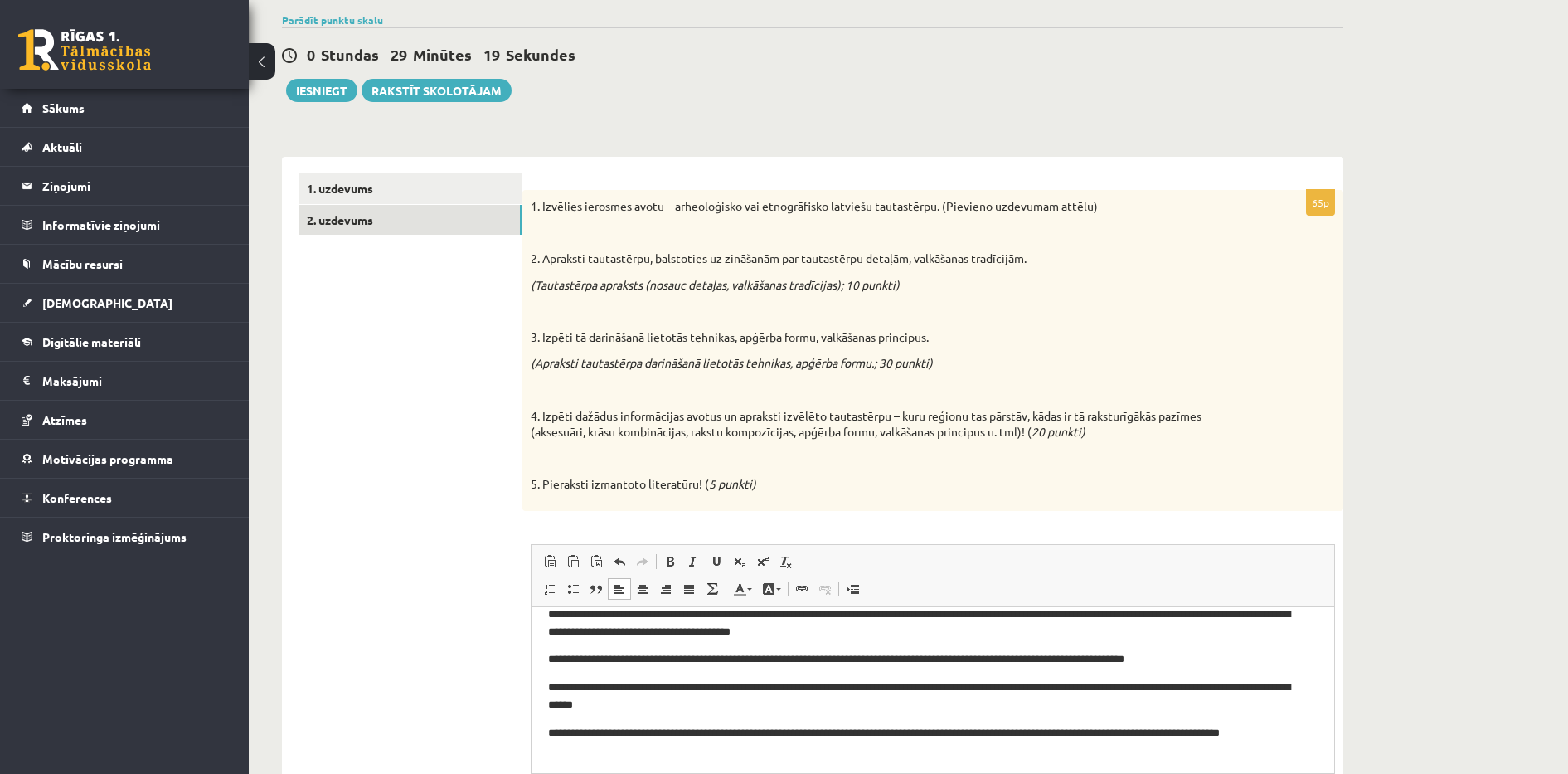
scroll to position [294, 0]
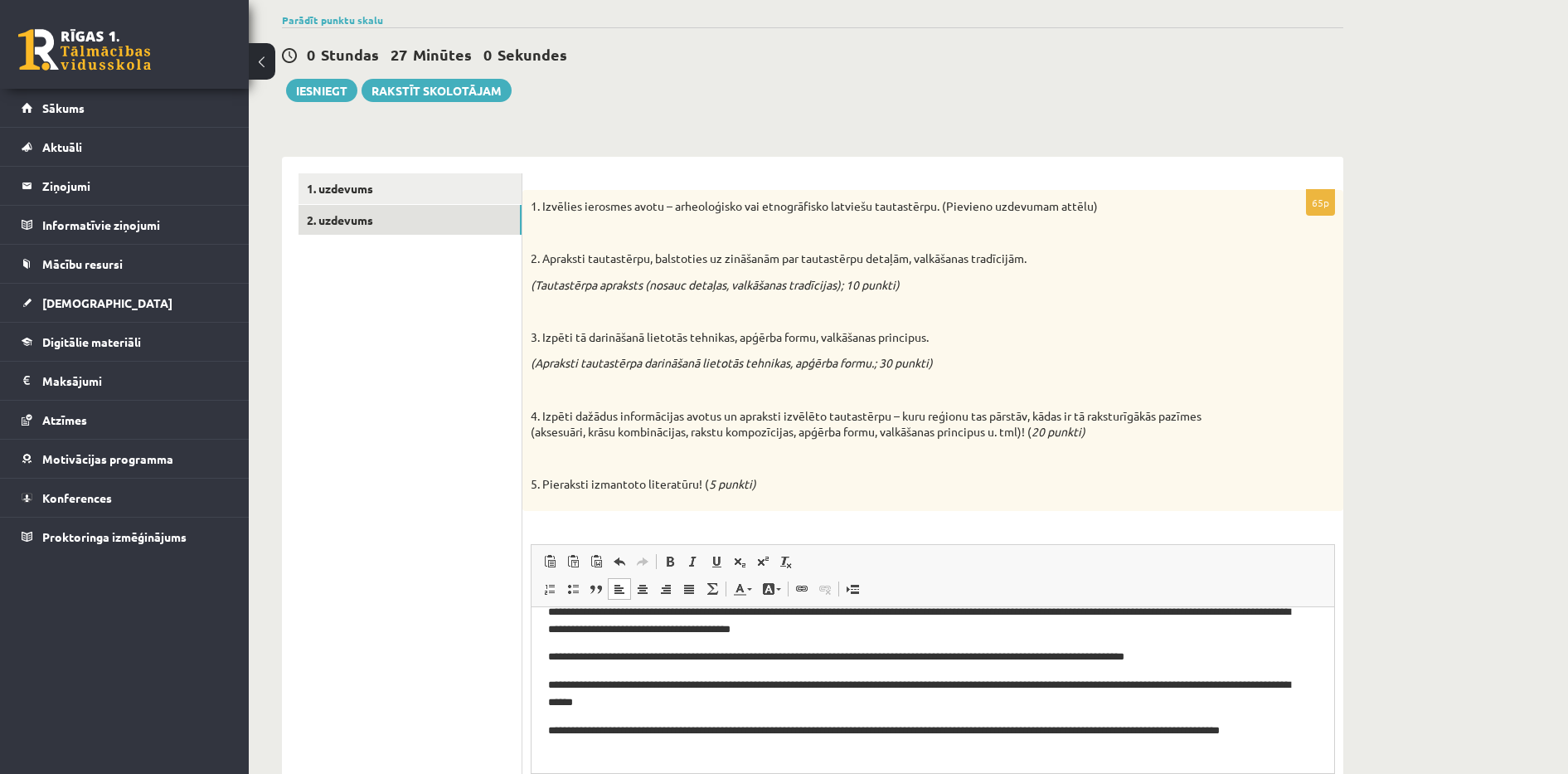
click at [611, 750] on p "**********" at bounding box center [924, 738] width 754 height 34
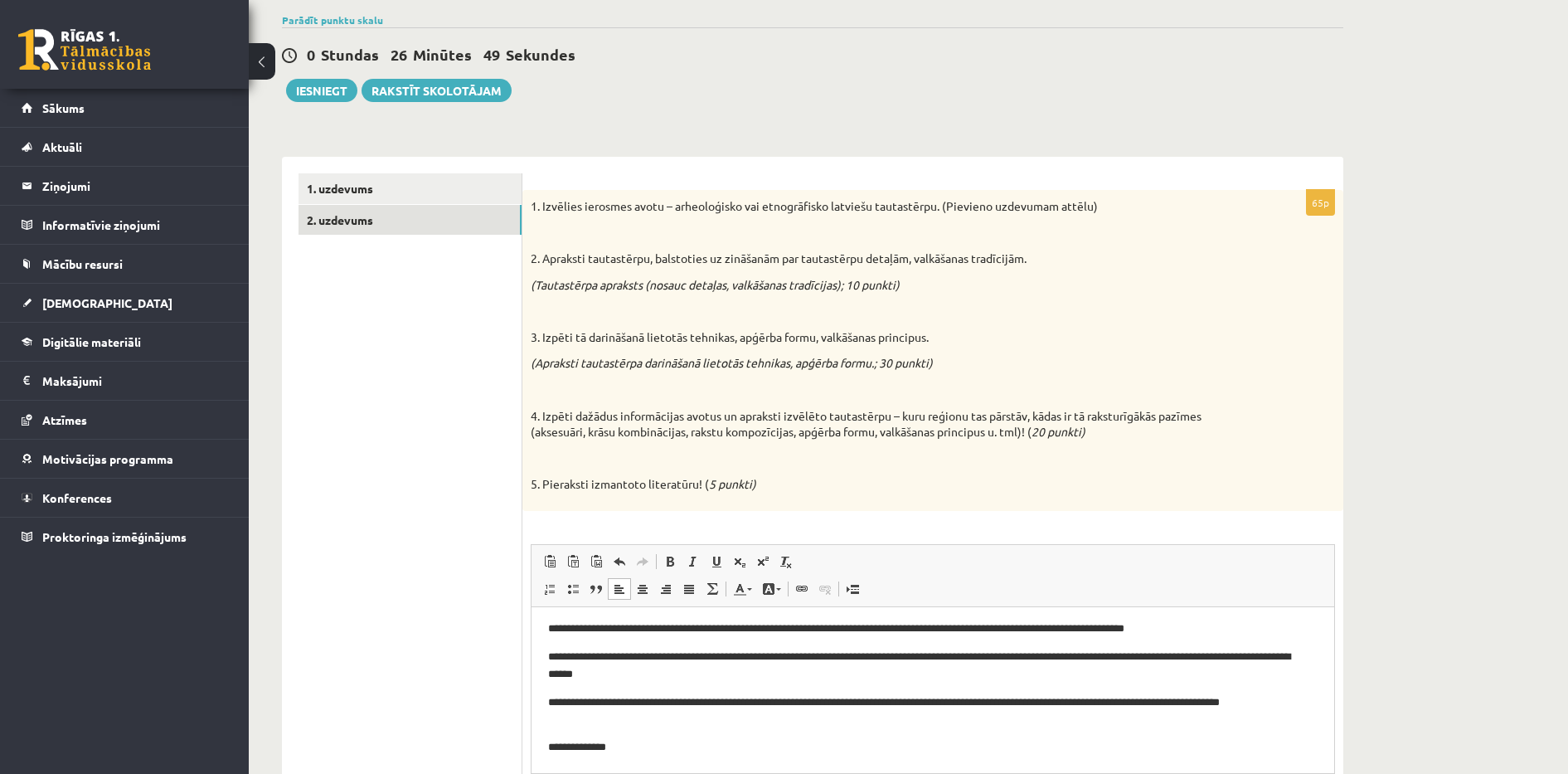
scroll to position [322, 0]
click at [1215, 744] on p "**********" at bounding box center [924, 746] width 754 height 18
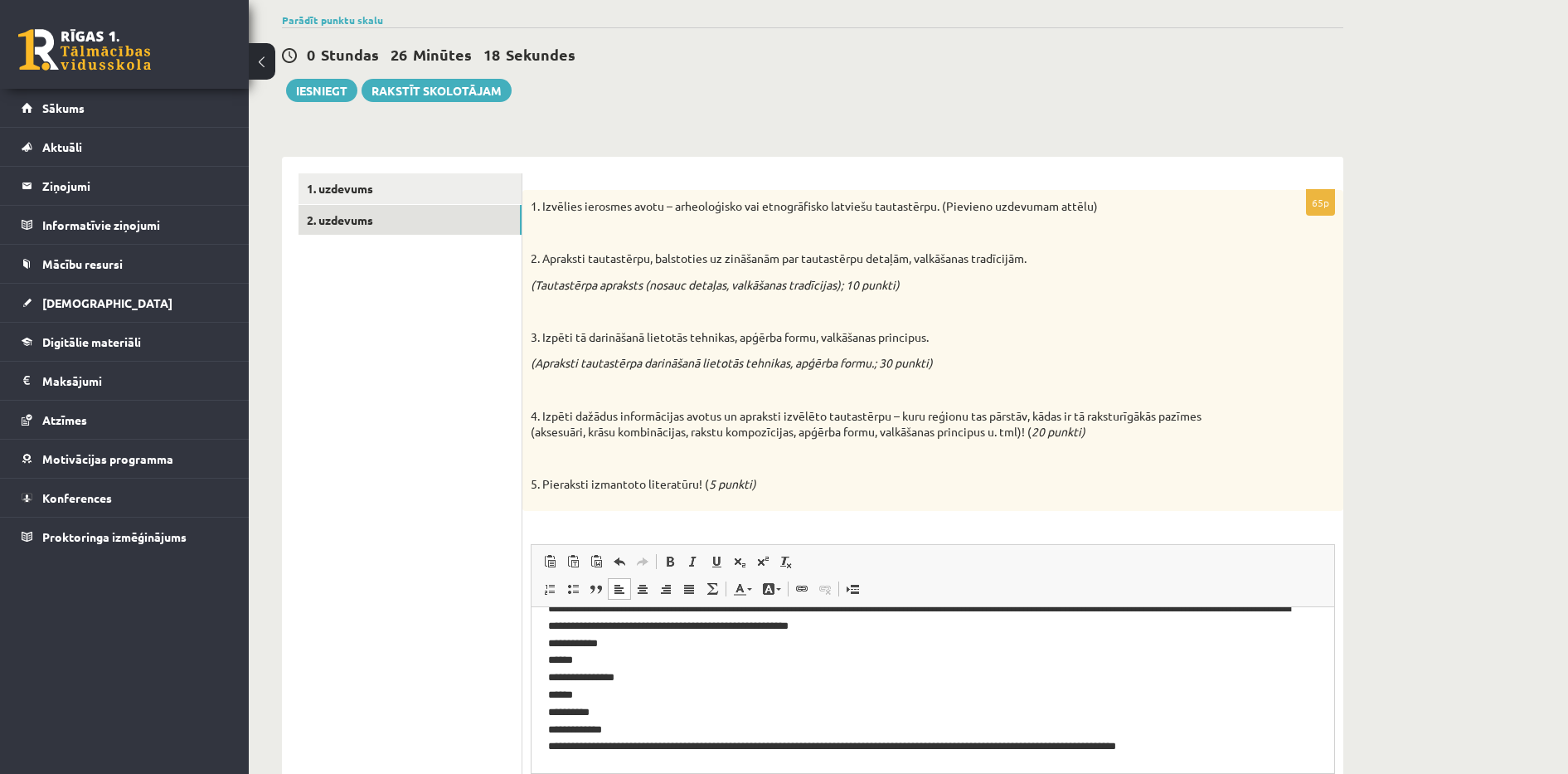
scroll to position [468, 0]
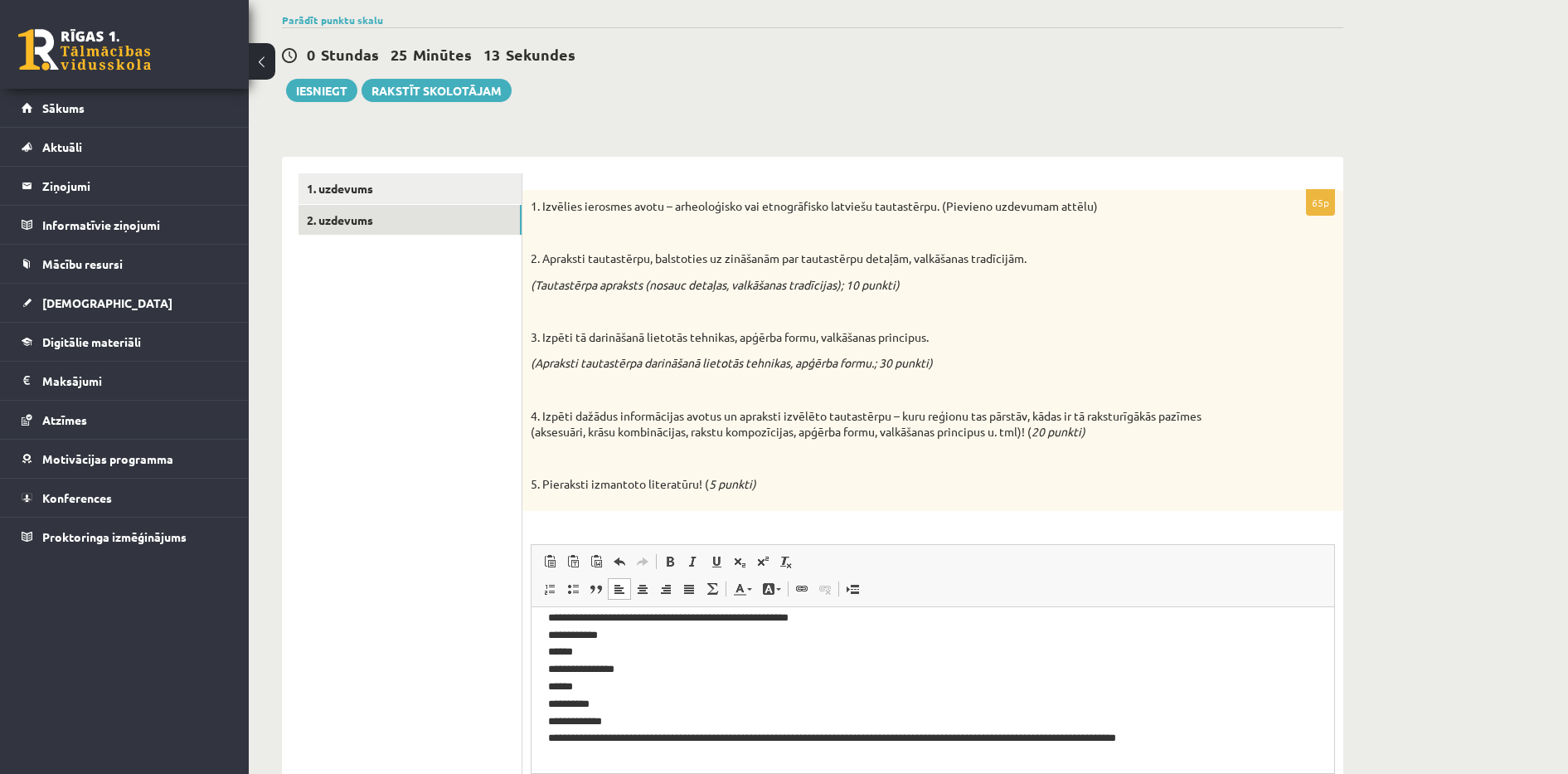
click at [1221, 739] on p "**********" at bounding box center [924, 669] width 754 height 155
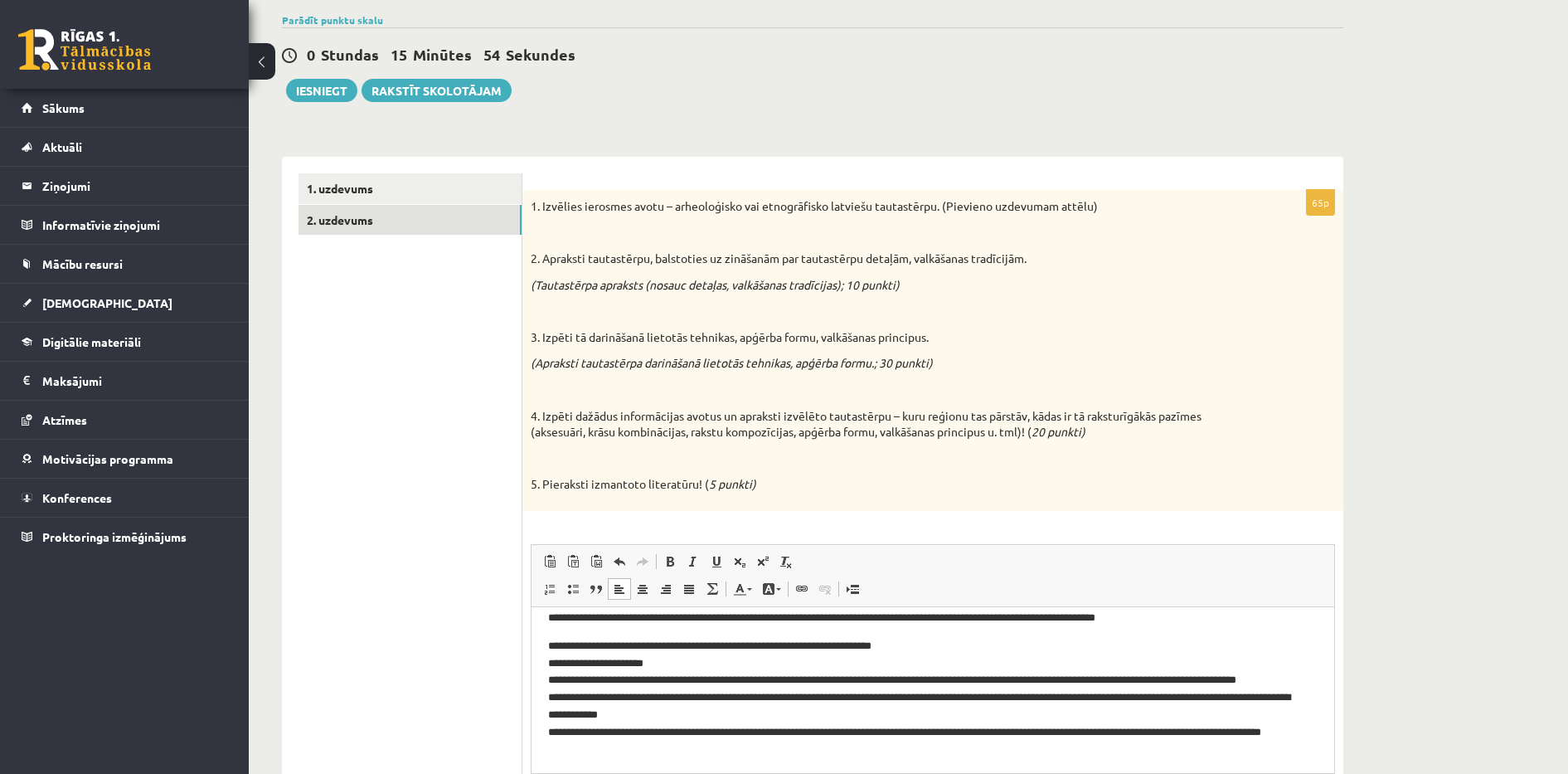
scroll to position [742, 0]
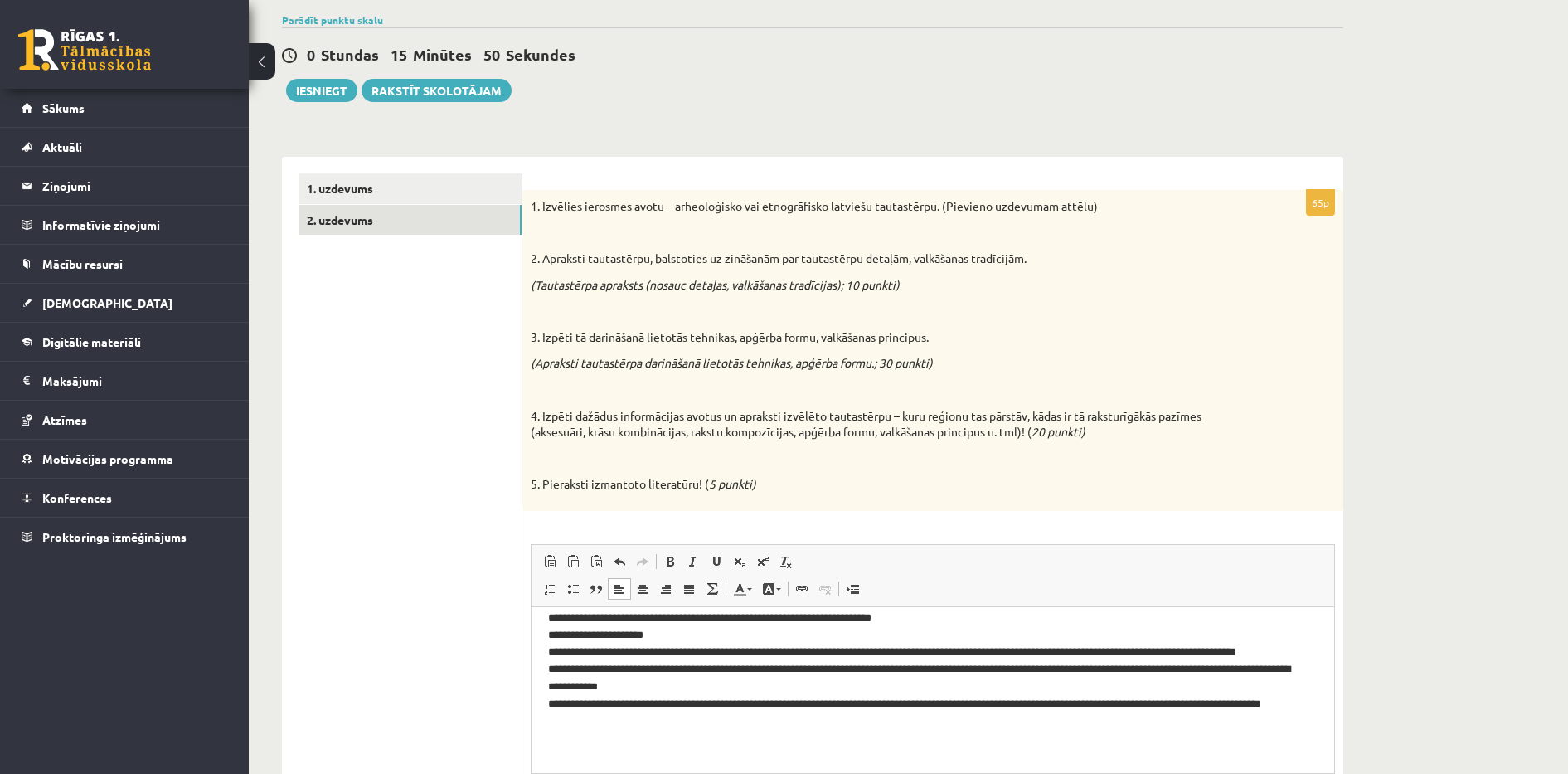
click at [629, 738] on p "**********" at bounding box center [924, 677] width 754 height 138
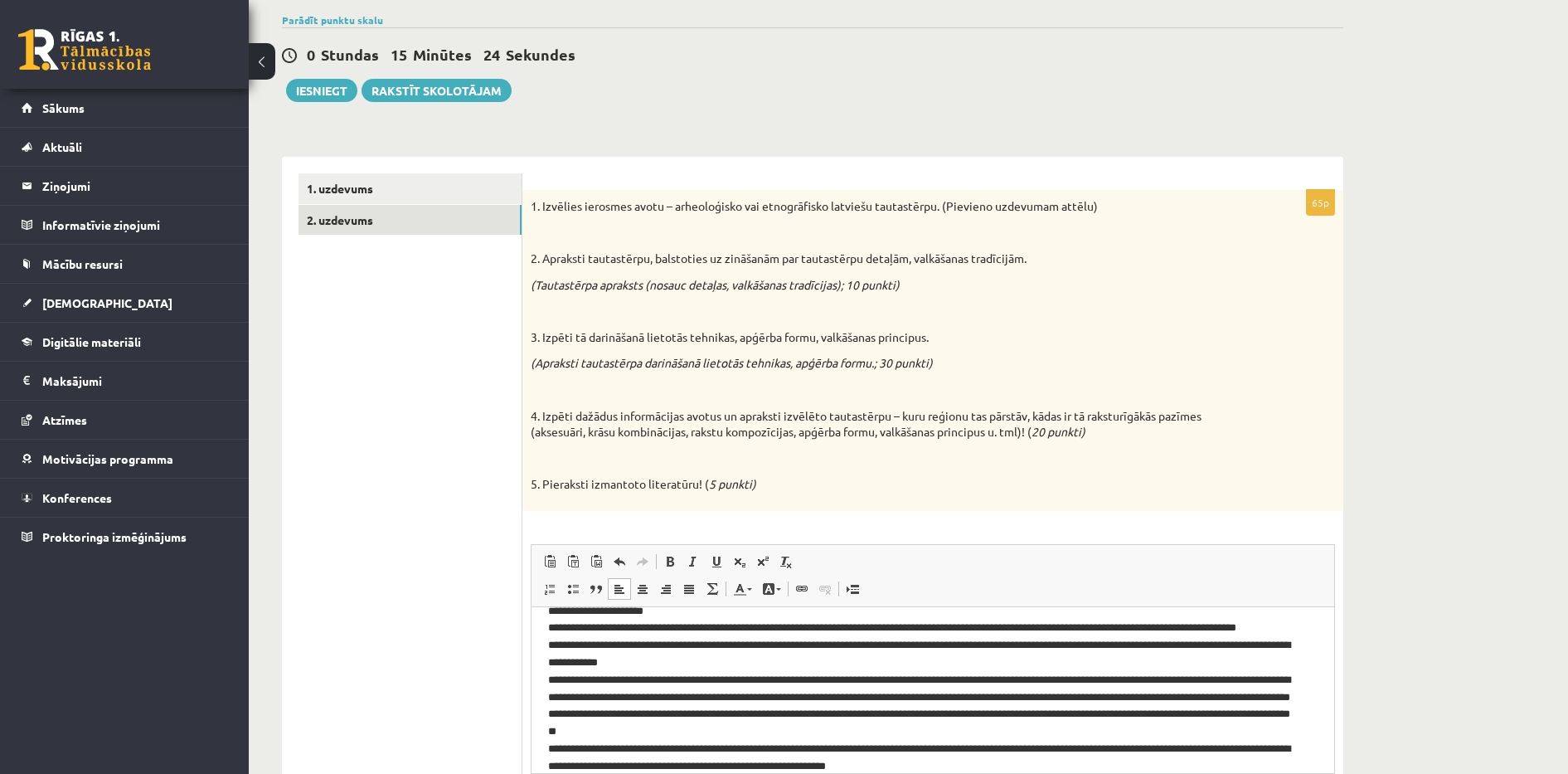
click at [1261, 712] on p "**********" at bounding box center [924, 680] width 754 height 190
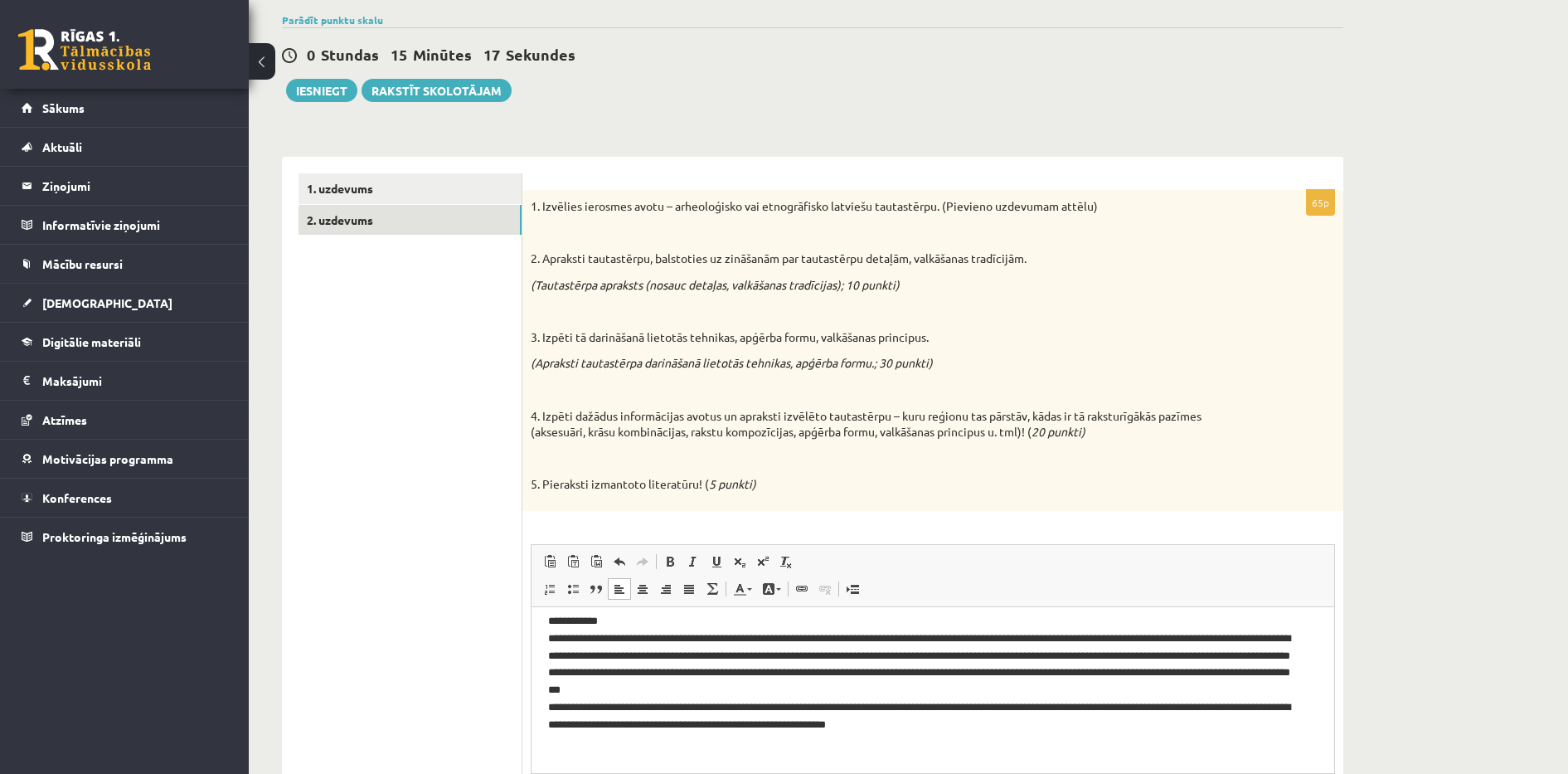
click at [993, 721] on p "**********" at bounding box center [924, 638] width 754 height 190
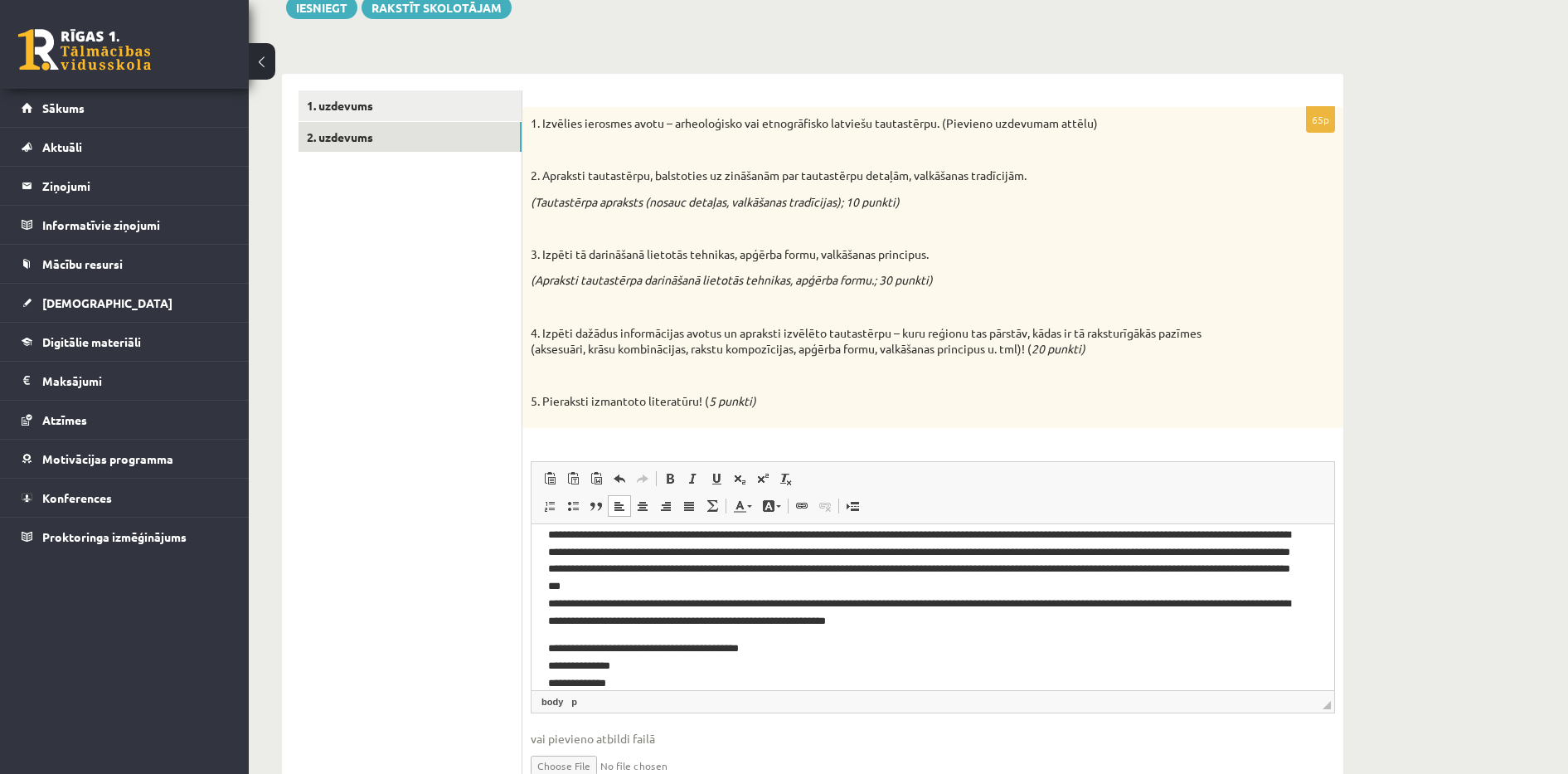
scroll to position [291, 0]
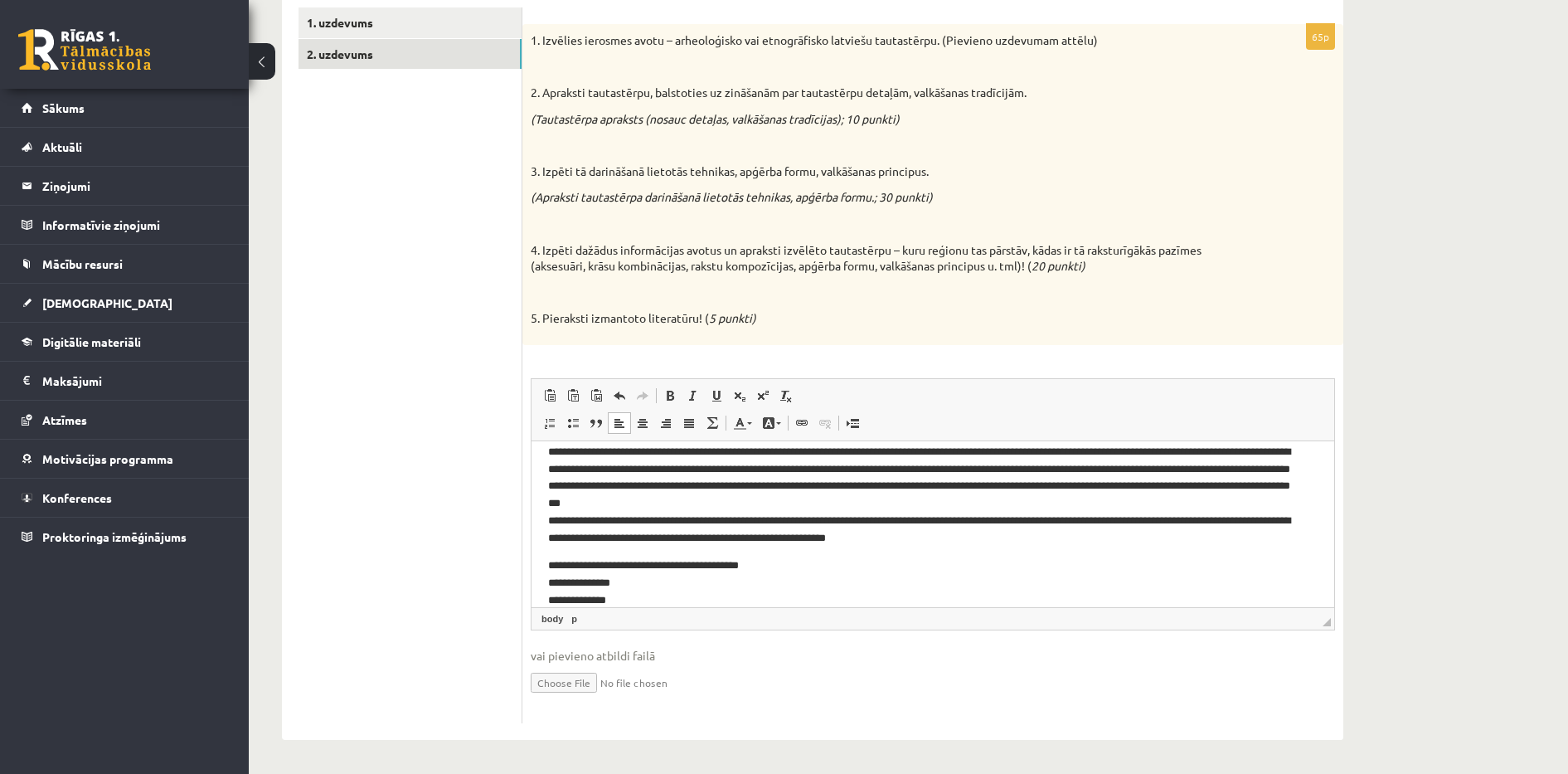
click at [554, 679] on input "file" at bounding box center [933, 681] width 804 height 34
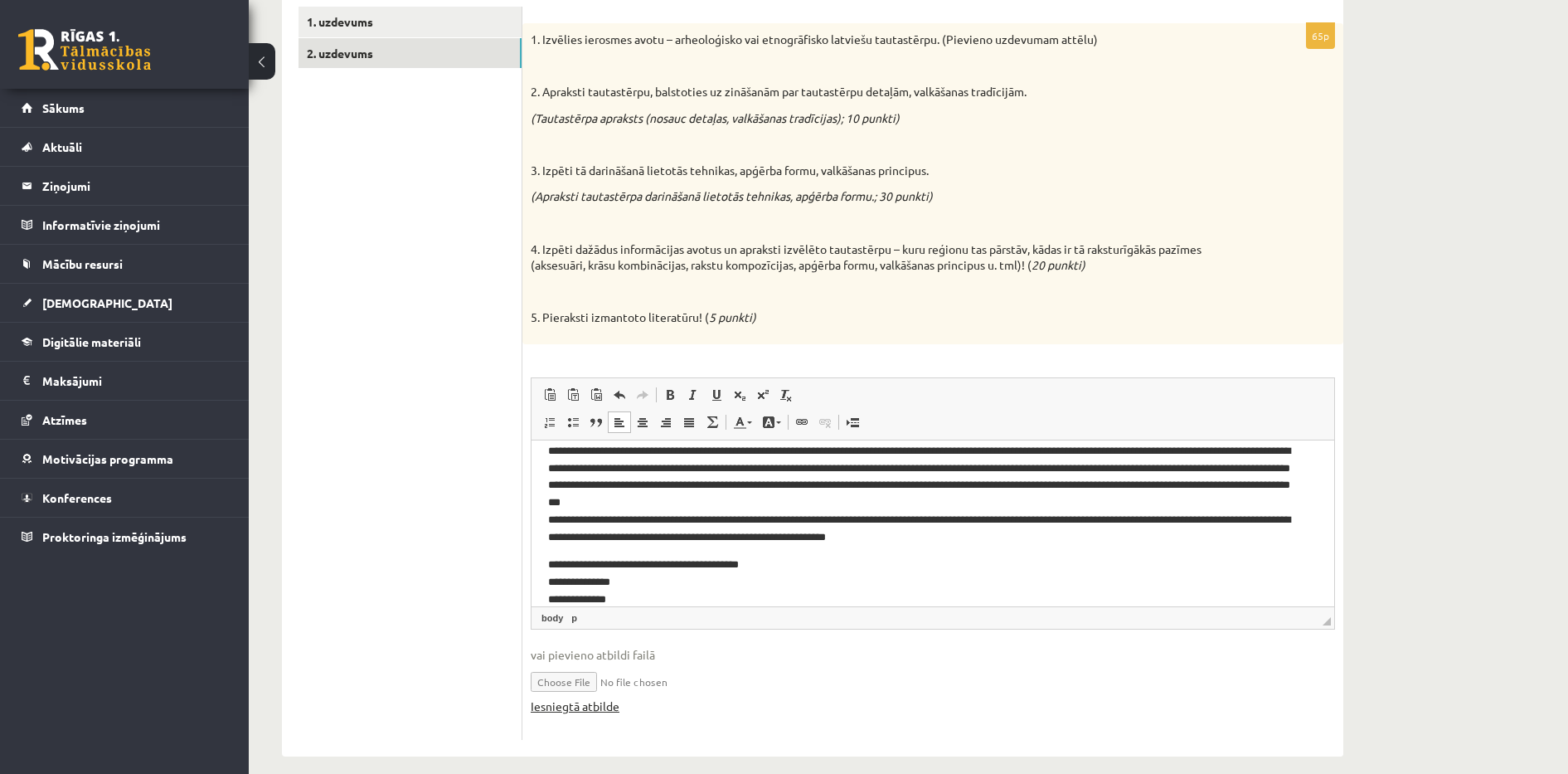
click at [593, 705] on link "Iesniegtā atbilde" at bounding box center [575, 706] width 89 height 18
click at [574, 681] on input "file" at bounding box center [933, 680] width 804 height 34
type input "**********"
click at [602, 705] on link "Iesniegtā atbilde" at bounding box center [575, 706] width 89 height 18
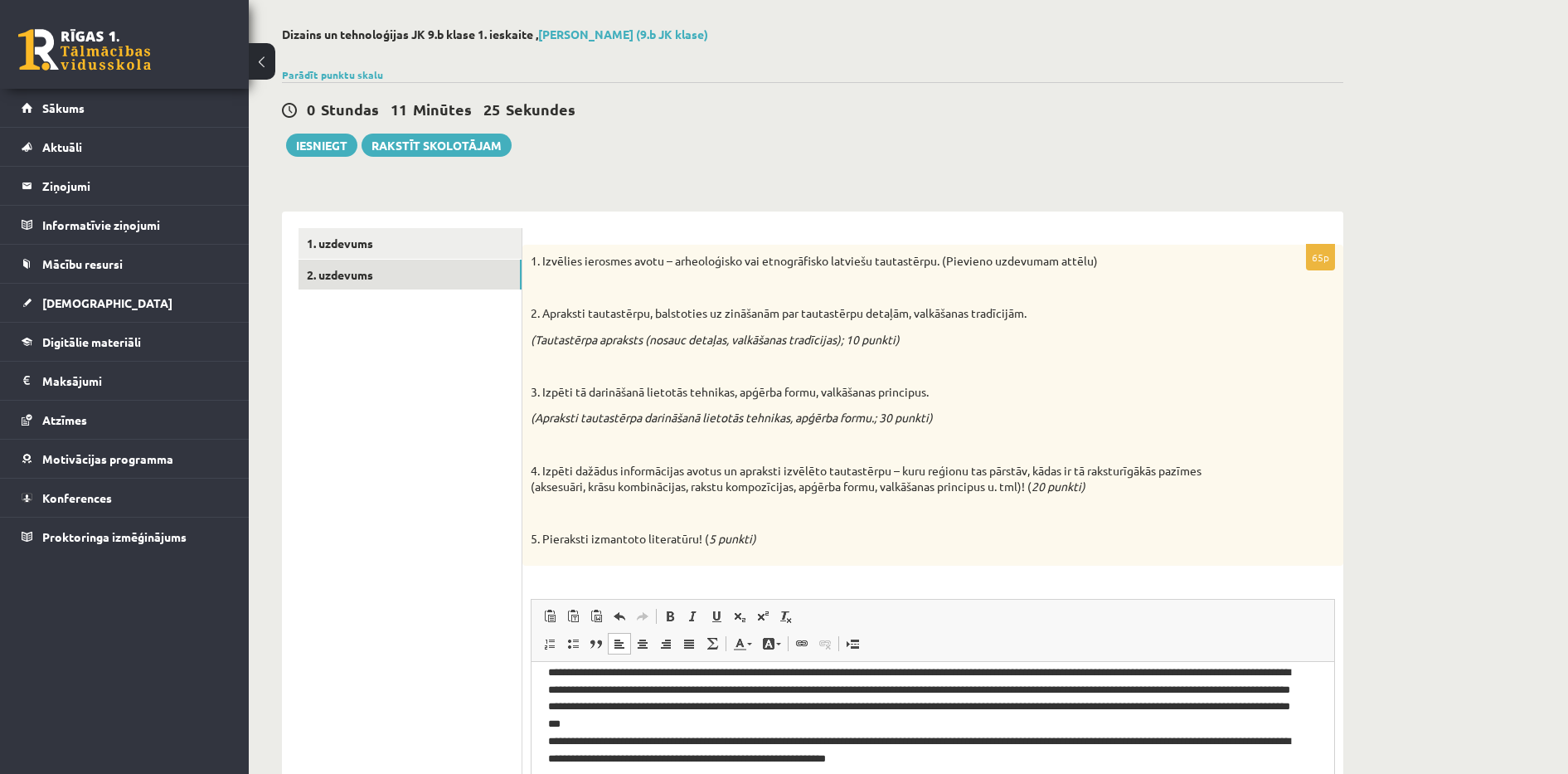
scroll to position [0, 0]
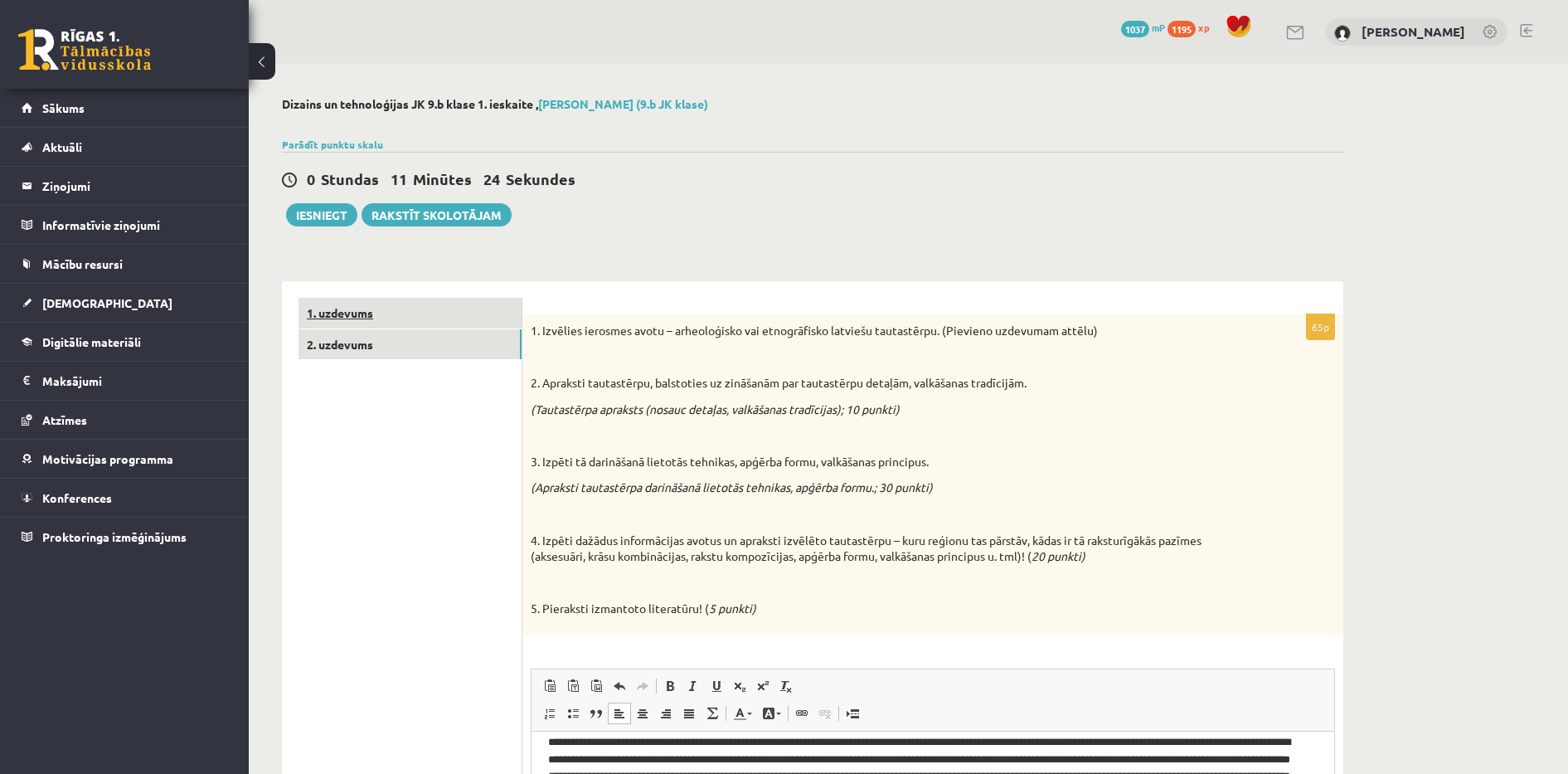
click at [388, 318] on link "1. uzdevums" at bounding box center [409, 313] width 223 height 31
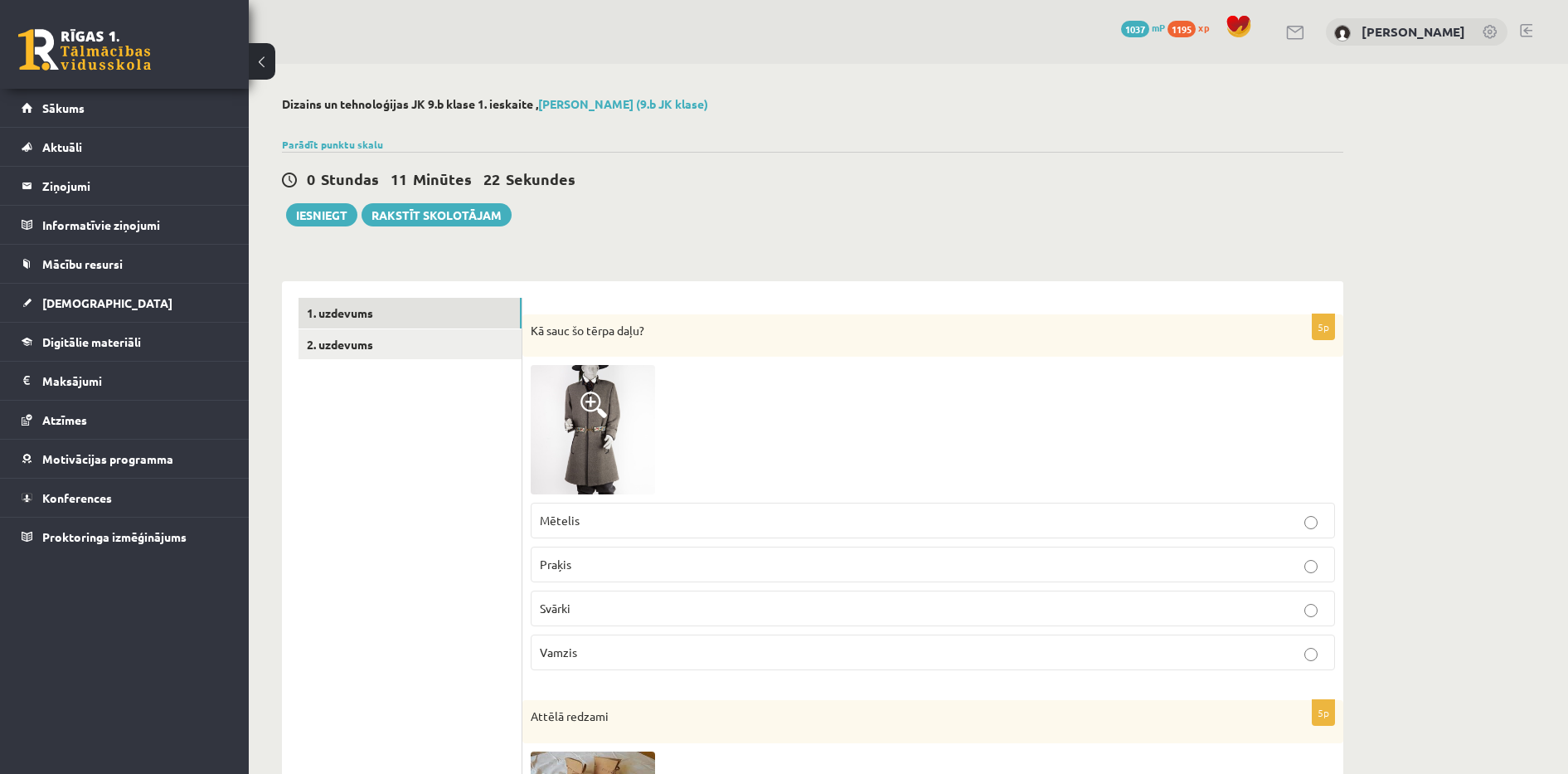
click at [328, 217] on button "Iesniegt" at bounding box center [321, 214] width 72 height 23
click at [472, 351] on link "2. uzdevums" at bounding box center [409, 344] width 223 height 31
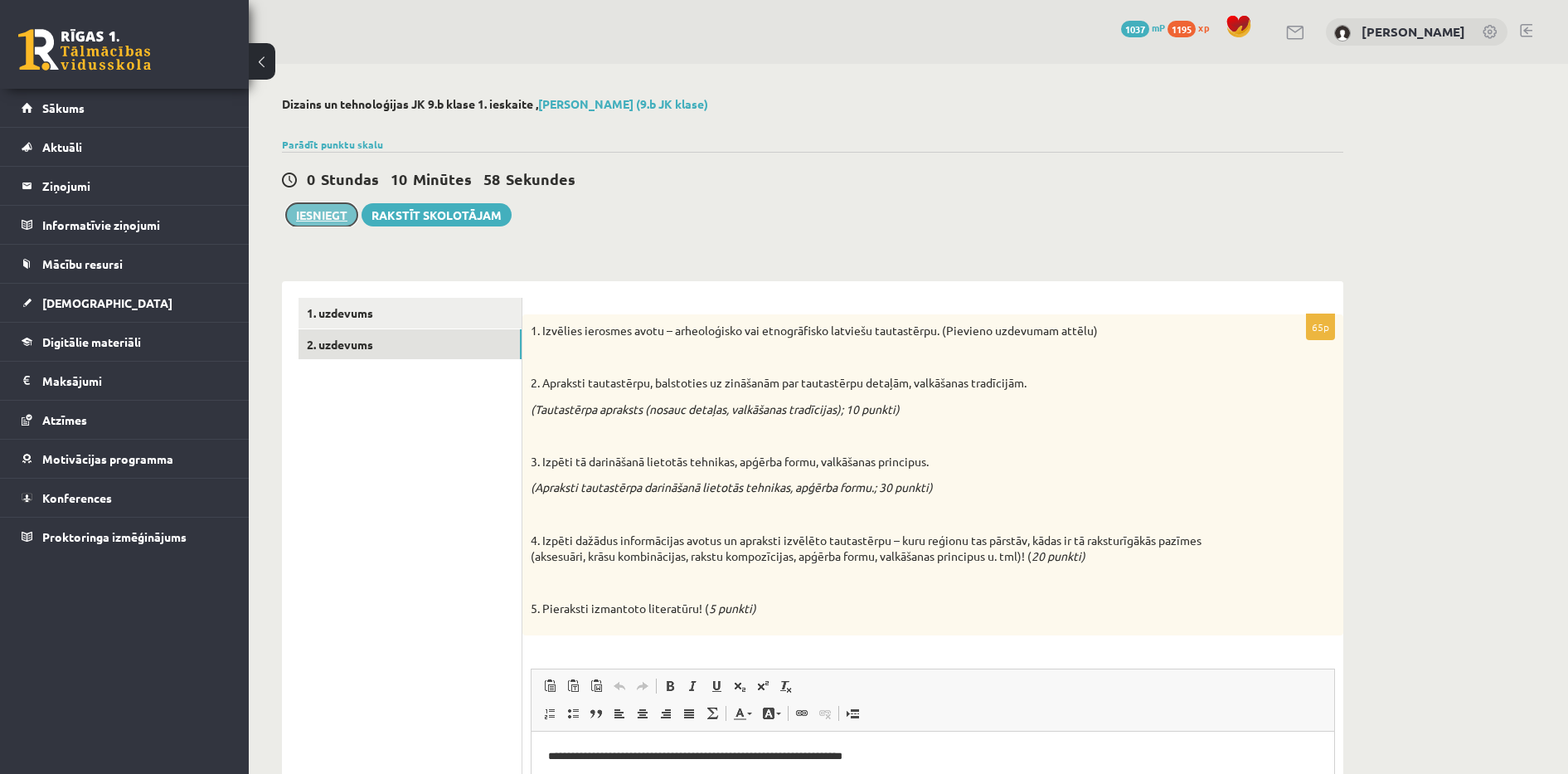
click at [326, 220] on button "Iesniegt" at bounding box center [321, 214] width 72 height 23
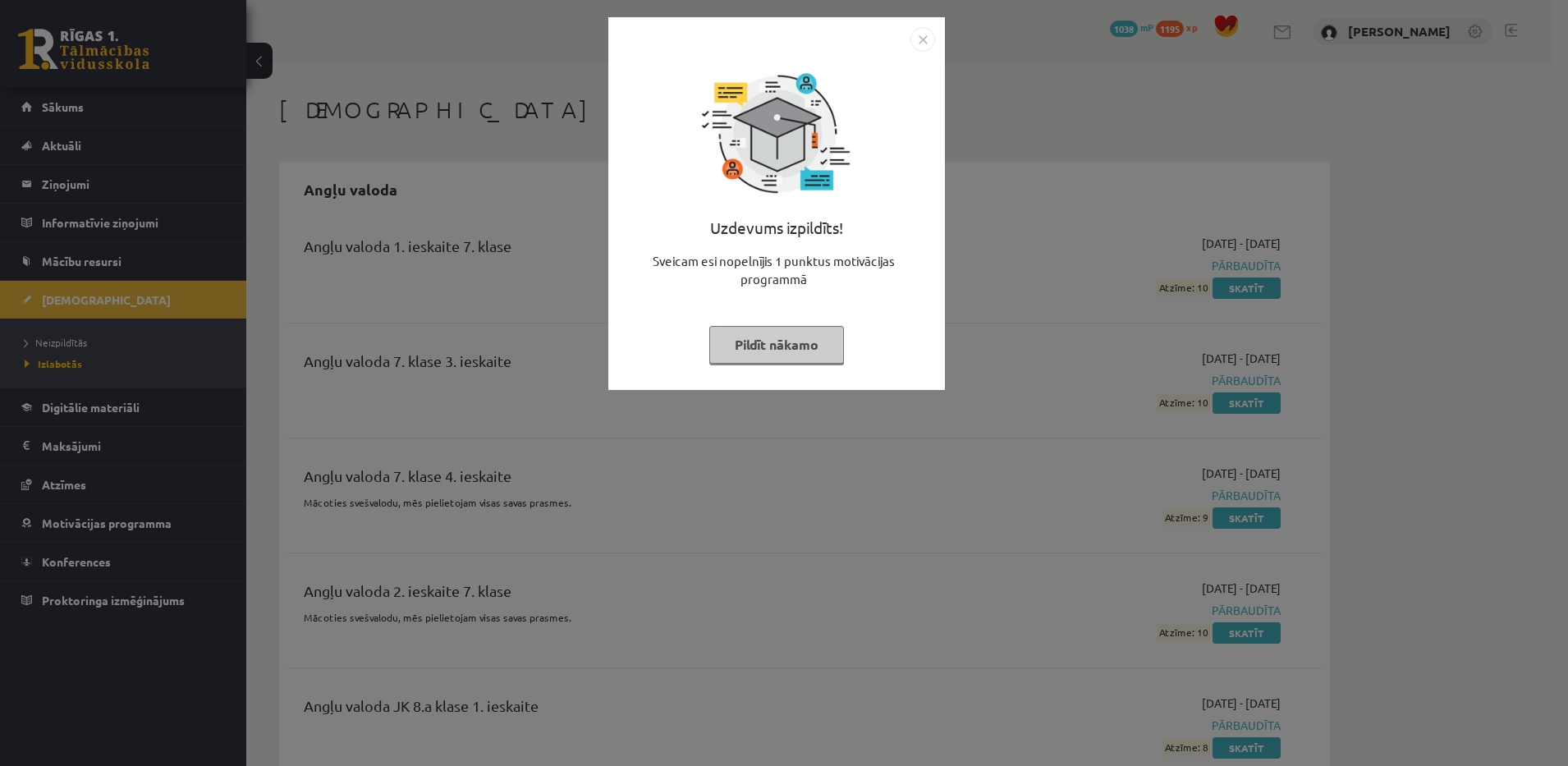
click at [812, 325] on button "Pildīt nākamo" at bounding box center [777, 344] width 135 height 38
